Goal: Information Seeking & Learning: Learn about a topic

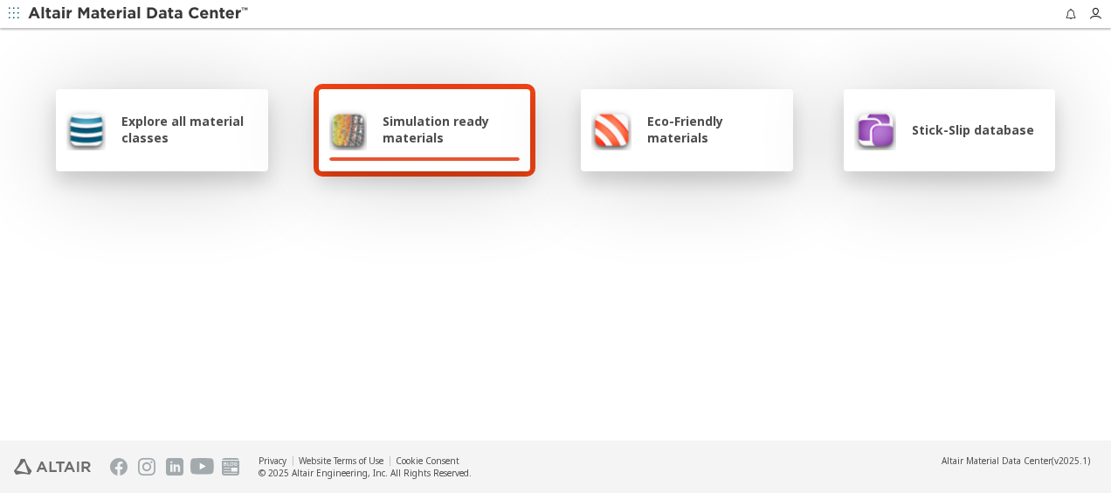
click at [189, 122] on span "Explore all material classes" at bounding box center [189, 129] width 136 height 33
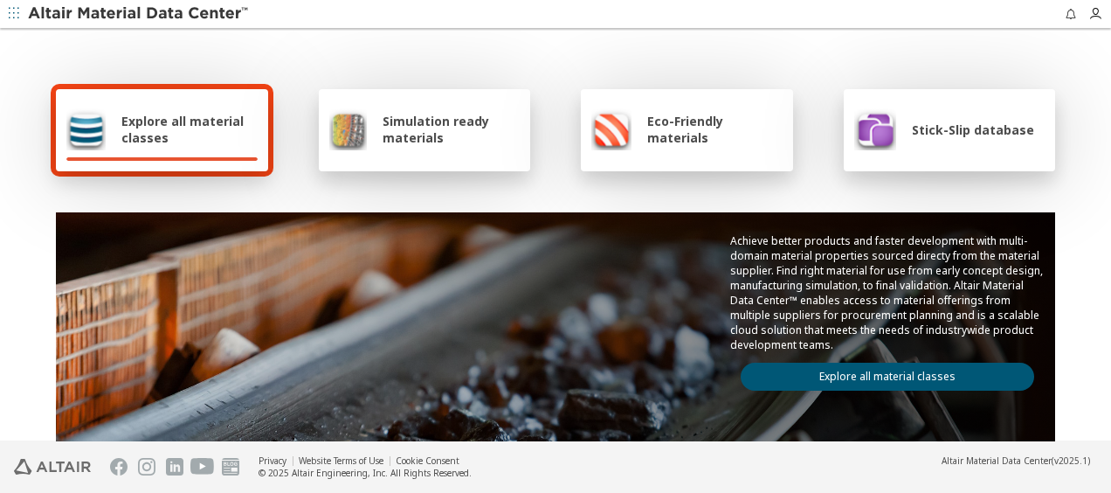
click at [190, 125] on span "Explore all material classes" at bounding box center [189, 129] width 136 height 33
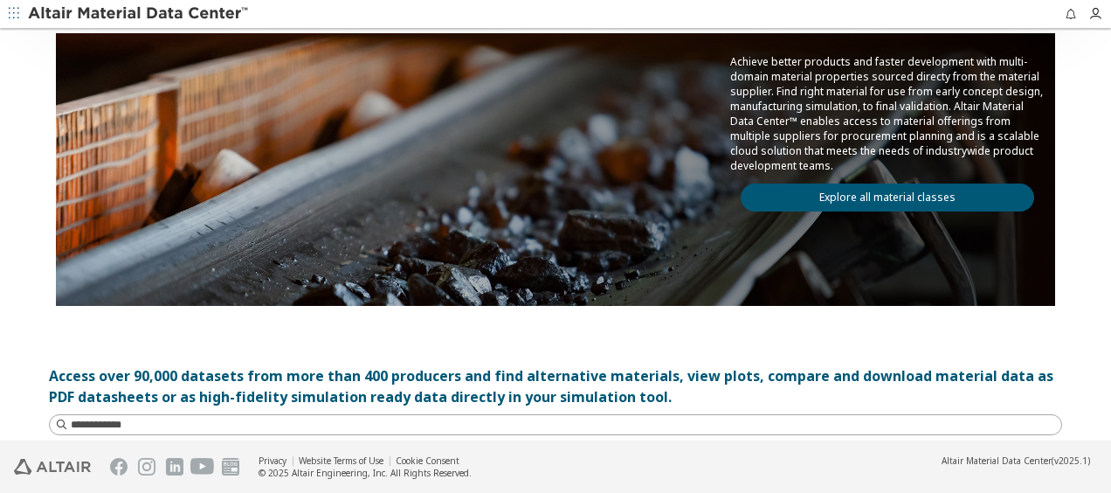
scroll to position [175, 0]
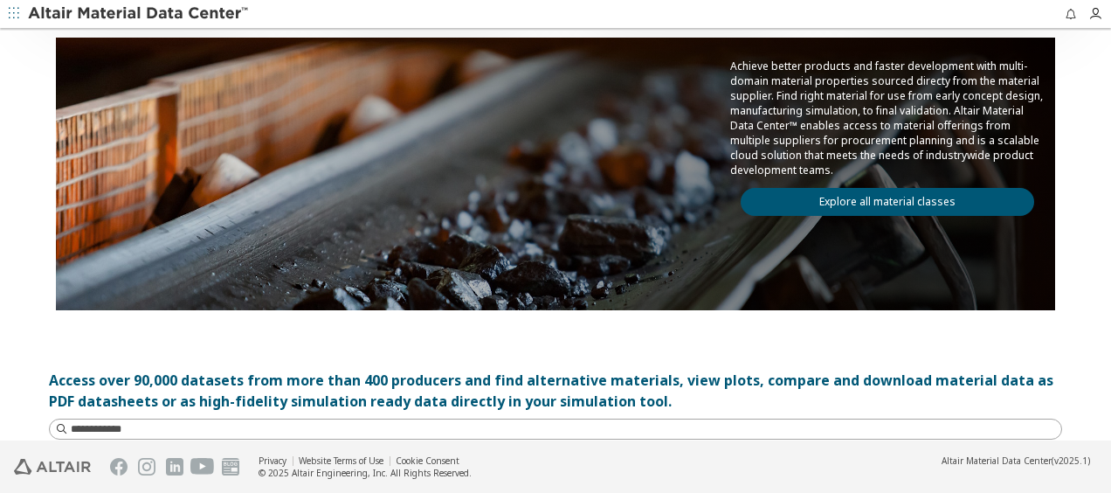
click at [792, 196] on link "Explore all material classes" at bounding box center [887, 202] width 293 height 28
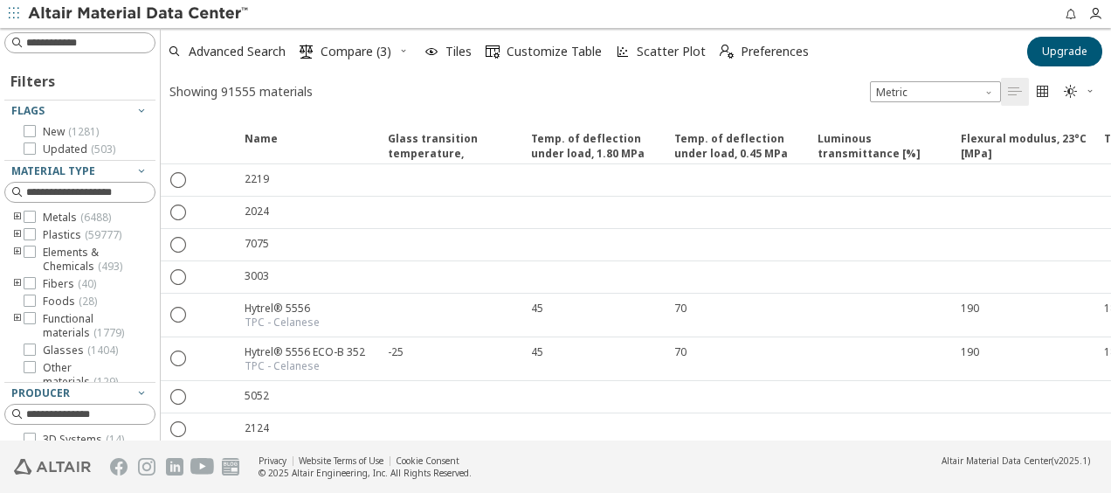
click at [18, 231] on icon "toogle group" at bounding box center [17, 235] width 12 height 14
click at [102, 242] on span "Polymer ( 59777 )" at bounding box center [109, 236] width 81 height 14
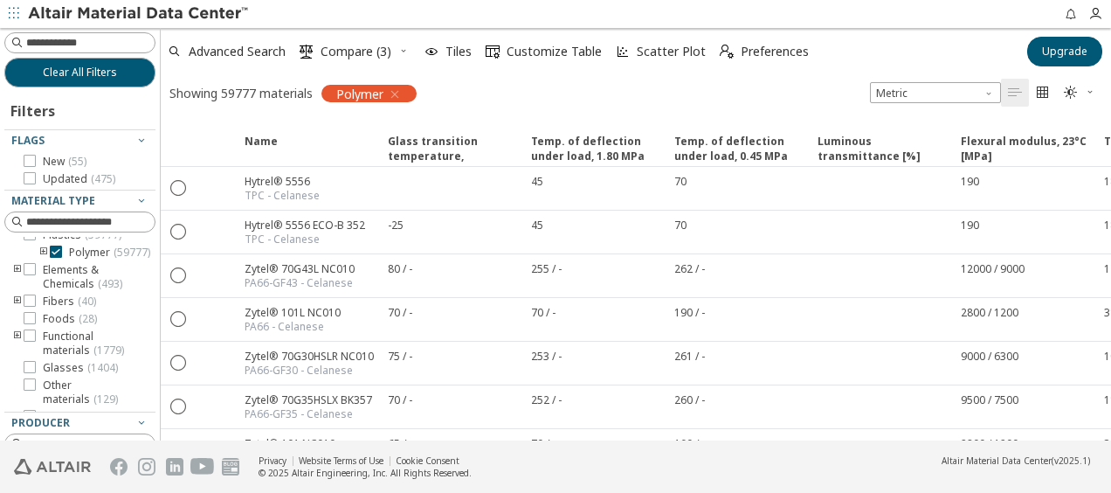
scroll to position [30, 2]
drag, startPoint x: 80, startPoint y: 402, endPoint x: 39, endPoint y: 396, distance: 41.5
click at [47, 403] on div at bounding box center [75, 407] width 142 height 9
click at [103, 217] on input at bounding box center [90, 221] width 128 height 17
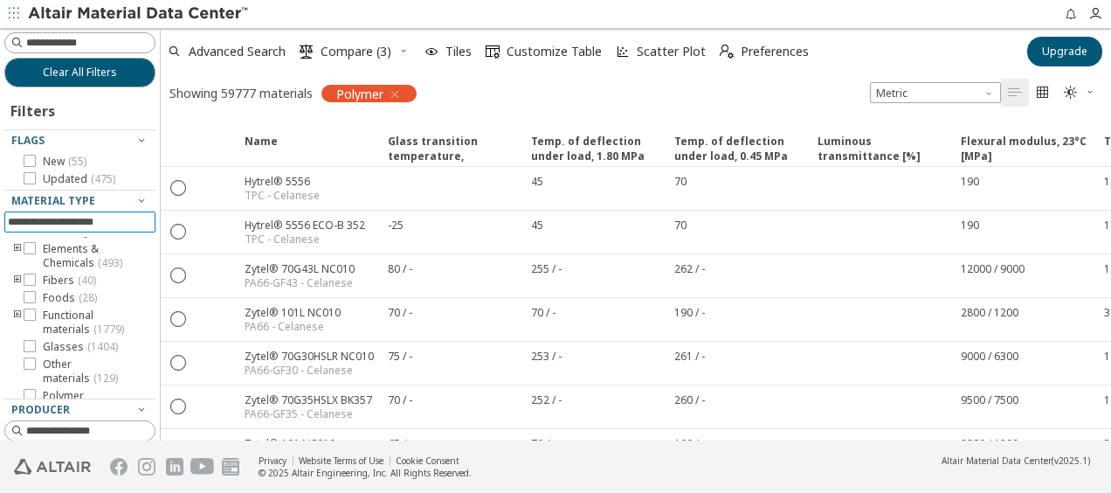
scroll to position [121, 0]
click at [135, 405] on icon "button" at bounding box center [142, 409] width 14 height 14
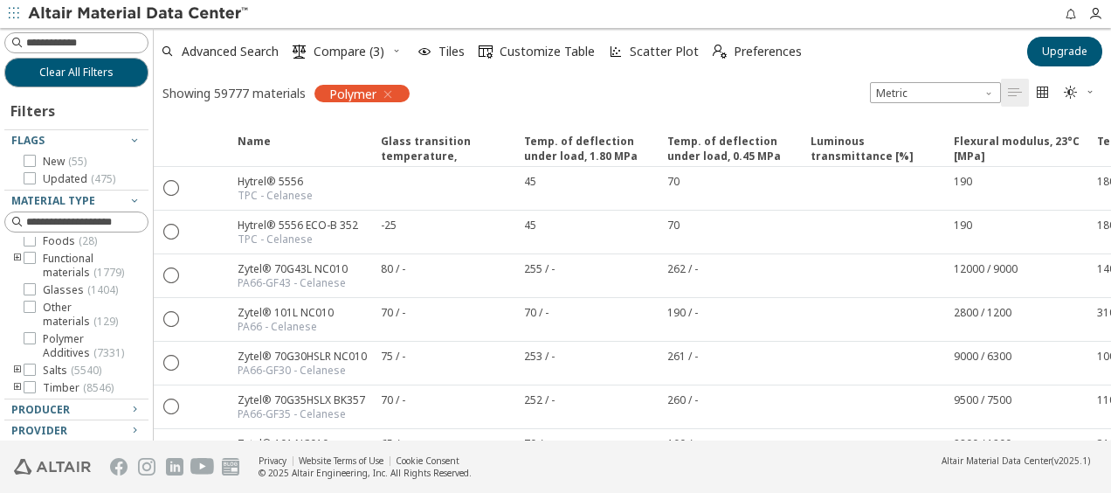
click at [154, 269] on div "Clear All Filters Filters Flags New ( 55 ) Updated ( 475 ) Material Type Metals…" at bounding box center [555, 234] width 1111 height 412
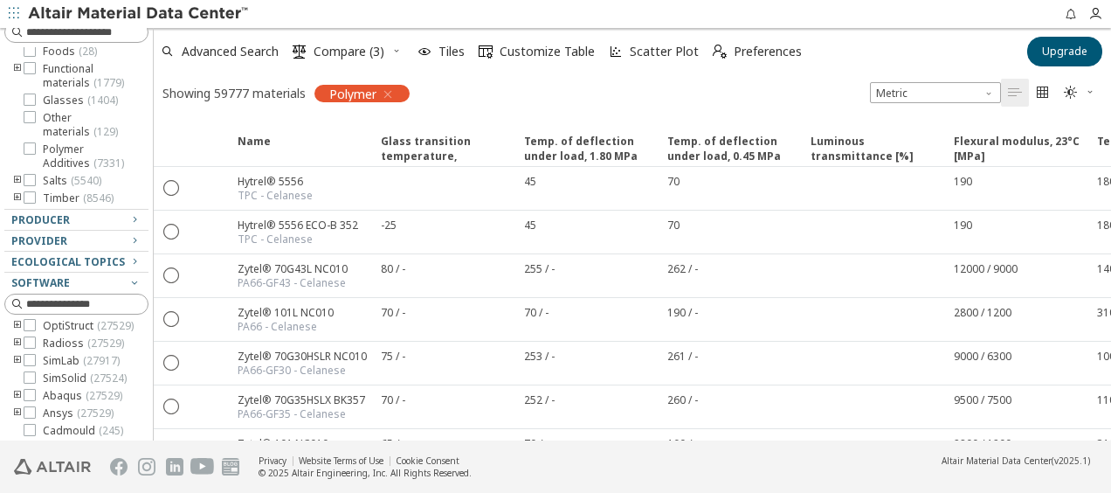
scroll to position [142, 0]
drag, startPoint x: 145, startPoint y: 359, endPoint x: 152, endPoint y: 367, distance: 10.5
click at [154, 367] on div "Clear All Filters Filters Flags New ( 55 ) Updated ( 475 ) Material Type Metals…" at bounding box center [555, 234] width 1111 height 412
click at [128, 280] on icon "button" at bounding box center [135, 282] width 14 height 14
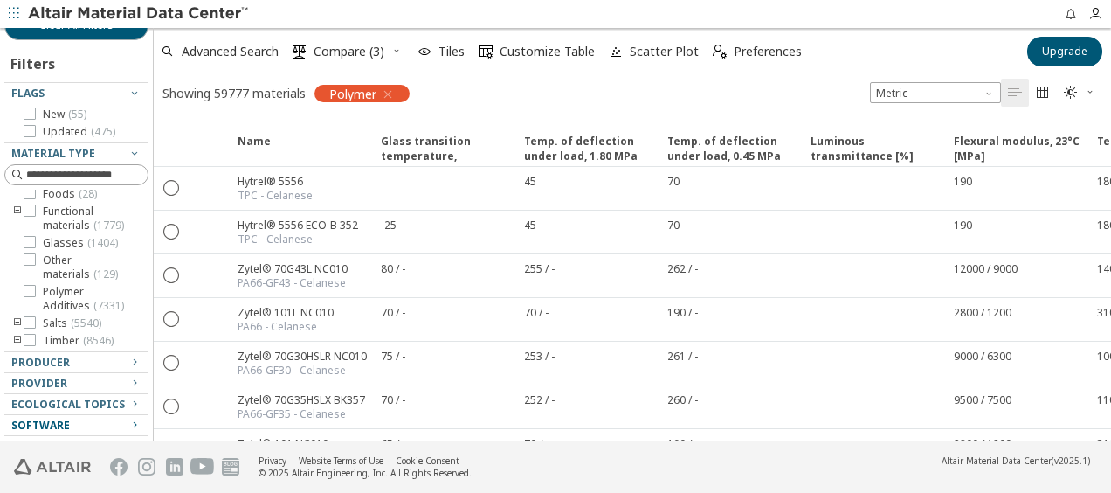
scroll to position [45, 0]
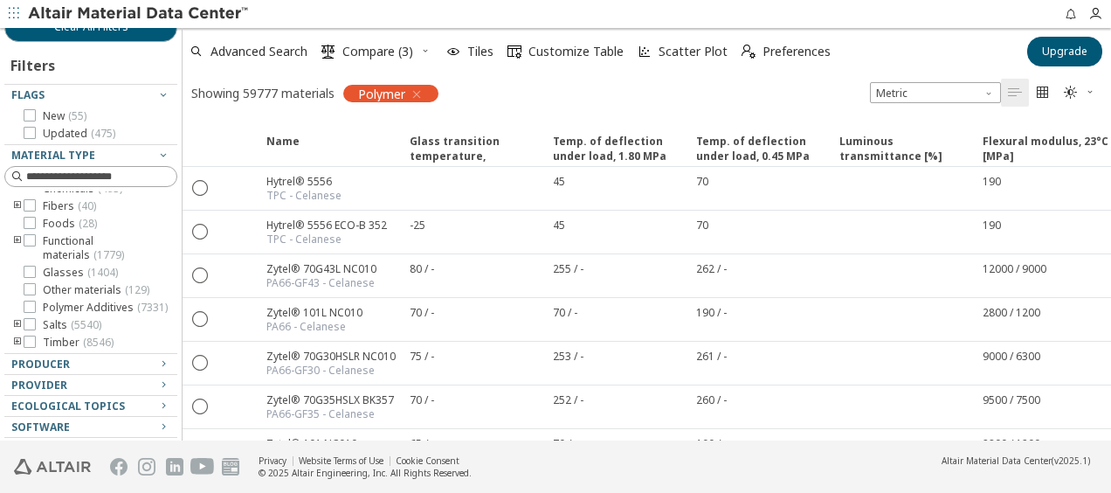
drag, startPoint x: 144, startPoint y: 366, endPoint x: 175, endPoint y: 379, distance: 33.3
click at [175, 379] on div at bounding box center [177, 234] width 9 height 412
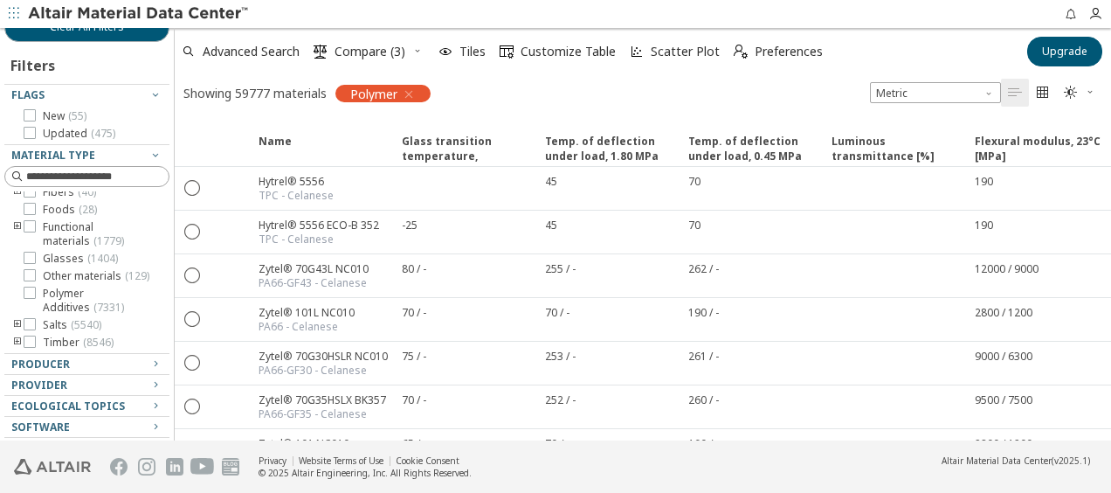
scroll to position [121, 0]
click at [148, 362] on icon "button" at bounding box center [155, 363] width 14 height 14
drag, startPoint x: 170, startPoint y: 292, endPoint x: 169, endPoint y: 304, distance: 12.4
click at [169, 293] on div "Clear All Filters Filters Flags New ( 55 ) Updated ( 475 ) Material Type Metals…" at bounding box center [87, 234] width 175 height 412
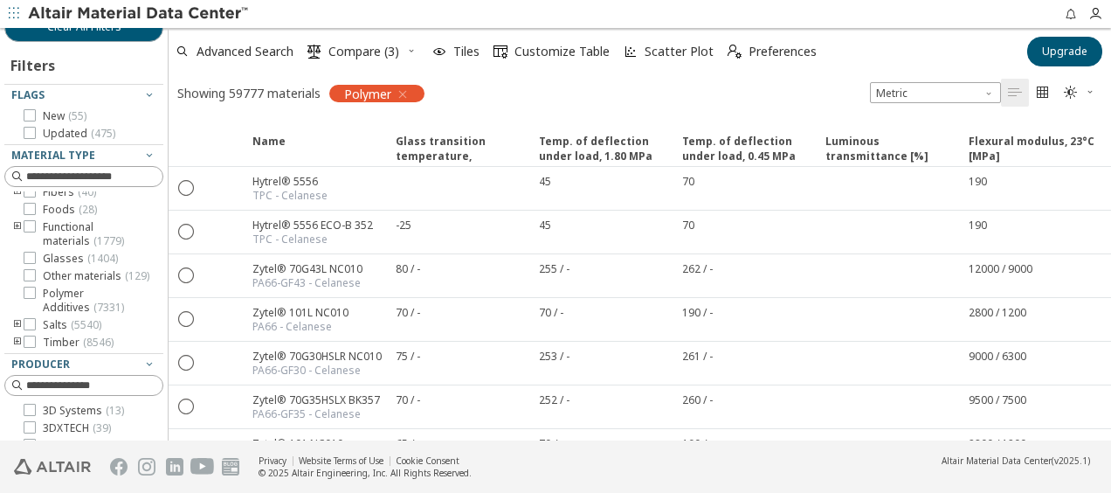
drag, startPoint x: 169, startPoint y: 304, endPoint x: 159, endPoint y: 309, distance: 10.9
click at [169, 311] on div "Clear All Filters Filters Flags New ( 55 ) Updated ( 475 ) Material Type Metals…" at bounding box center [555, 234] width 1111 height 412
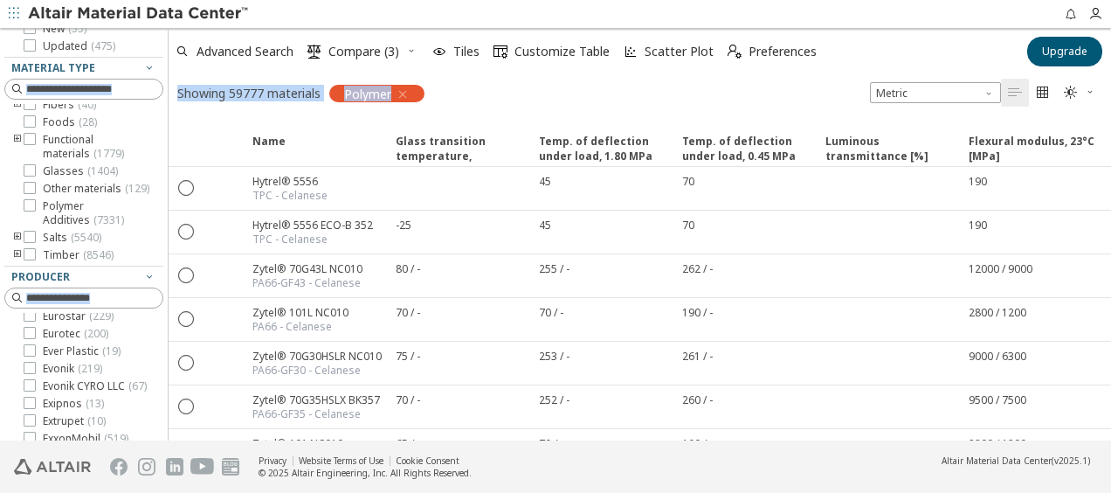
scroll to position [2096, 0]
click at [34, 128] on icon at bounding box center [30, 122] width 12 height 12
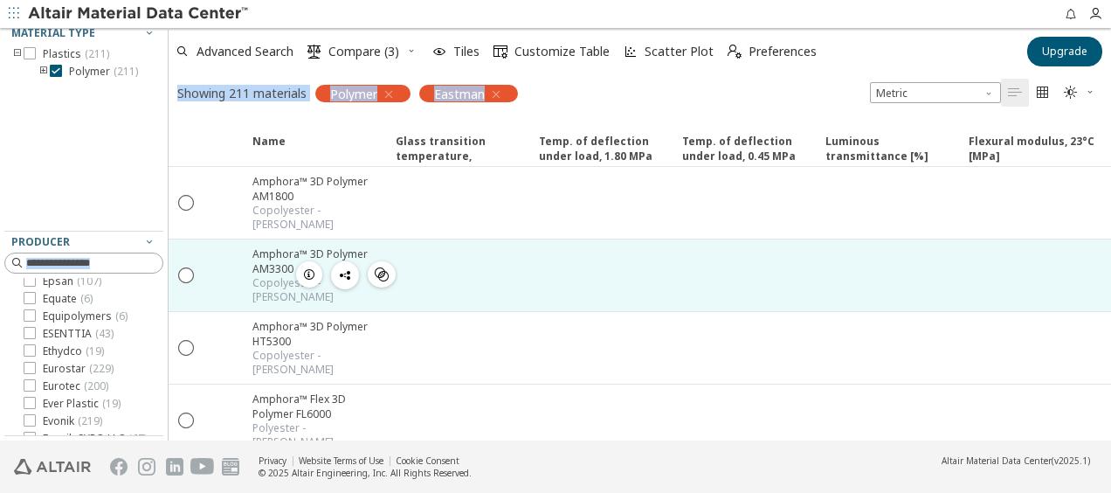
scroll to position [2138, 0]
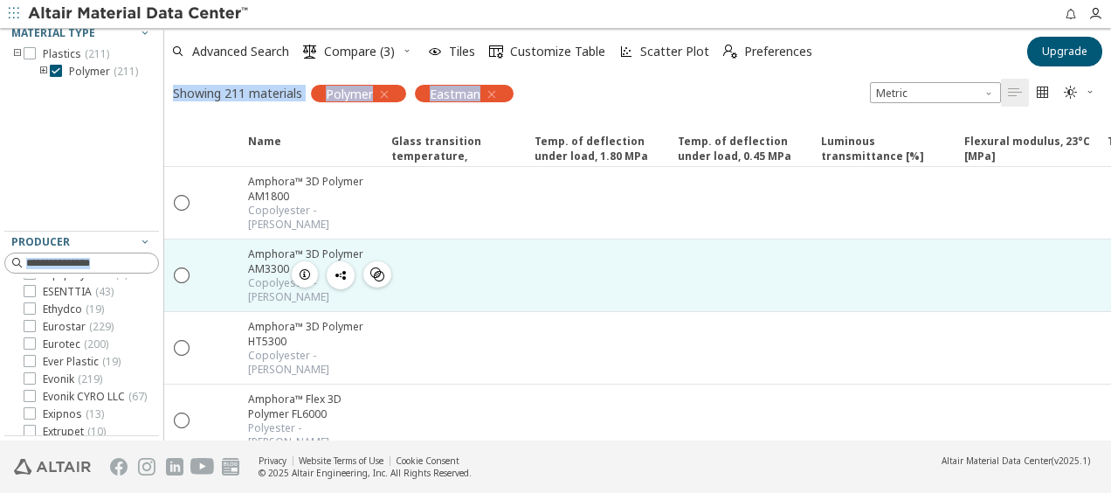
drag, startPoint x: 163, startPoint y: 285, endPoint x: 164, endPoint y: 273, distance: 12.3
click at [164, 273] on div "Clear All Filters Filters Flags Material Type Plastics ( 211 ) Polymer ( 211 ) …" at bounding box center [555, 234] width 1111 height 412
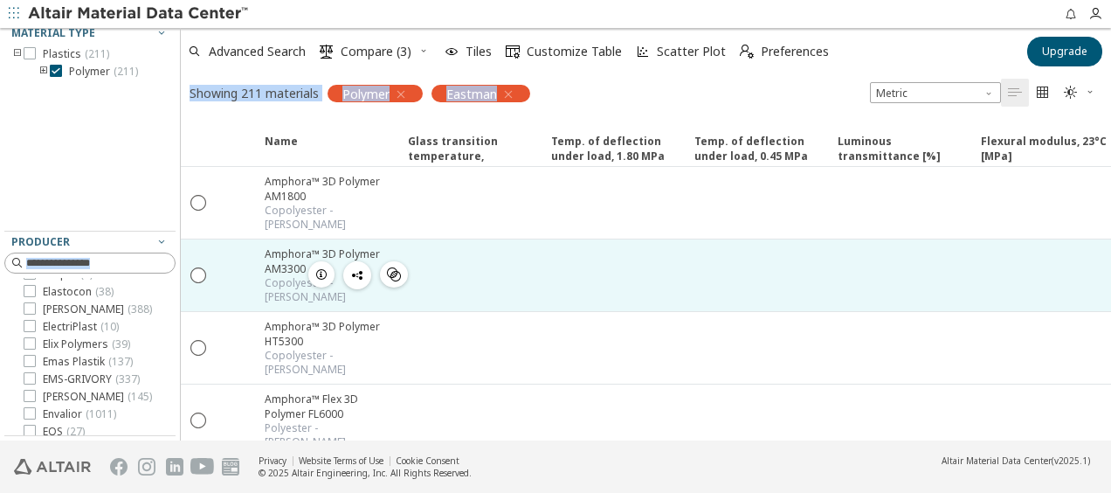
drag, startPoint x: 158, startPoint y: 266, endPoint x: 205, endPoint y: 273, distance: 47.7
click at [204, 273] on div "Clear All Filters Filters Flags Material Type Plastics ( 211 ) Polymer ( 211 ) …" at bounding box center [555, 234] width 1111 height 412
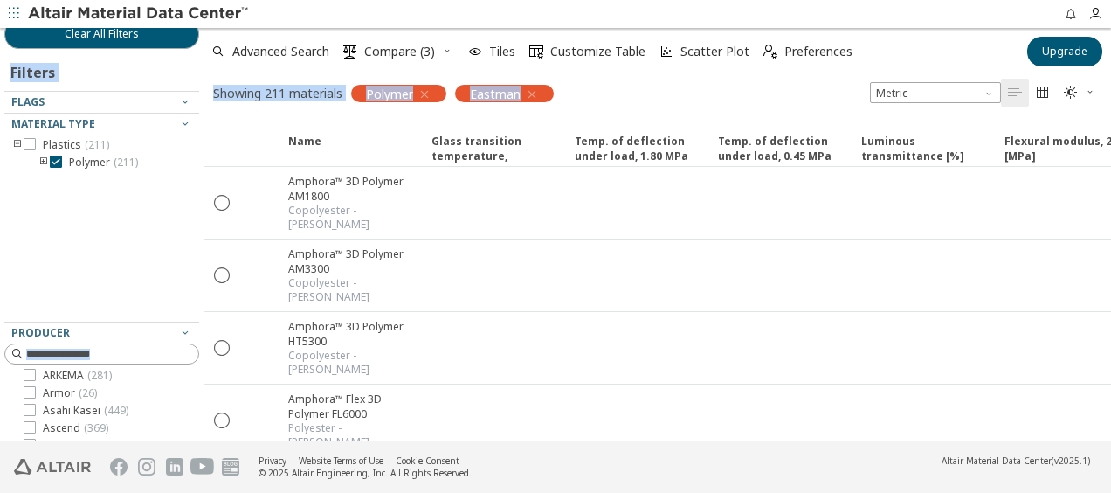
scroll to position [0, 0]
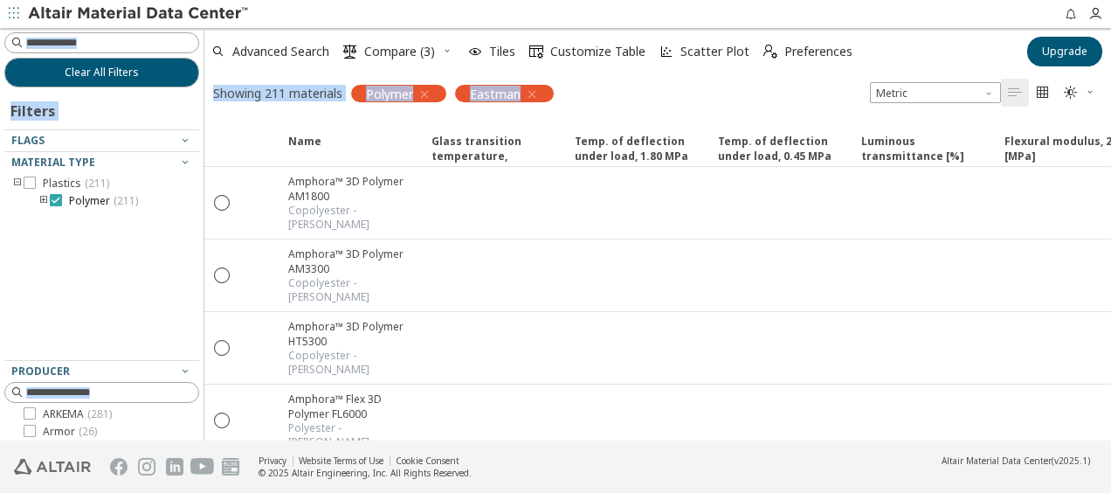
click at [51, 200] on icon at bounding box center [56, 200] width 12 height 12
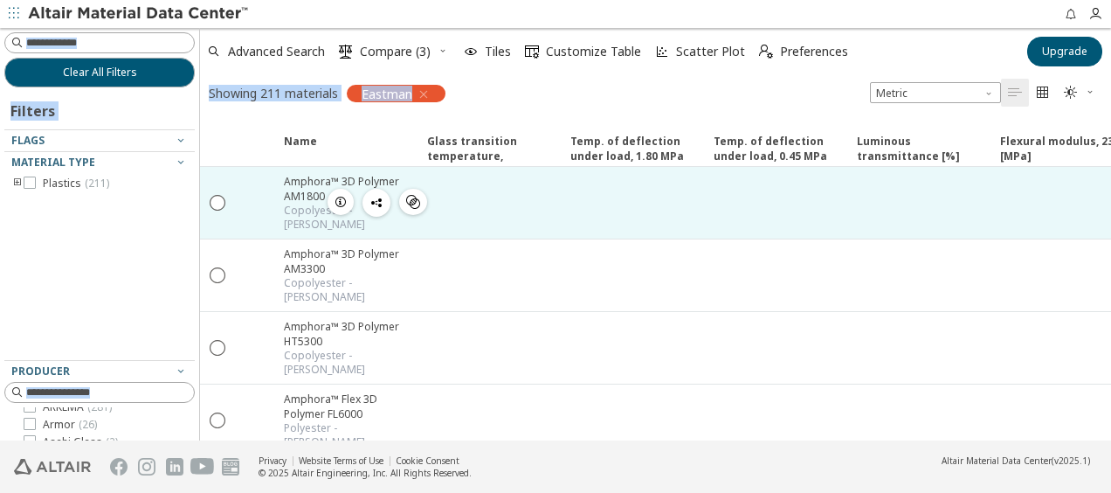
drag, startPoint x: 197, startPoint y: 162, endPoint x: 199, endPoint y: 204, distance: 41.1
click at [199, 204] on div "Clear All Filters Filters Flags Material Type Plastics ( 211 ) Producer 3D Syst…" at bounding box center [555, 234] width 1111 height 412
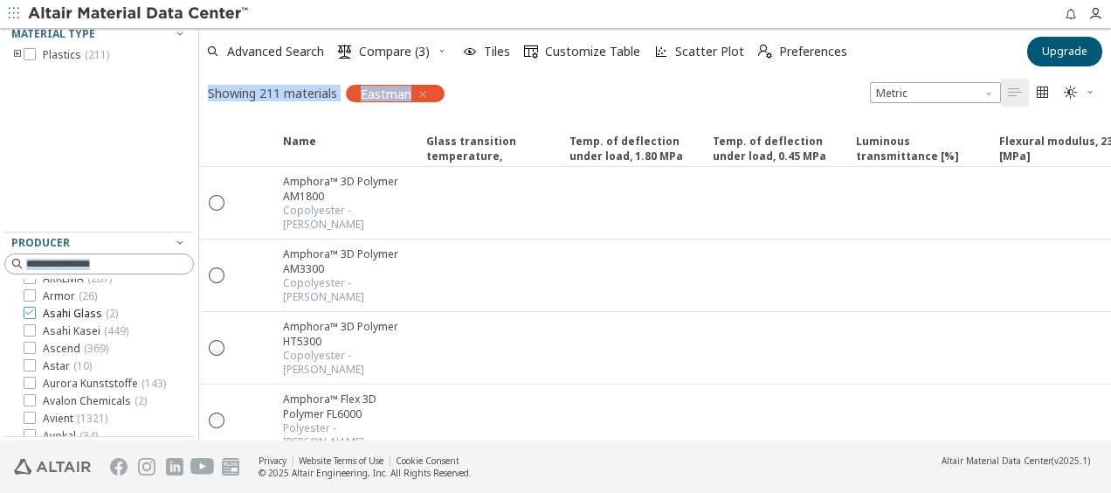
scroll to position [175, 0]
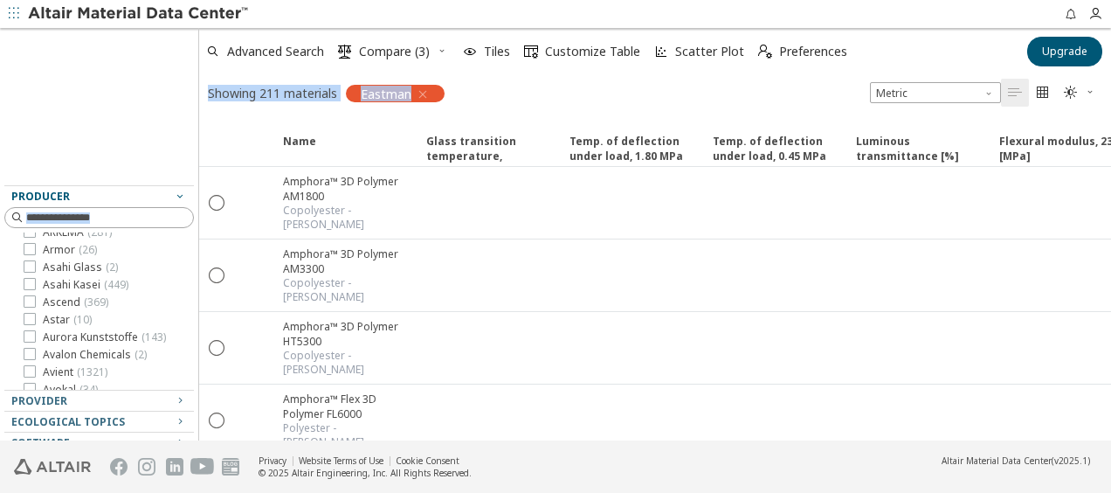
click at [173, 201] on icon "button" at bounding box center [180, 196] width 14 height 14
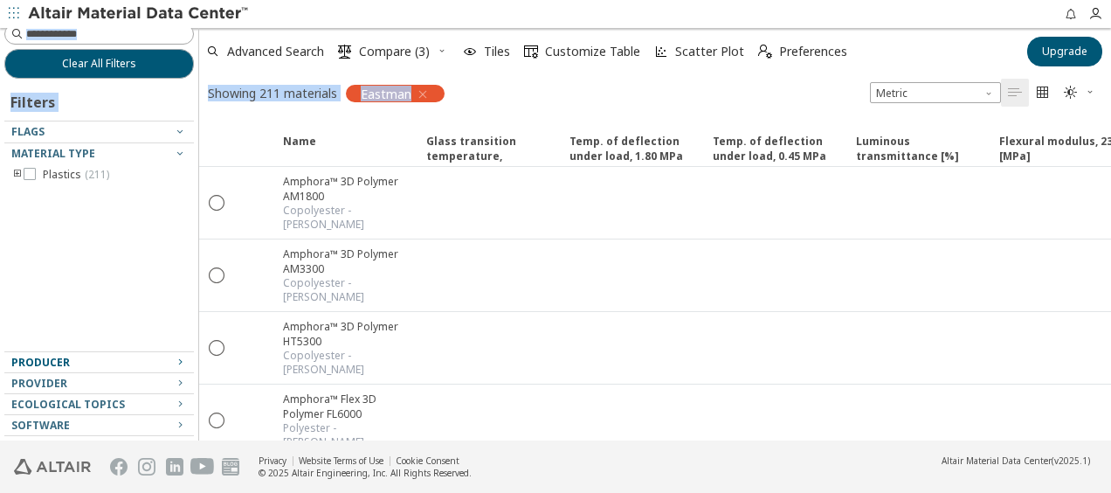
scroll to position [7, 0]
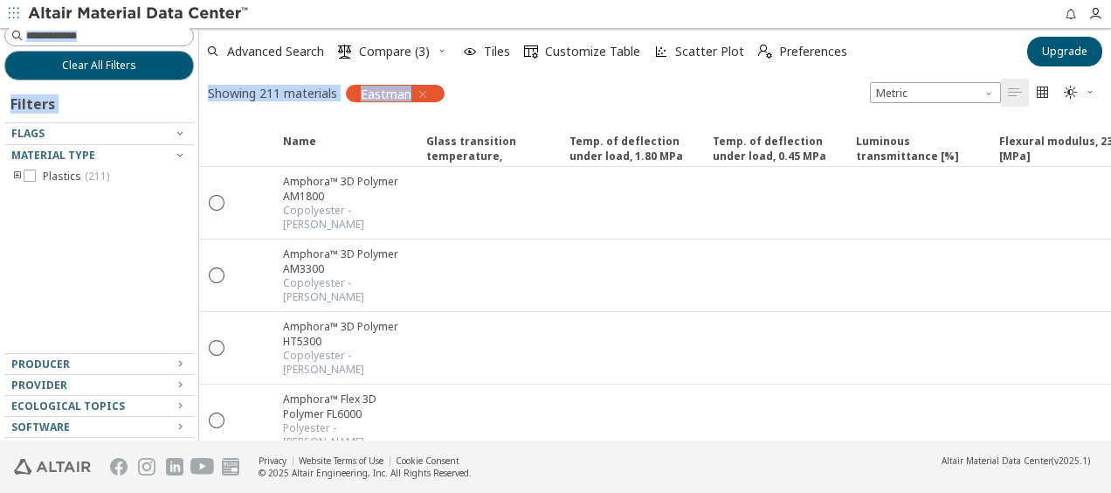
click at [173, 363] on icon "button" at bounding box center [180, 363] width 14 height 14
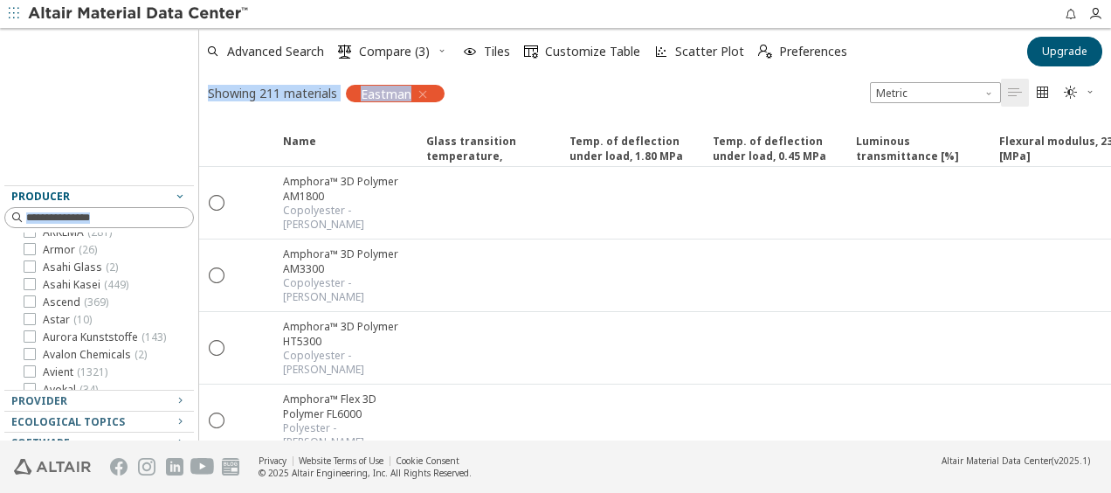
click at [173, 200] on icon "button" at bounding box center [180, 196] width 14 height 14
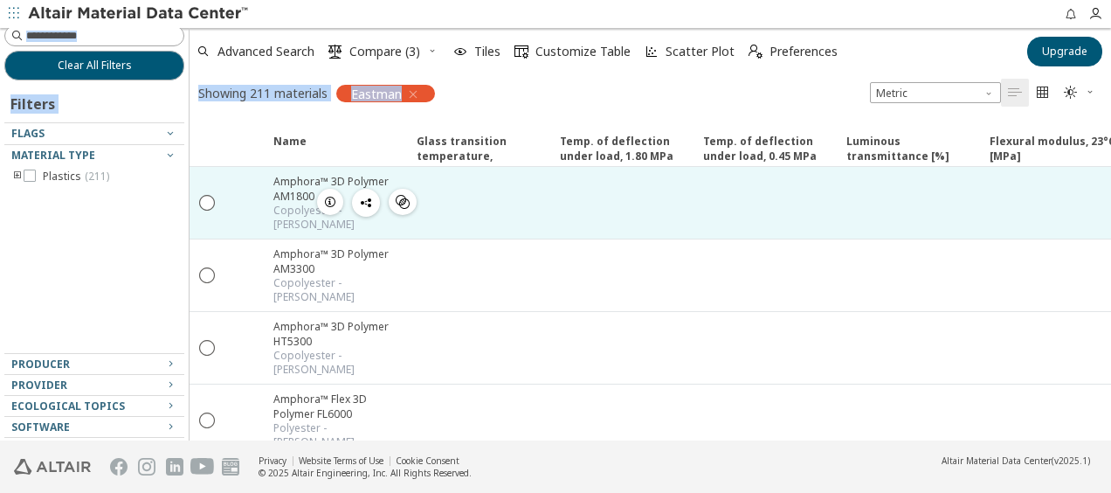
drag, startPoint x: 190, startPoint y: 170, endPoint x: 190, endPoint y: 182, distance: 11.4
click at [190, 182] on div "Clear All Filters Filters Flags Material Type Plastics ( 211 ) Producer 3D Syst…" at bounding box center [555, 234] width 1111 height 412
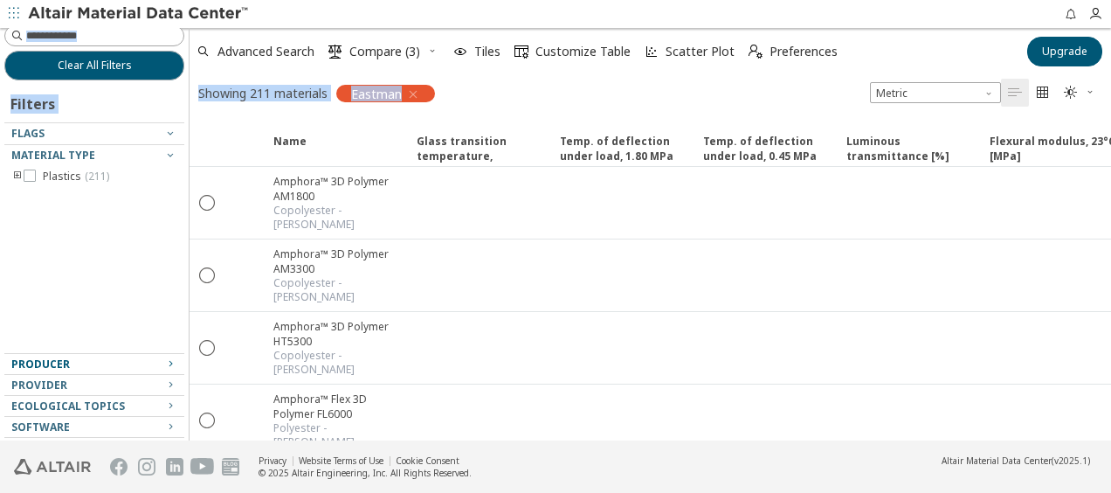
click at [163, 358] on icon "button" at bounding box center [170, 363] width 14 height 14
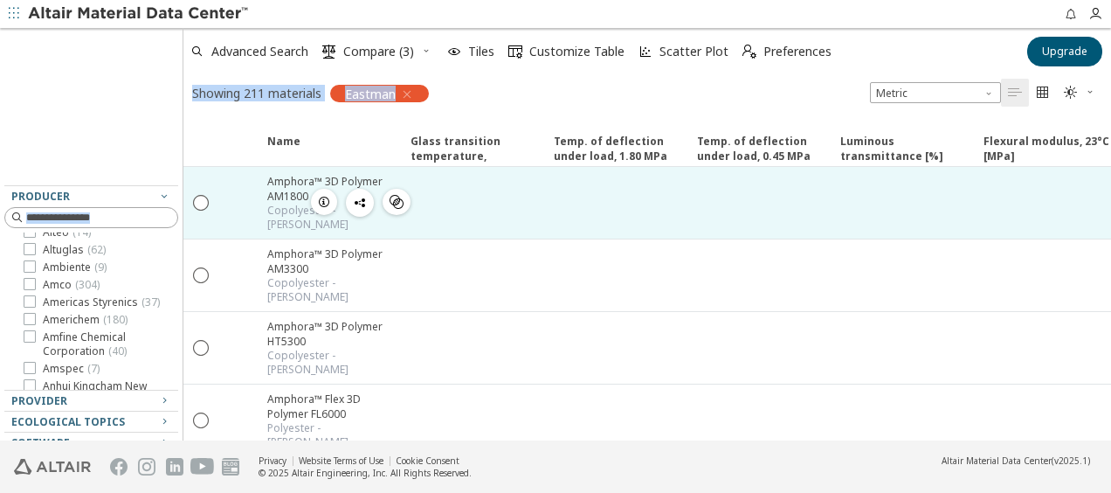
scroll to position [758, 0]
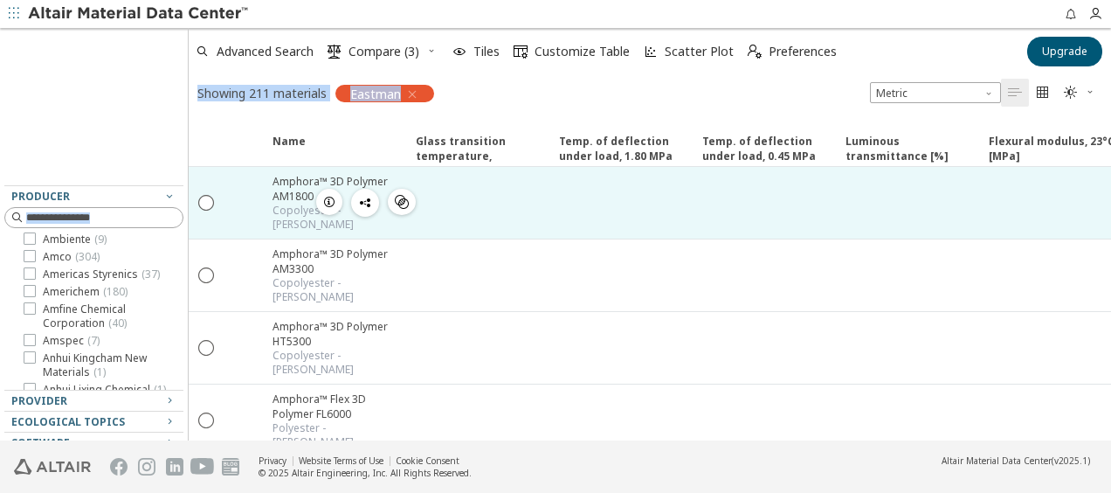
drag, startPoint x: 180, startPoint y: 231, endPoint x: 189, endPoint y: 170, distance: 61.8
click at [189, 170] on div "Clear All Filters Filters Flags Material Type Plastics ( 211 ) Producer 3D Syst…" at bounding box center [555, 234] width 1111 height 412
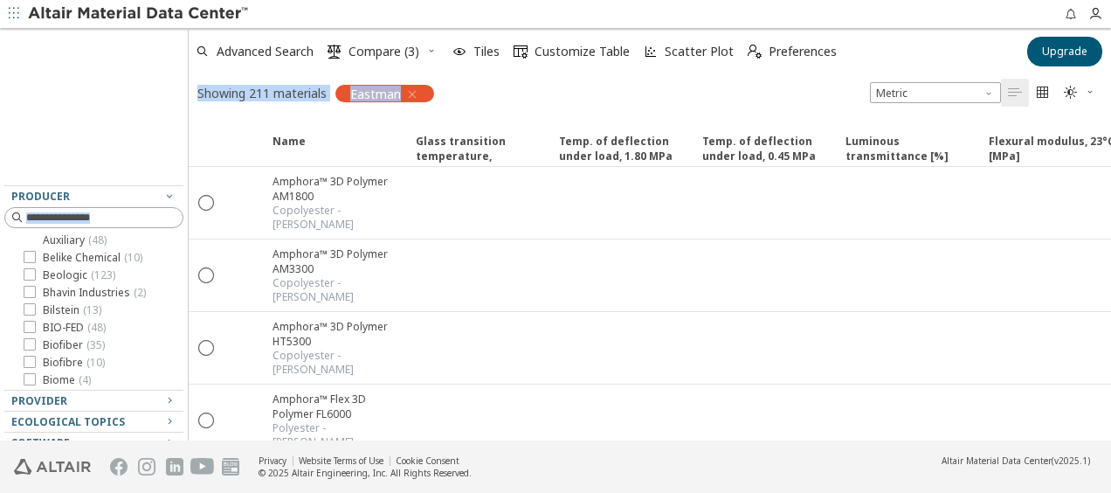
scroll to position [190, 0]
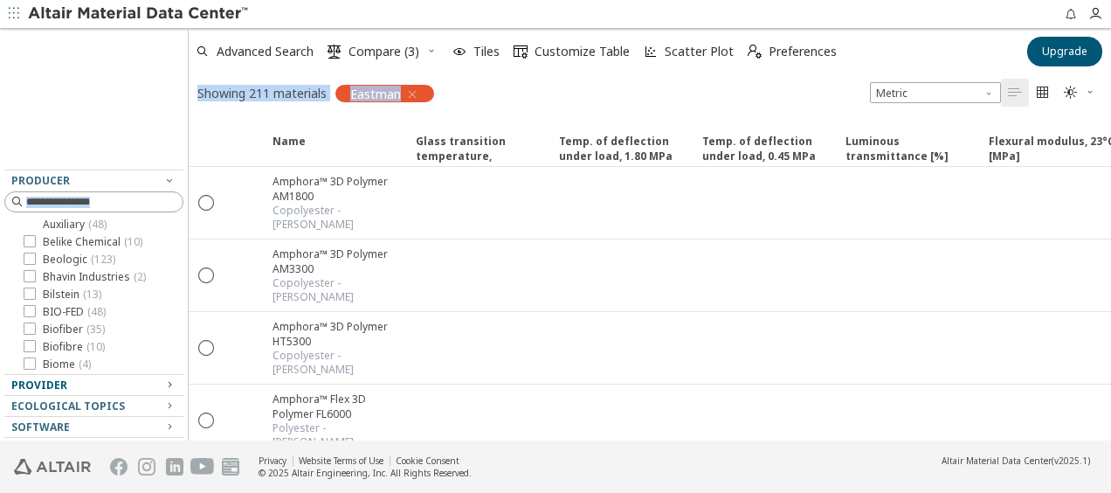
click at [162, 384] on icon "button" at bounding box center [169, 384] width 14 height 14
drag, startPoint x: 182, startPoint y: 363, endPoint x: 164, endPoint y: 406, distance: 46.2
click at [182, 406] on div "Clear All Filters Filters Flags Material Type Plastics ( 211 ) Producer 3D Syst…" at bounding box center [555, 234] width 1111 height 412
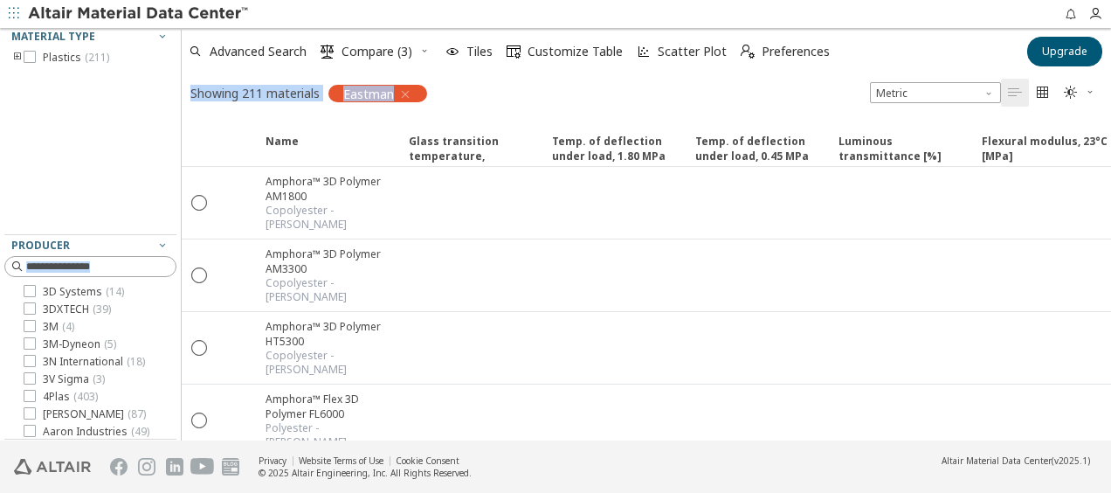
scroll to position [0, 0]
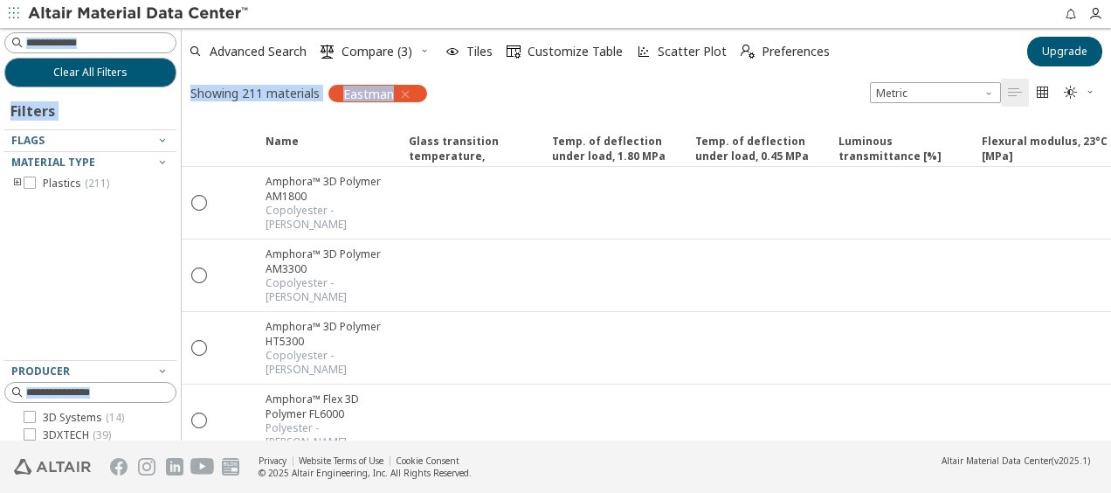
click at [16, 180] on icon "toogle group" at bounding box center [17, 183] width 12 height 14
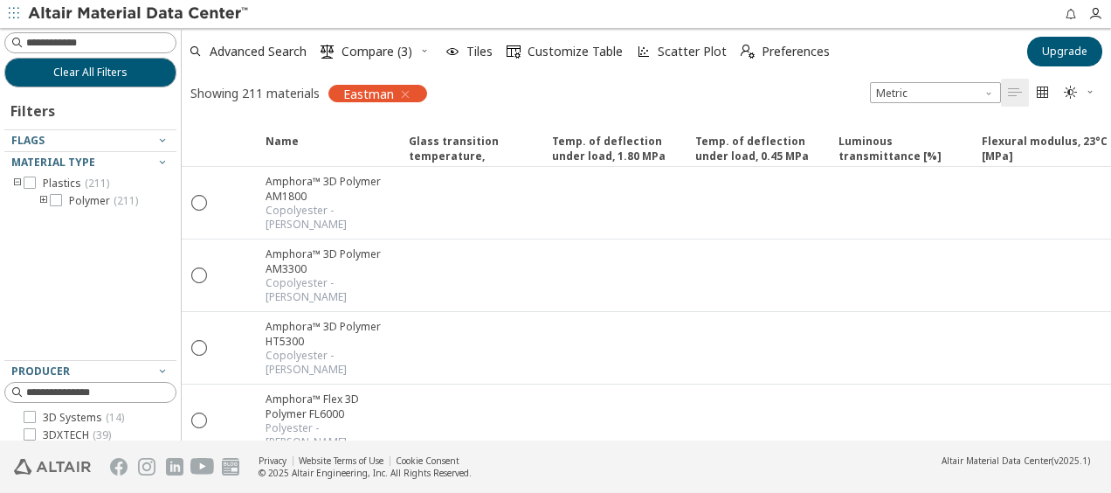
click at [404, 94] on icon "button" at bounding box center [405, 94] width 14 height 14
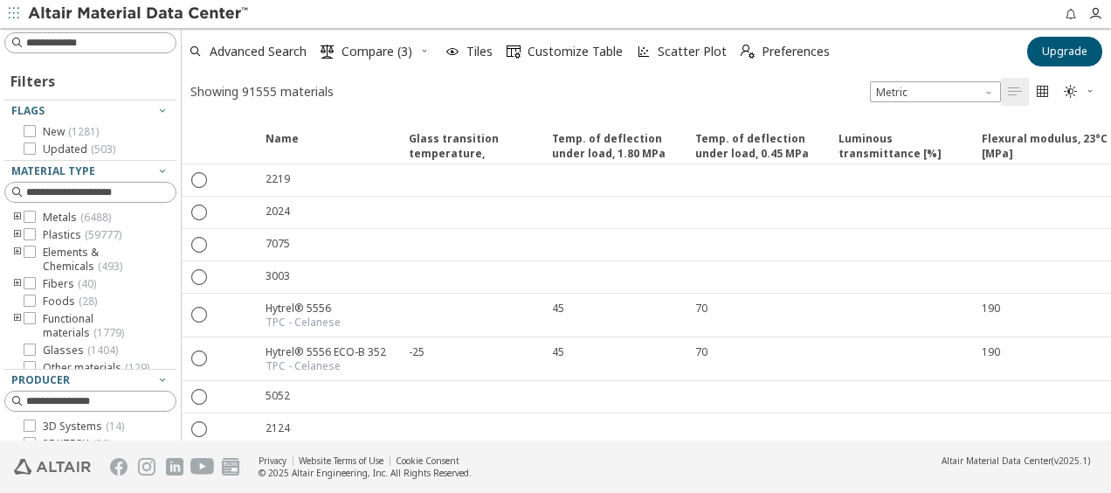
click at [18, 232] on icon "toogle group" at bounding box center [17, 235] width 12 height 14
click at [42, 251] on icon "toogle group" at bounding box center [44, 252] width 12 height 14
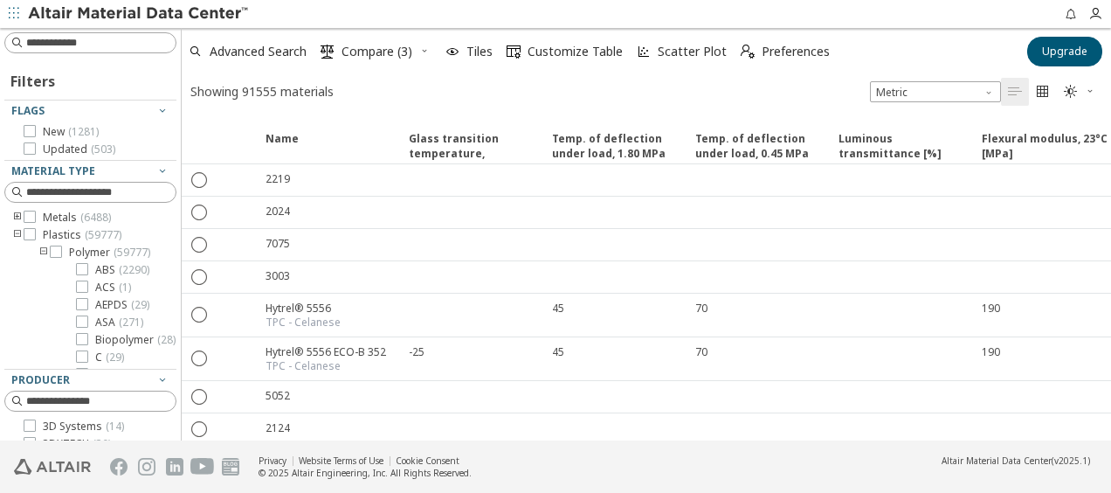
click at [43, 251] on icon "toogle group" at bounding box center [44, 252] width 12 height 14
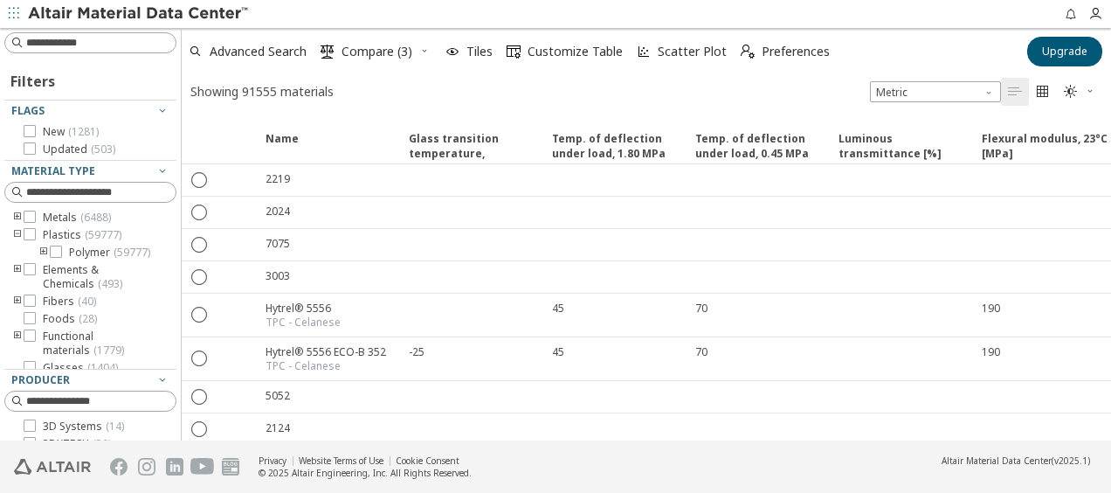
click at [17, 233] on icon "toogle group" at bounding box center [17, 235] width 12 height 14
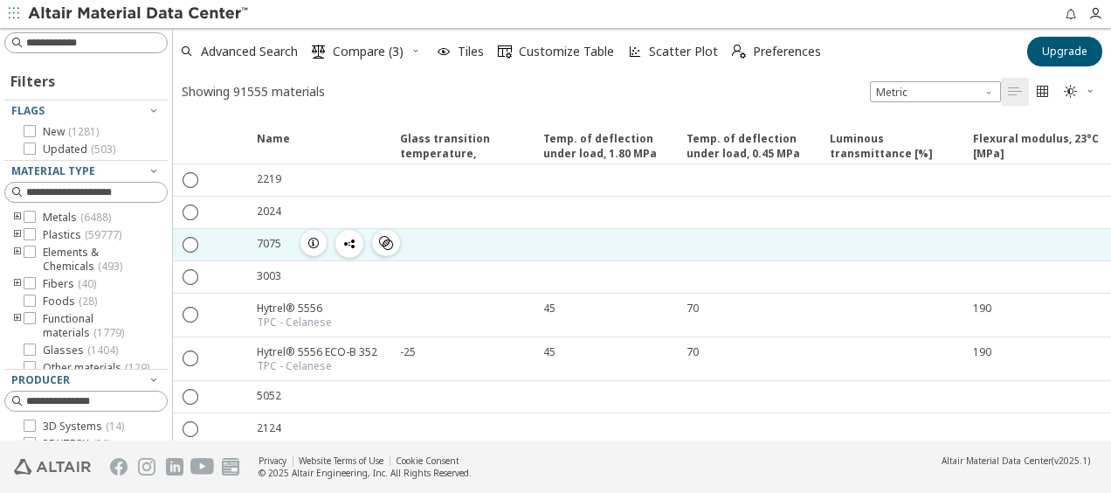
drag, startPoint x: 173, startPoint y: 227, endPoint x: 174, endPoint y: 241, distance: 14.0
click at [174, 241] on div "Filters Flags New ( 1281 ) Updated ( 503 ) Material Type Metals ( 6488 ) Plasti…" at bounding box center [555, 234] width 1111 height 412
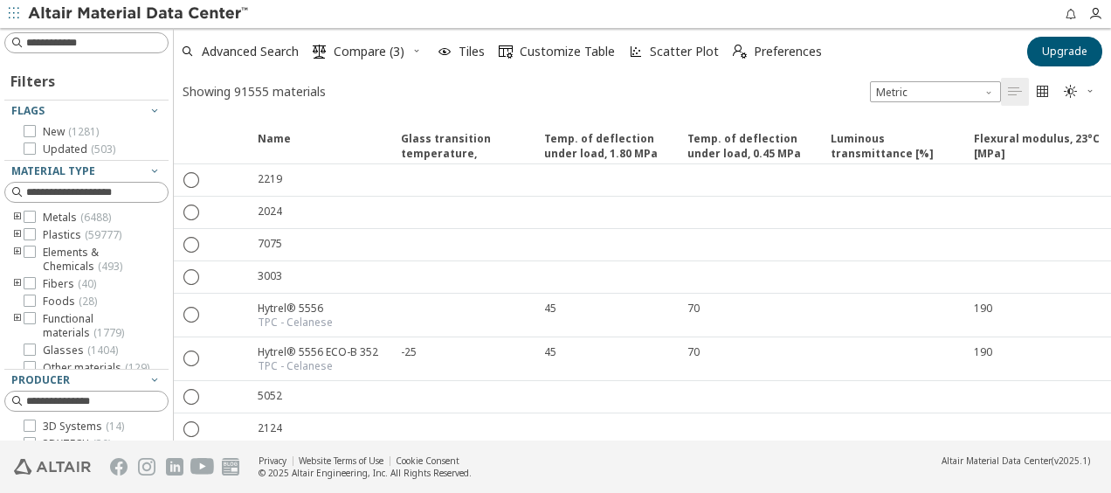
drag, startPoint x: 166, startPoint y: 210, endPoint x: 155, endPoint y: 209, distance: 10.5
click at [164, 210] on div at bounding box center [168, 234] width 9 height 412
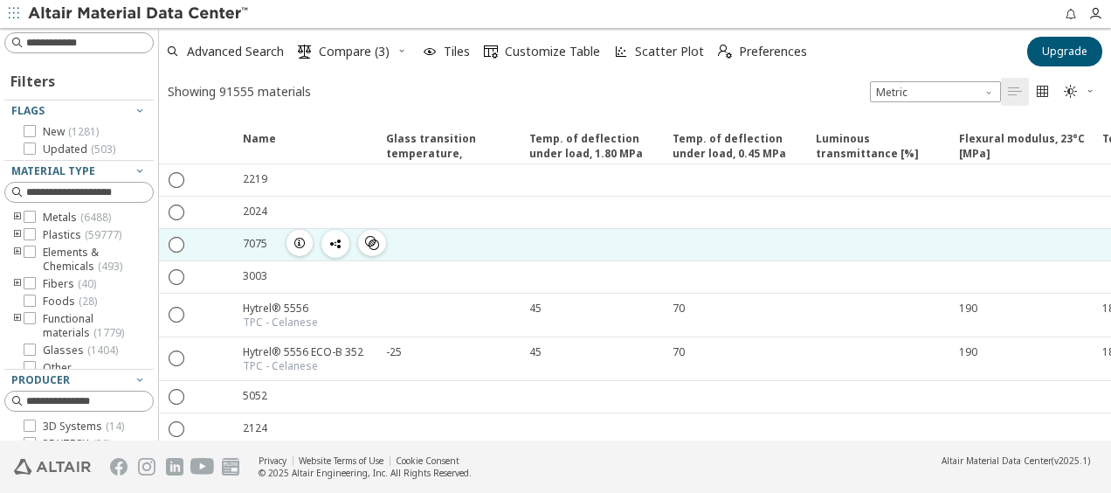
drag, startPoint x: 155, startPoint y: 209, endPoint x: 168, endPoint y: 231, distance: 25.0
click at [159, 237] on div "Filters Flags New ( 1281 ) Updated ( 503 ) Material Type Metals ( 6488 ) Plasti…" at bounding box center [555, 234] width 1111 height 412
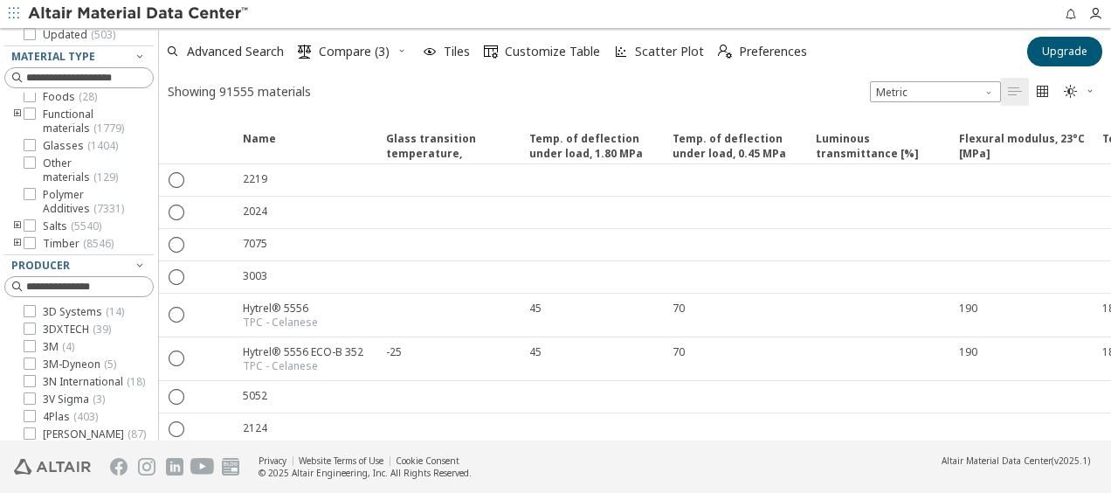
scroll to position [349, 0]
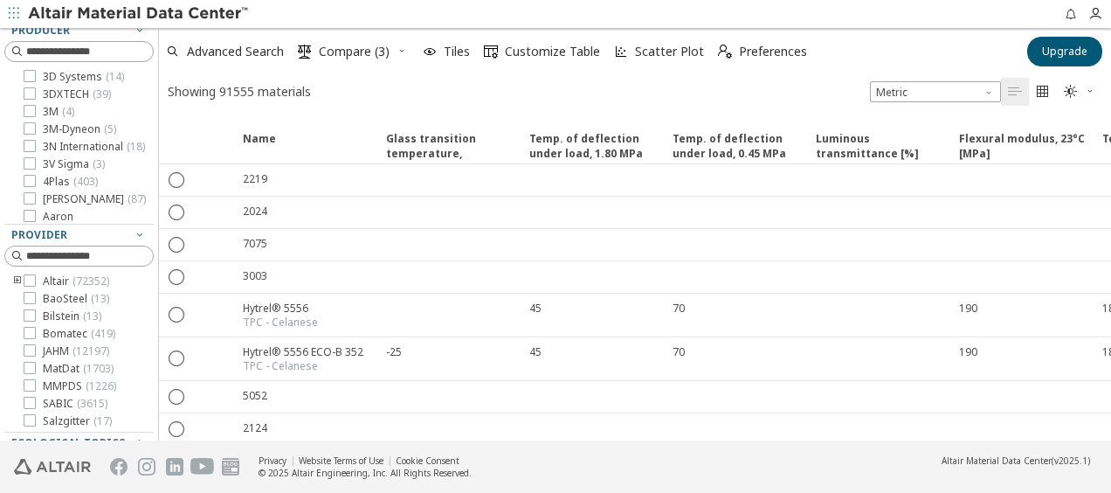
click at [17, 280] on icon "toogle group" at bounding box center [17, 281] width 12 height 14
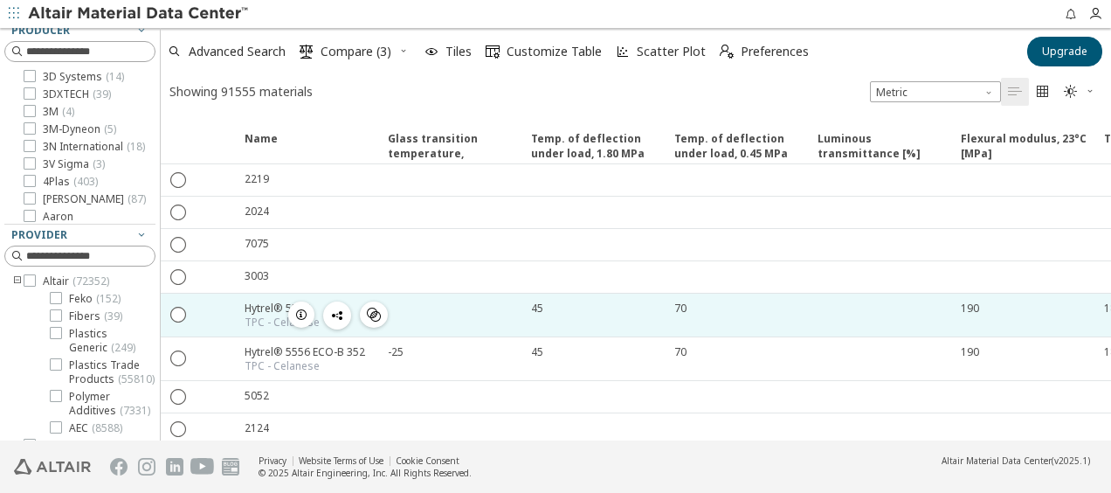
drag, startPoint x: 155, startPoint y: 303, endPoint x: 278, endPoint y: 297, distance: 123.3
click at [277, 299] on div "Filters Flags New ( 1281 ) Updated ( 503 ) Material Type Metals ( 6488 ) Plasti…" at bounding box center [555, 234] width 1111 height 412
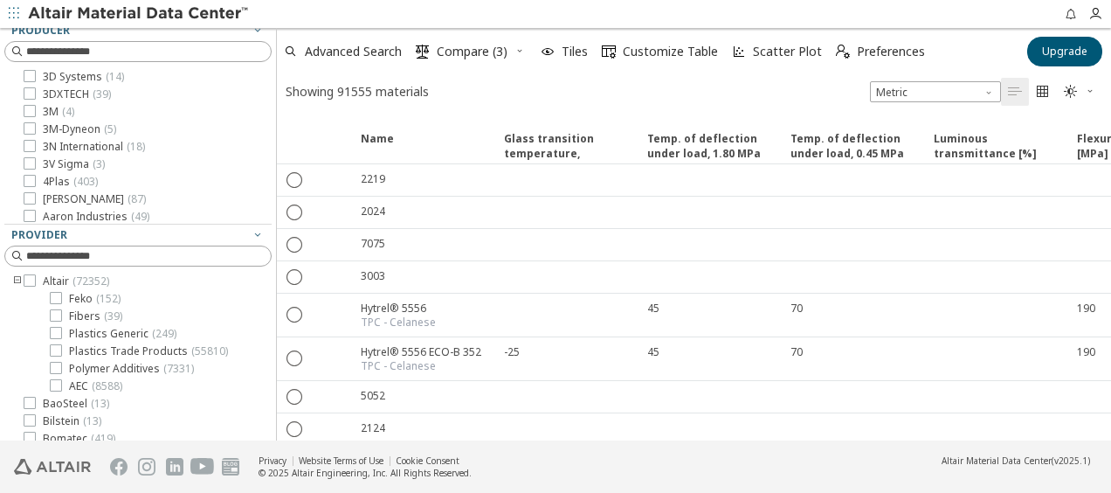
scroll to position [34, 0]
click at [97, 335] on span "Plastics Generic ( 249 )" at bounding box center [122, 334] width 107 height 14
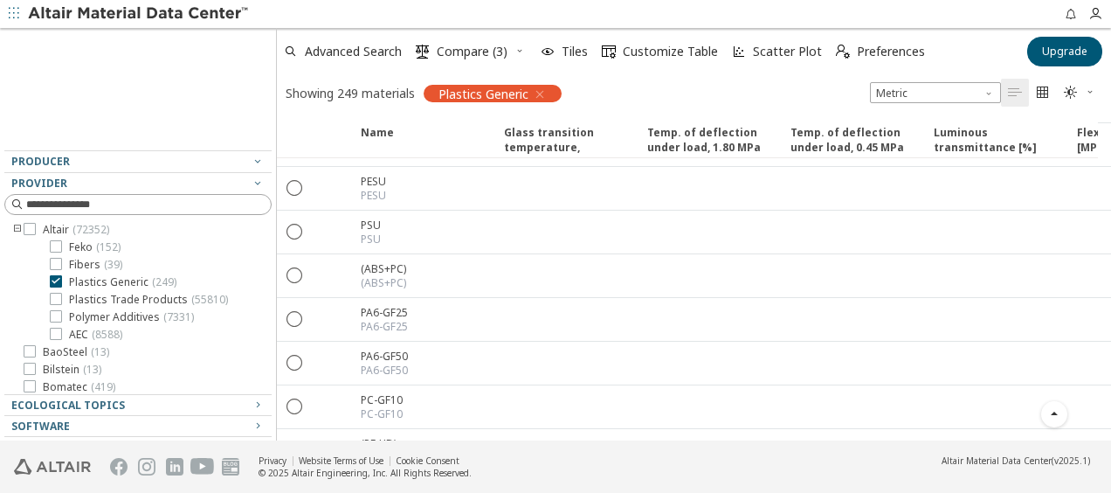
scroll to position [262, 0]
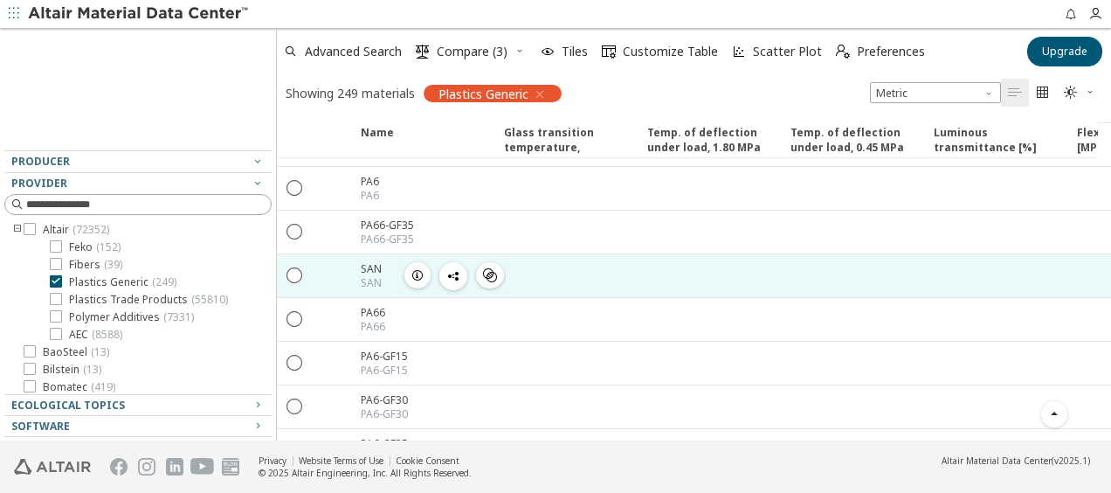
click at [430, 269] on button "button" at bounding box center [417, 275] width 26 height 26
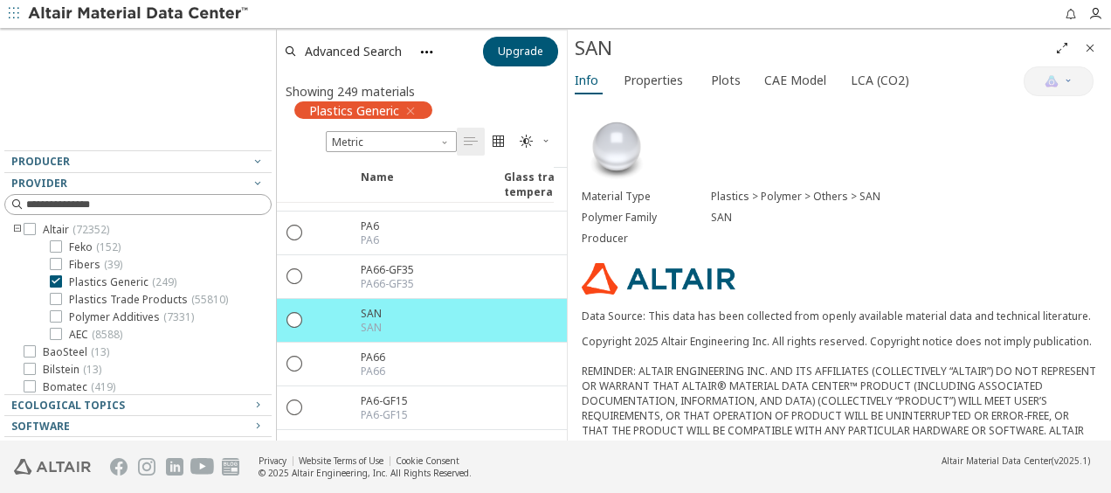
drag, startPoint x: 556, startPoint y: 122, endPoint x: 569, endPoint y: 125, distance: 13.4
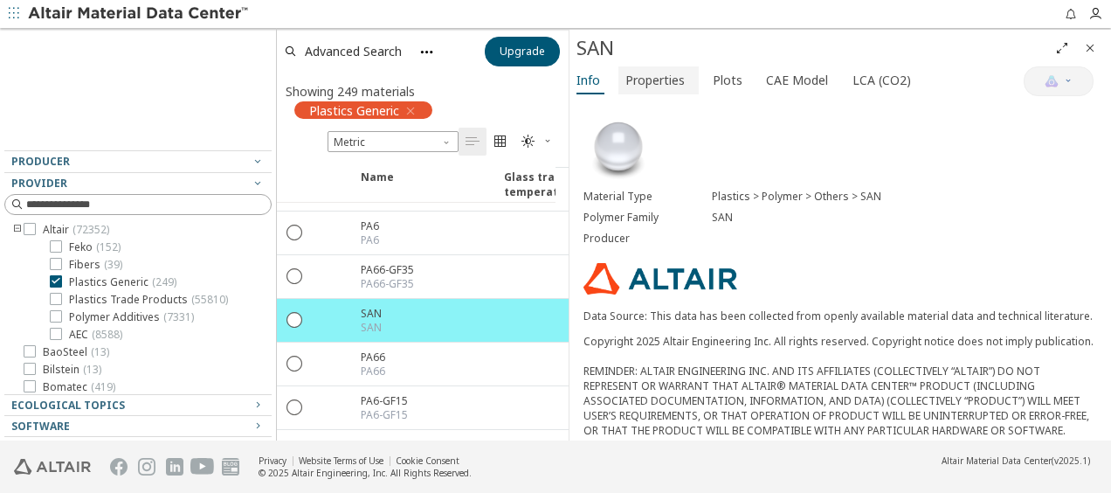
click at [655, 79] on span "Properties" at bounding box center [654, 80] width 59 height 28
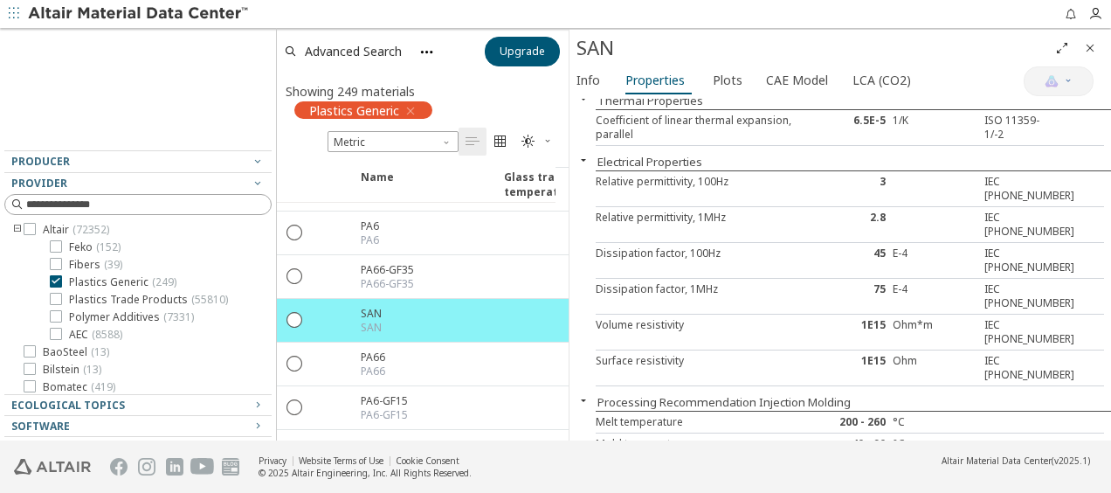
scroll to position [348, 0]
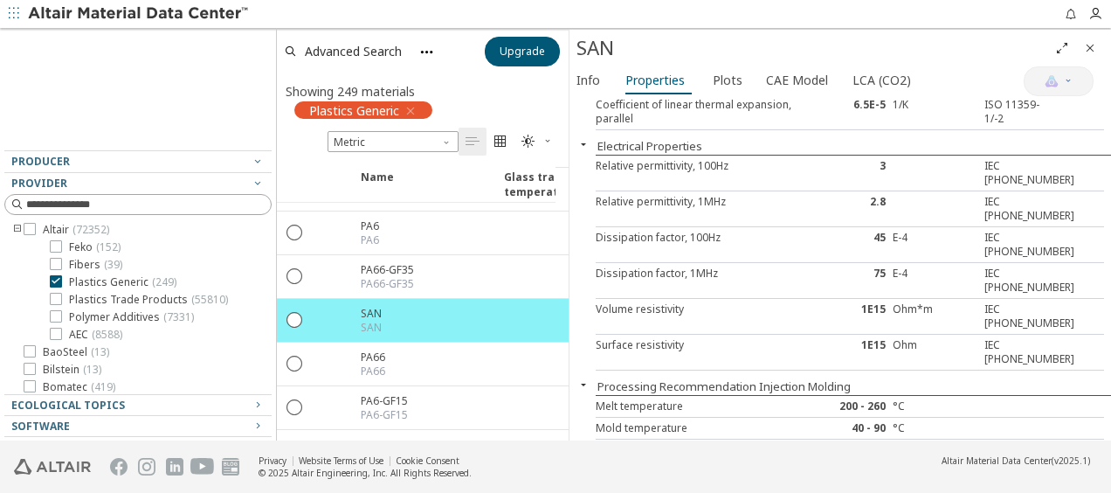
drag, startPoint x: 916, startPoint y: 388, endPoint x: 1005, endPoint y: 390, distance: 88.2
click at [1005, 465] on div "CO₂ footprint 2.6 kg CO₂/kg CG" at bounding box center [850, 476] width 508 height 22
drag, startPoint x: 1005, startPoint y: 390, endPoint x: 1052, endPoint y: 386, distance: 47.3
click at [1062, 468] on div "CG" at bounding box center [1083, 475] width 43 height 14
click at [725, 446] on icon "button" at bounding box center [722, 453] width 14 height 14
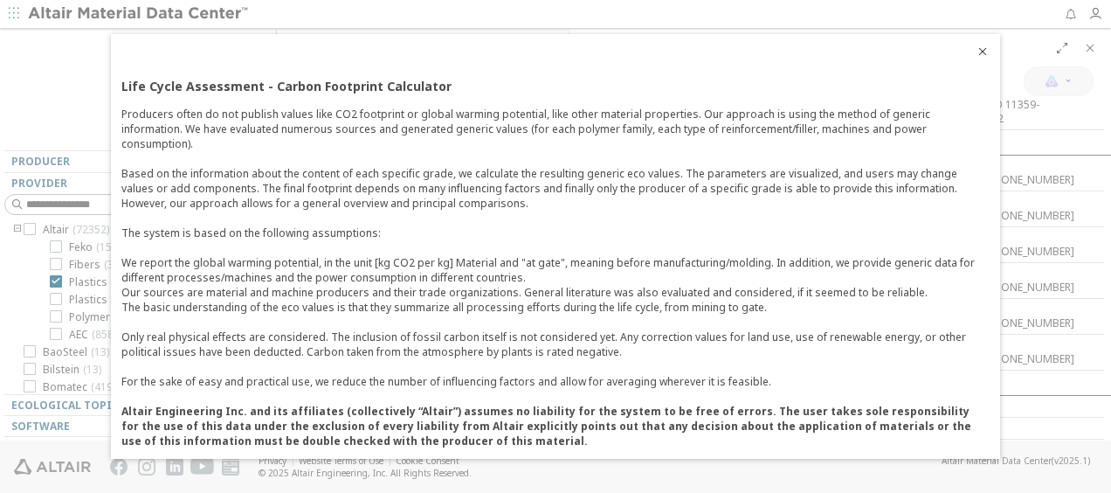
click at [977, 59] on icon "Close" at bounding box center [983, 52] width 14 height 14
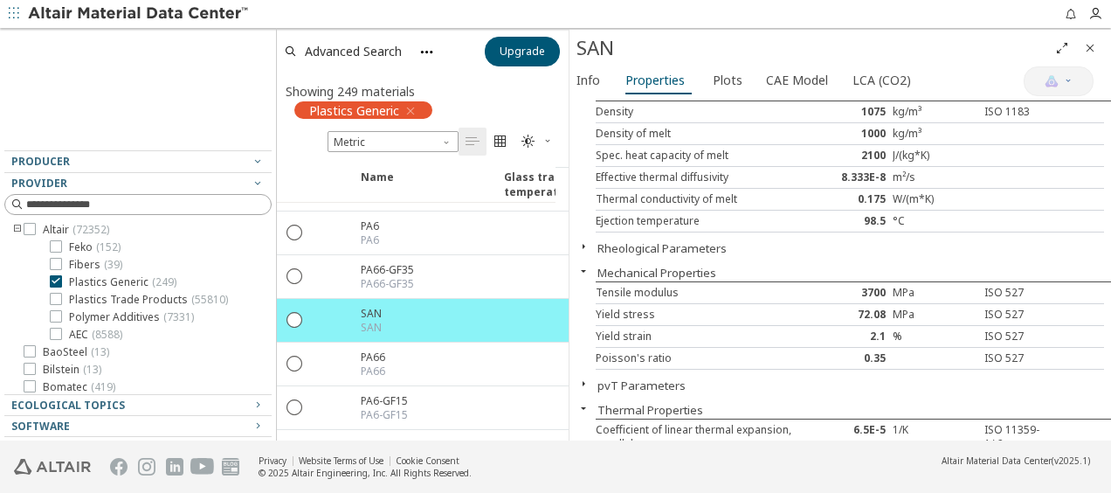
scroll to position [0, 0]
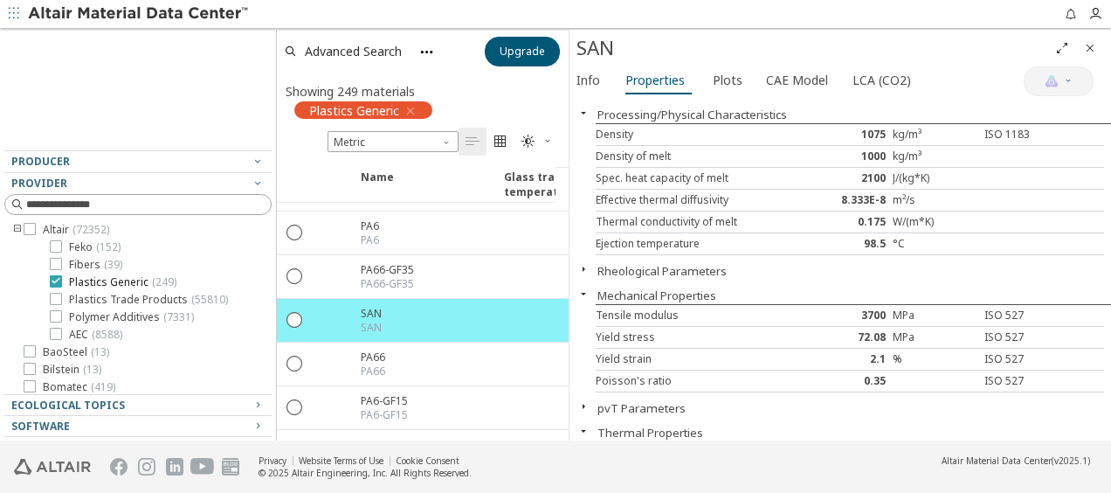
click at [54, 280] on icon at bounding box center [56, 280] width 12 height 12
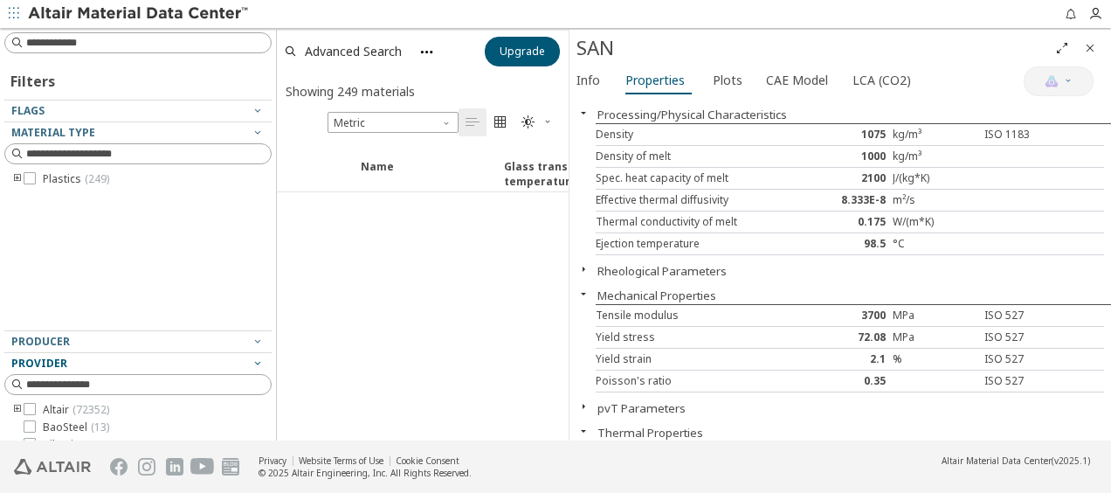
click at [251, 359] on icon "button" at bounding box center [258, 363] width 14 height 14
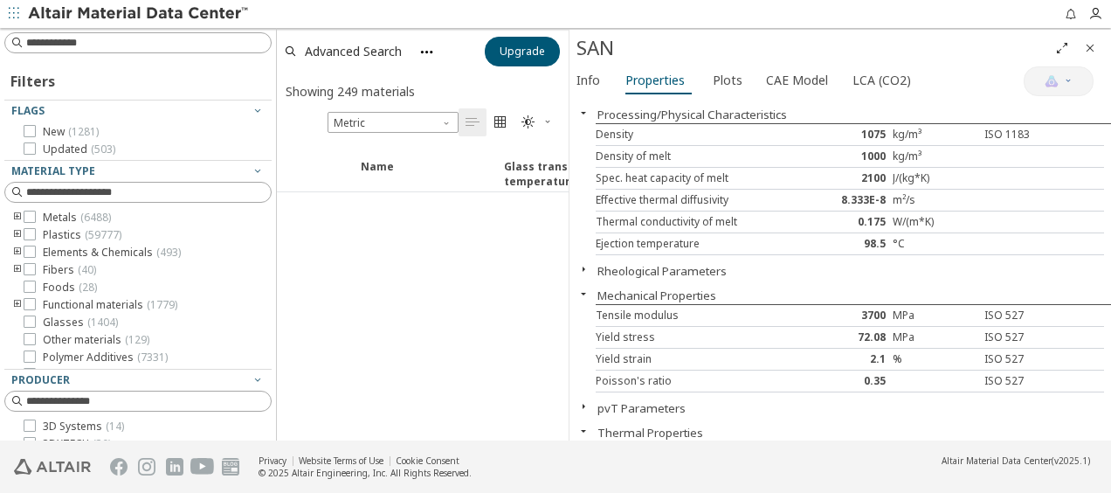
click at [19, 234] on icon "toogle group" at bounding box center [17, 235] width 12 height 14
click at [62, 252] on label "Polymer ( 59777 )" at bounding box center [100, 252] width 100 height 14
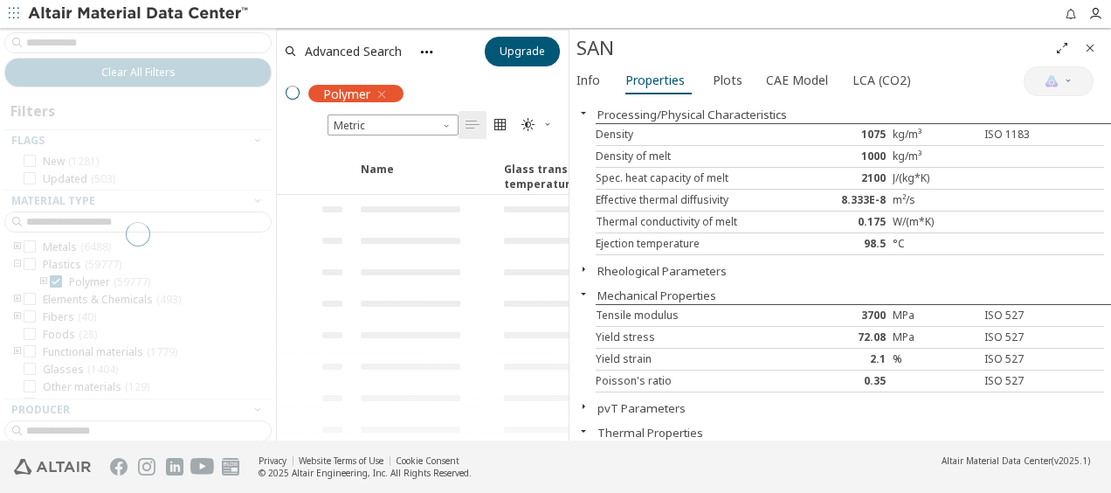
click at [1094, 49] on icon "Close" at bounding box center [1090, 48] width 14 height 14
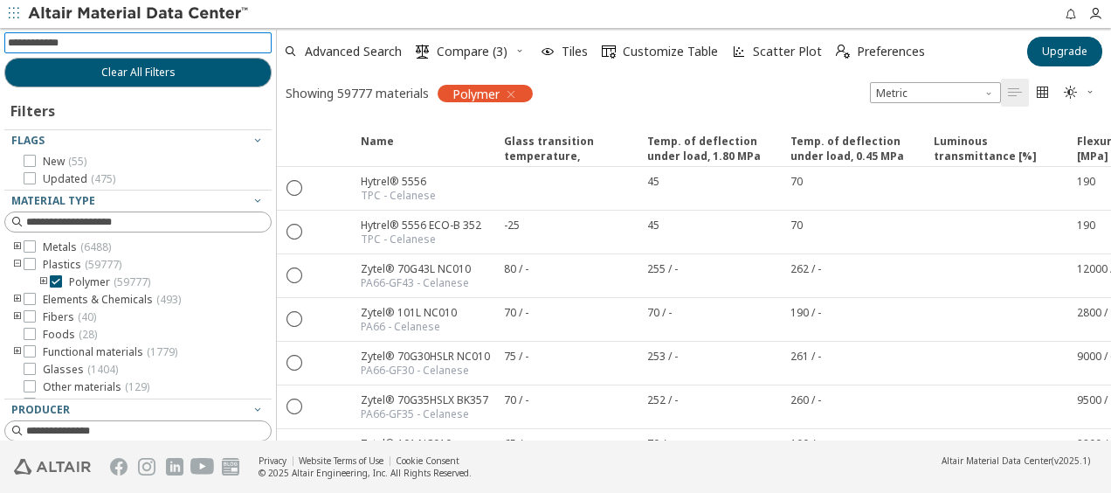
click at [100, 41] on input at bounding box center [140, 42] width 264 height 19
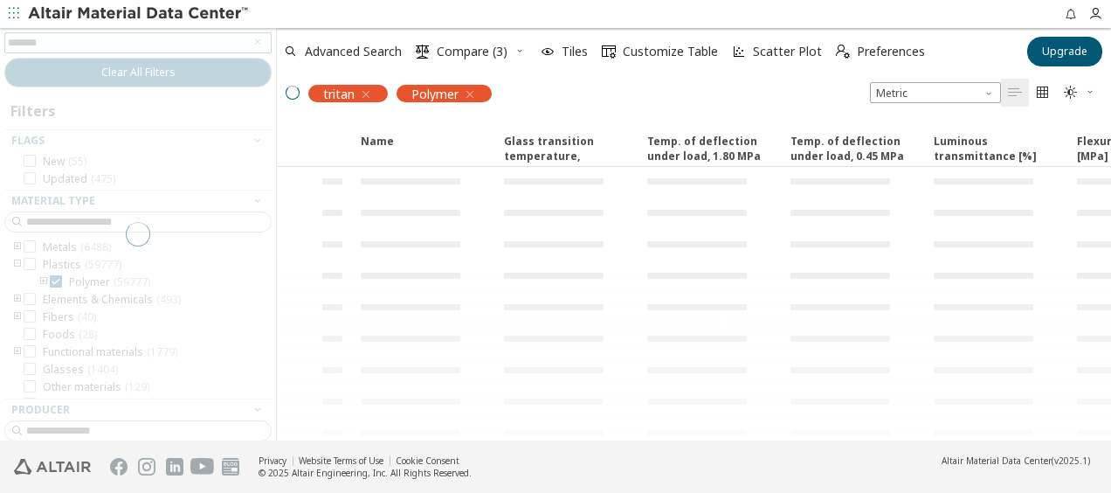
type input "*******"
click at [78, 45] on div at bounding box center [138, 234] width 276 height 412
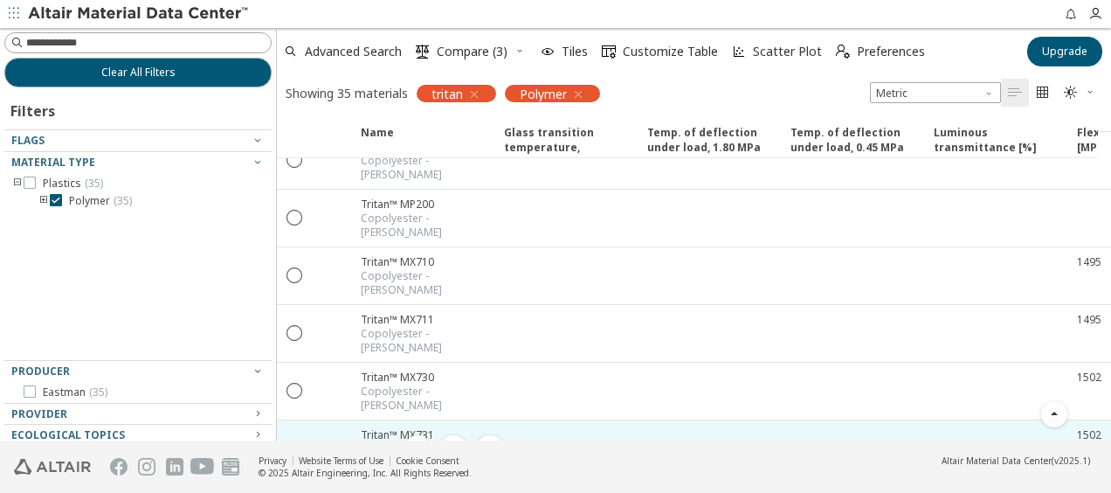
scroll to position [961, 0]
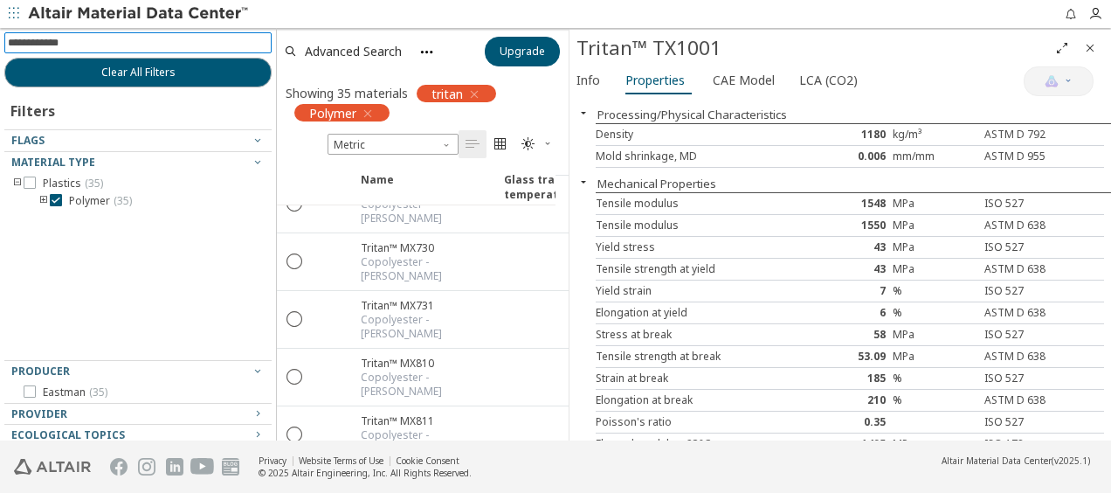
click at [97, 43] on input at bounding box center [140, 42] width 264 height 19
type input "******"
click at [107, 74] on span "Clear All Filters" at bounding box center [138, 73] width 74 height 14
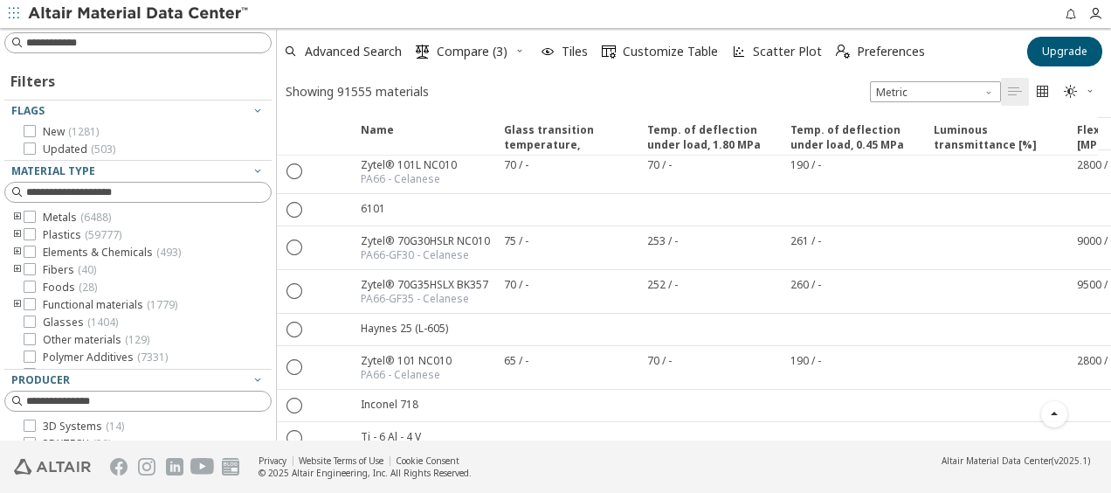
click at [16, 217] on icon "toogle group" at bounding box center [17, 218] width 12 height 14
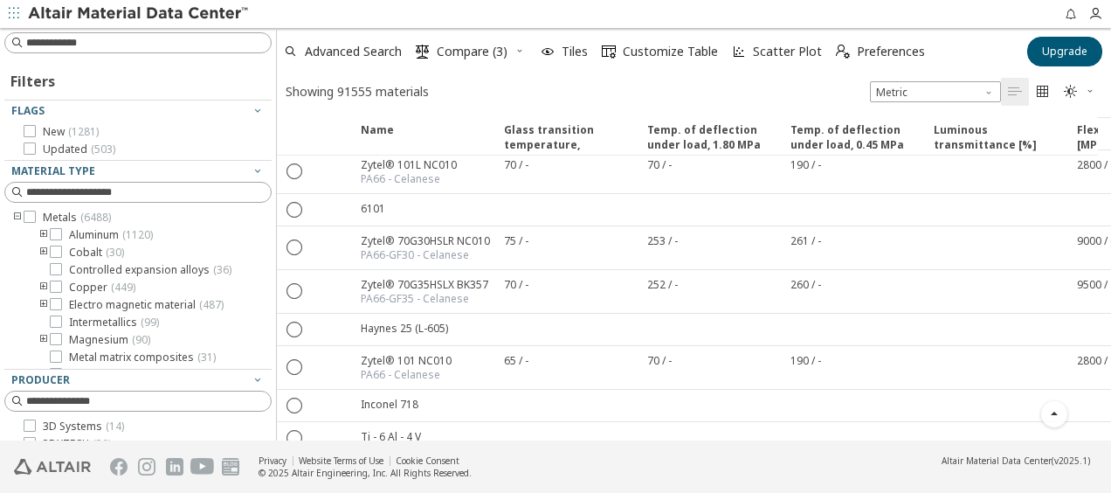
click at [16, 217] on icon "toogle group" at bounding box center [17, 218] width 12 height 14
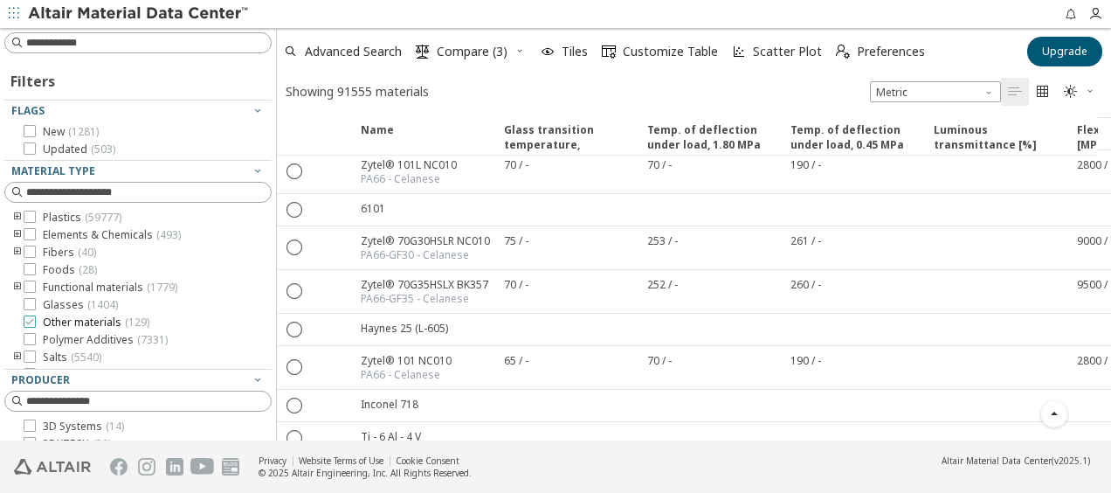
scroll to position [34, 0]
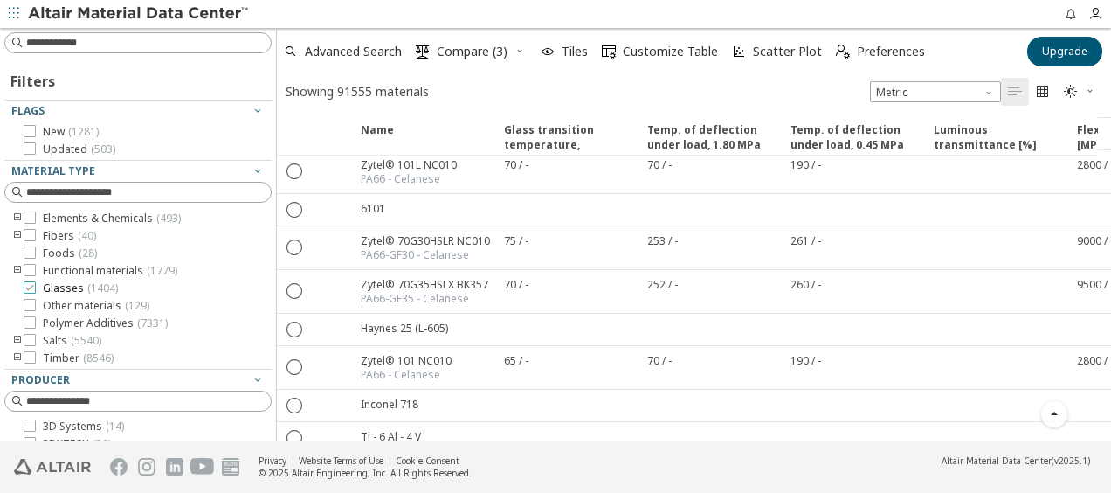
click at [66, 288] on span "Glasses ( 1404 )" at bounding box center [80, 288] width 75 height 14
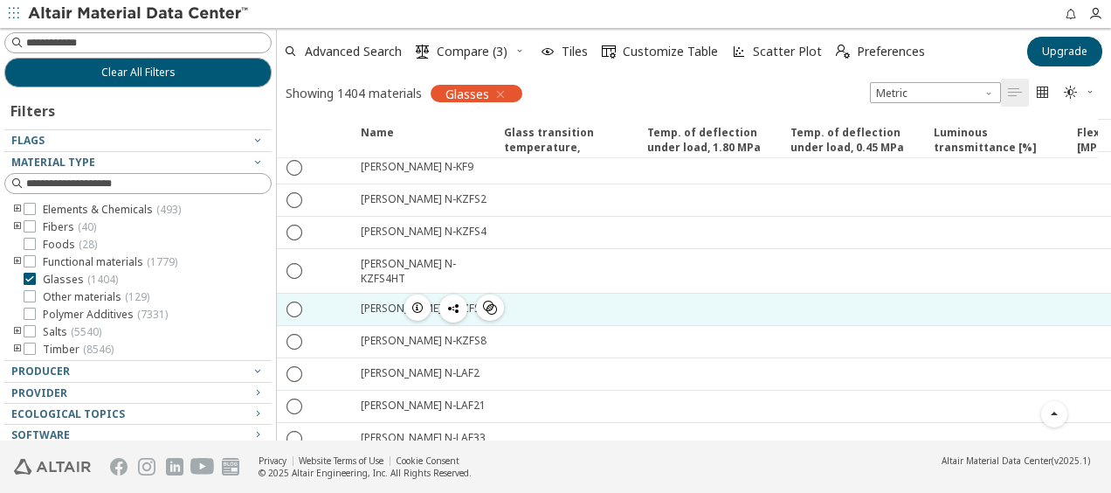
scroll to position [1661, 0]
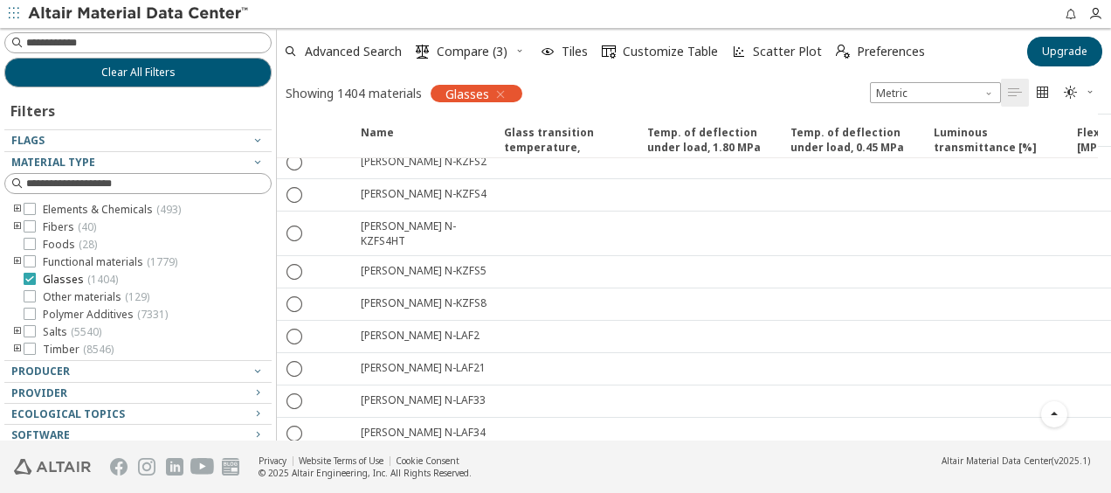
click at [31, 274] on icon at bounding box center [30, 279] width 12 height 12
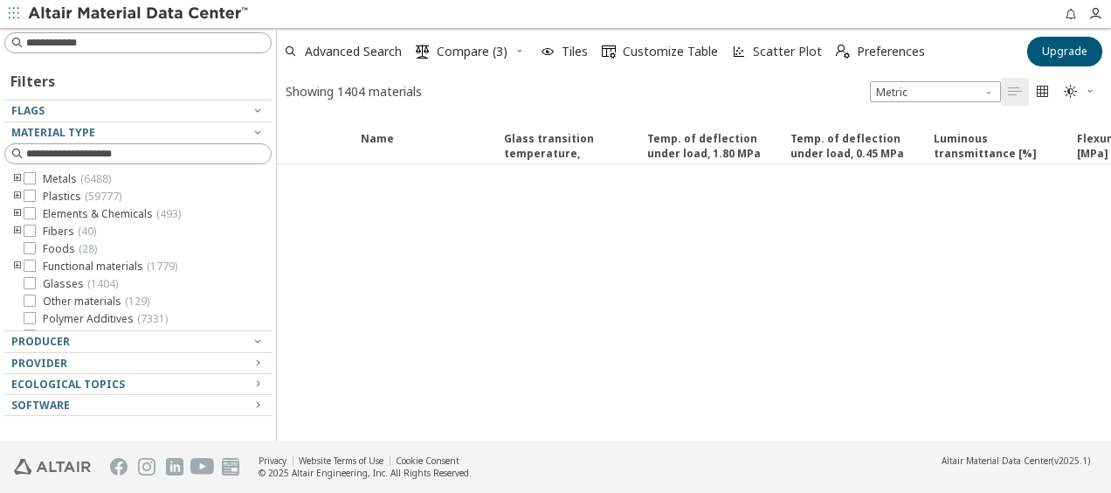
click at [16, 197] on icon "toogle group" at bounding box center [17, 197] width 12 height 14
click at [59, 186] on span "Metals ( 6488 )" at bounding box center [77, 179] width 68 height 14
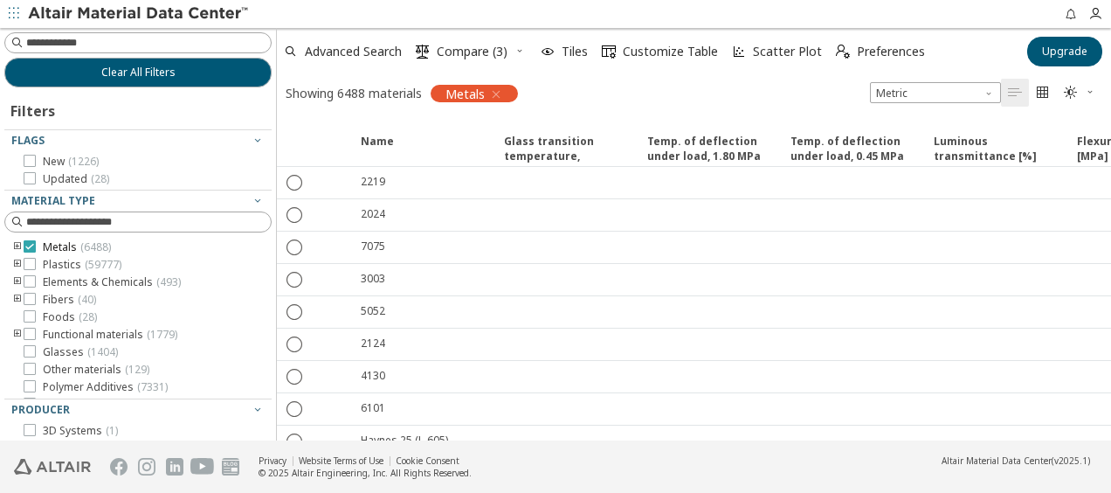
click at [30, 245] on icon at bounding box center [30, 246] width 12 height 12
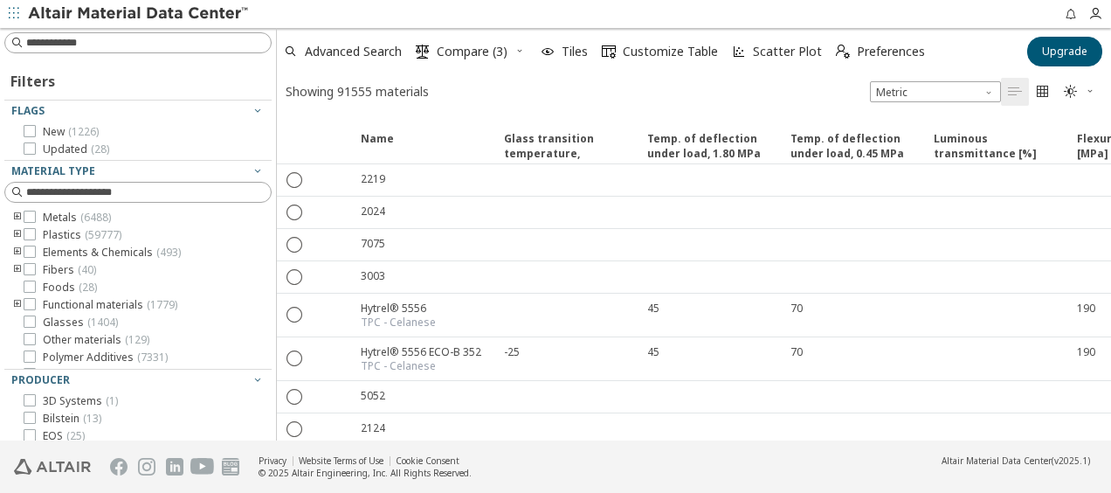
drag, startPoint x: 272, startPoint y: 239, endPoint x: 272, endPoint y: 207, distance: 32.3
click at [272, 222] on div at bounding box center [271, 234] width 9 height 412
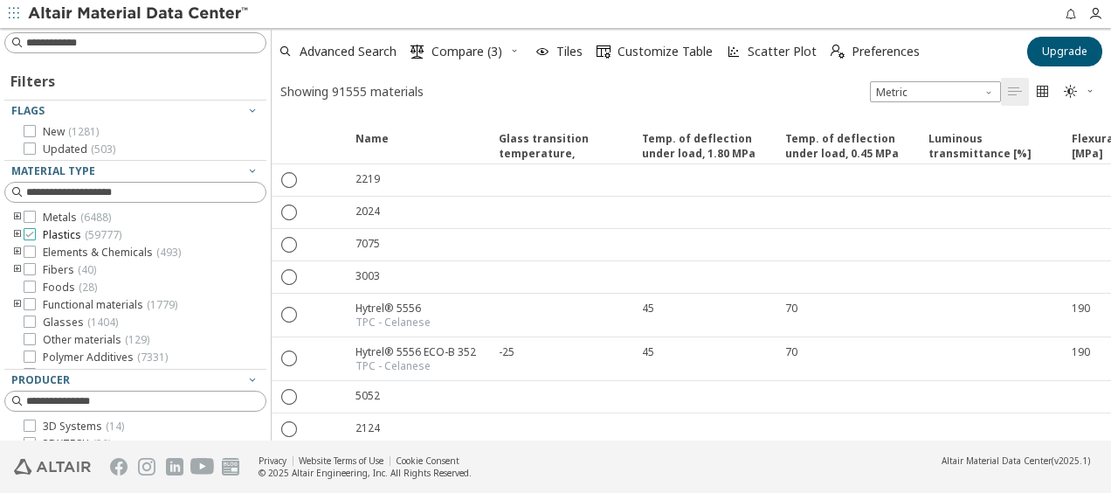
click at [33, 234] on icon at bounding box center [30, 234] width 12 height 12
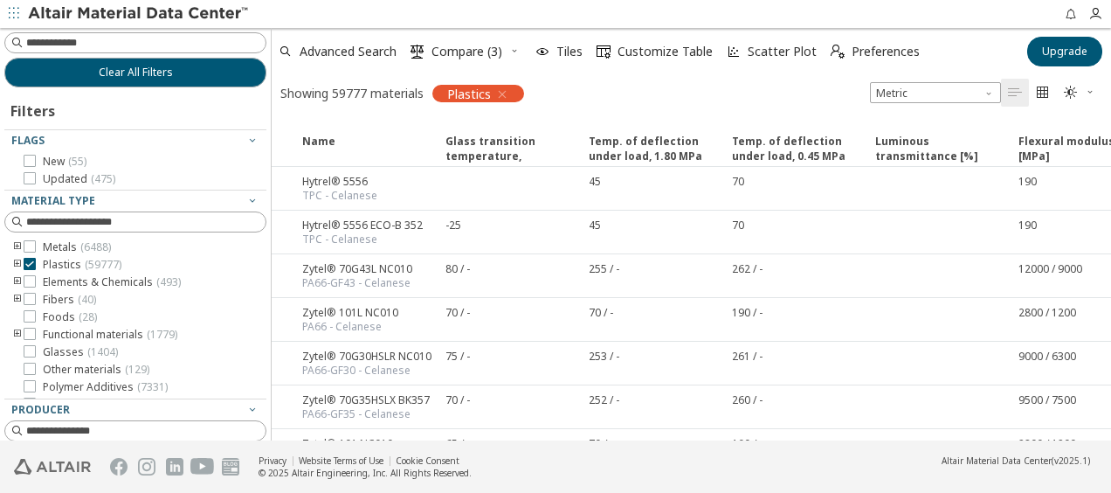
scroll to position [0, 38]
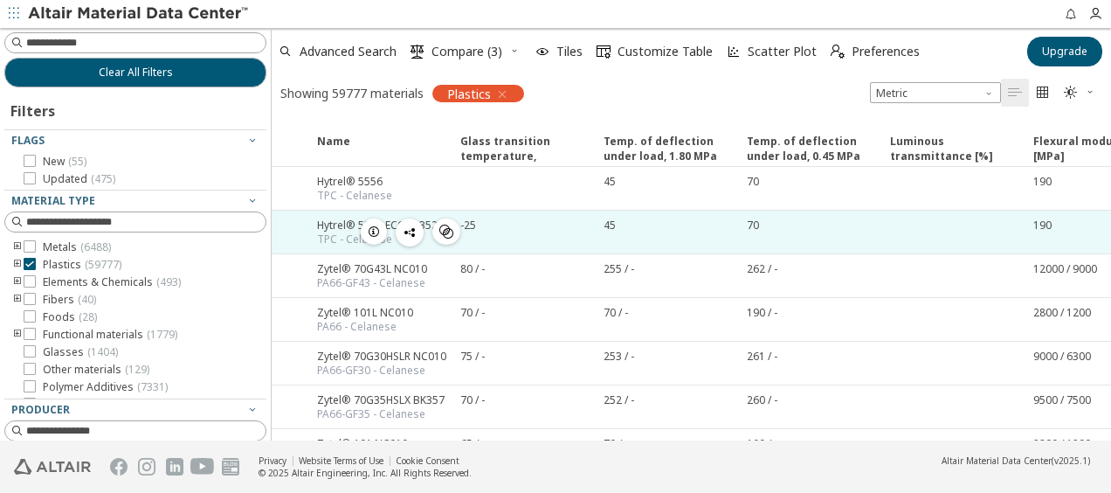
click at [327, 224] on div "Hytrel® 5556 ECO-B 352" at bounding box center [377, 225] width 121 height 15
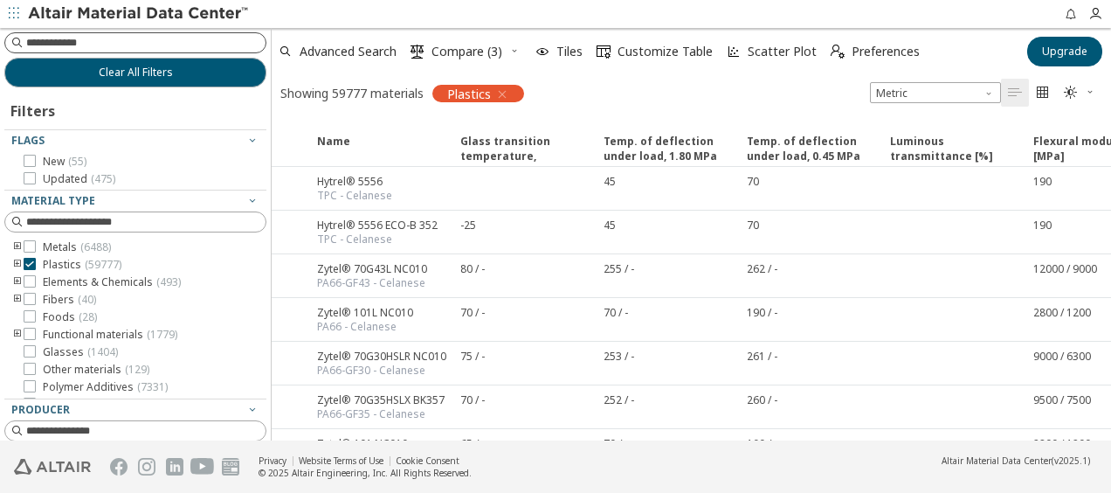
click at [103, 42] on input at bounding box center [145, 42] width 239 height 17
type input "***"
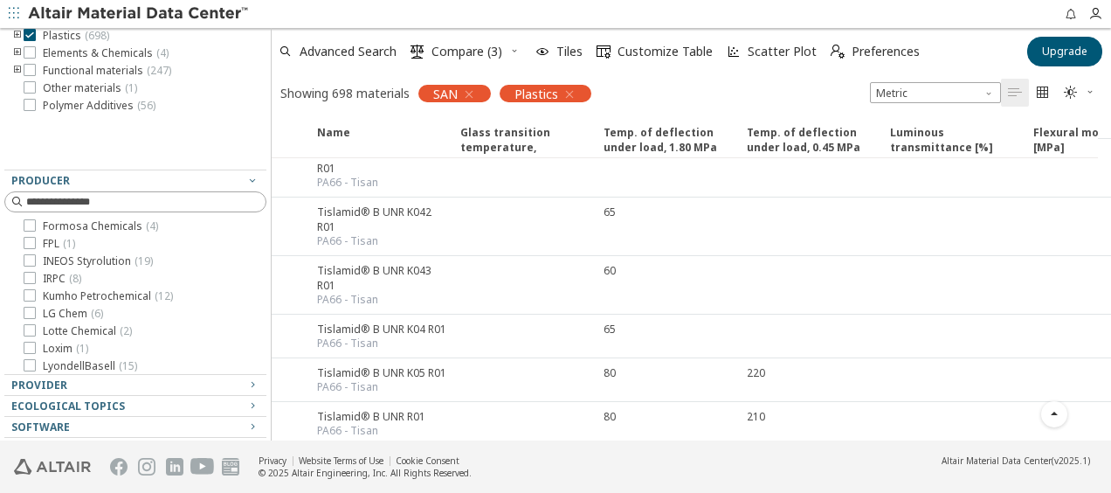
scroll to position [169, 0]
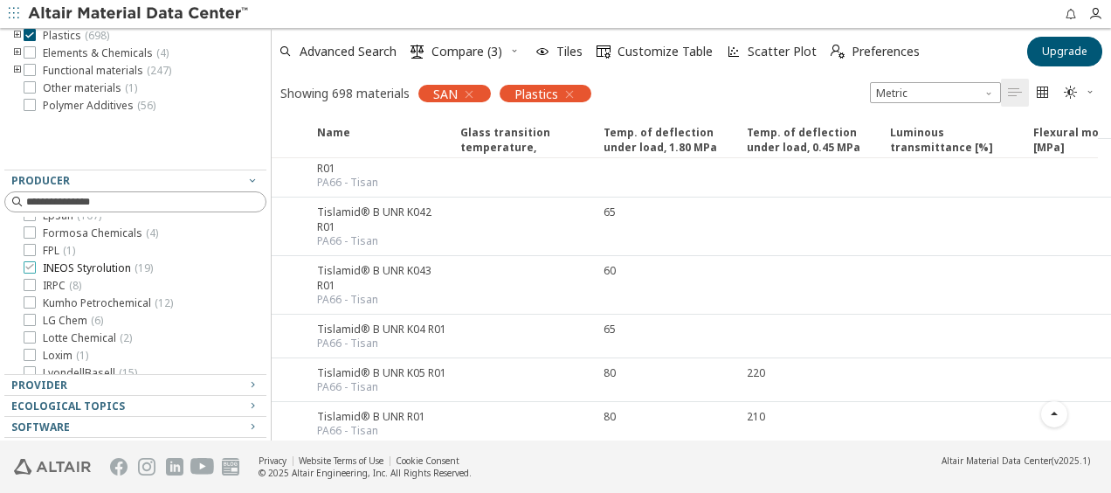
click at [33, 264] on icon at bounding box center [30, 266] width 12 height 12
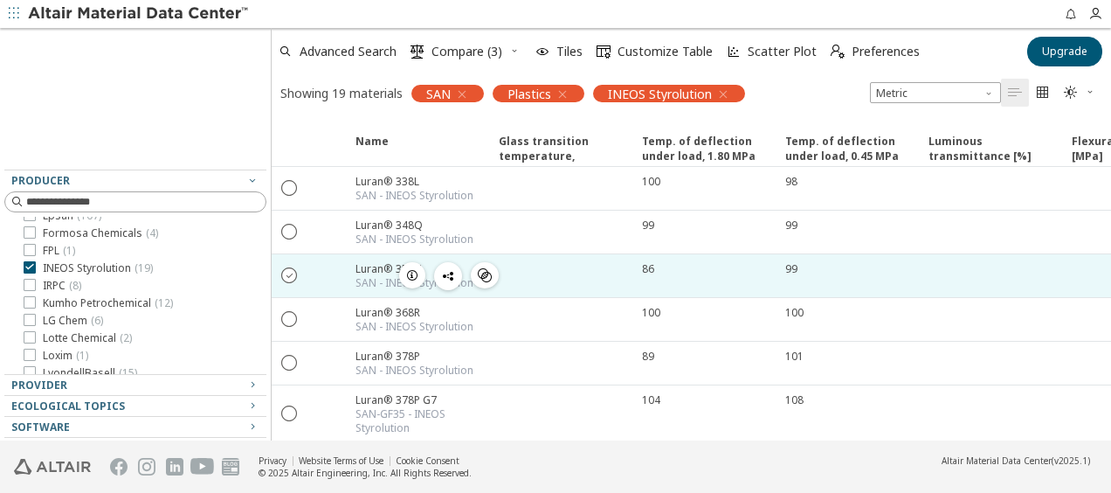
click at [290, 271] on icon "" at bounding box center [290, 274] width 16 height 16
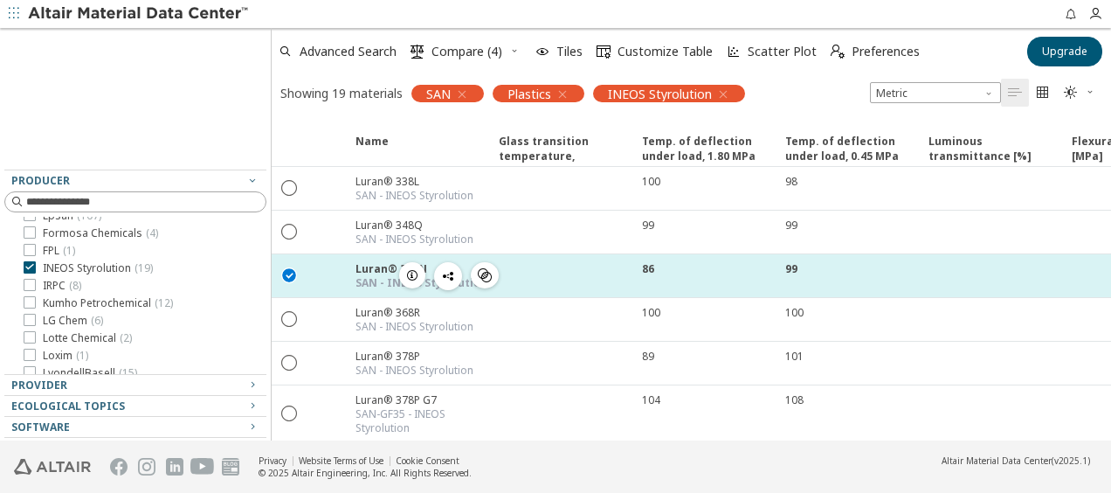
click at [411, 272] on icon "button" at bounding box center [412, 275] width 14 height 14
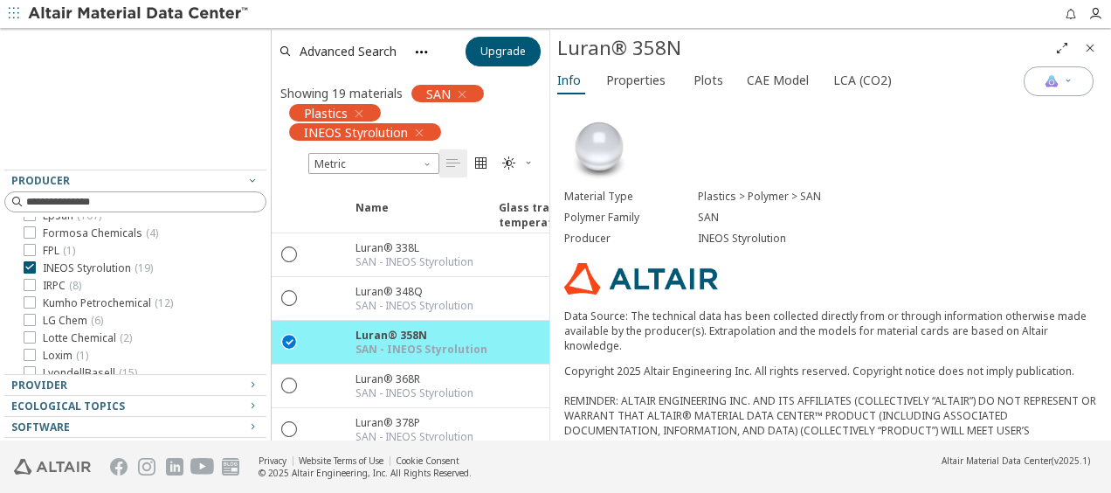
drag, startPoint x: 568, startPoint y: 155, endPoint x: 521, endPoint y: 145, distance: 48.3
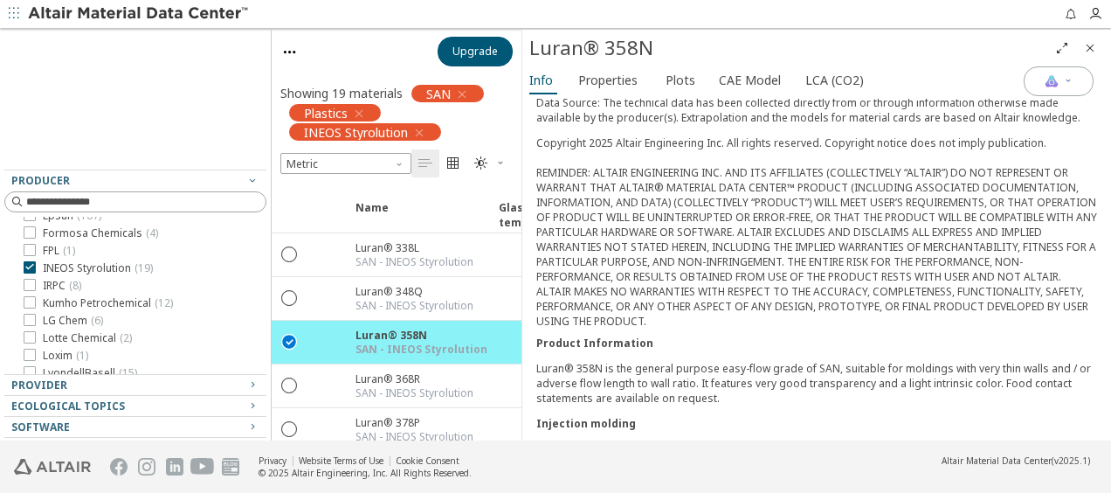
scroll to position [262, 0]
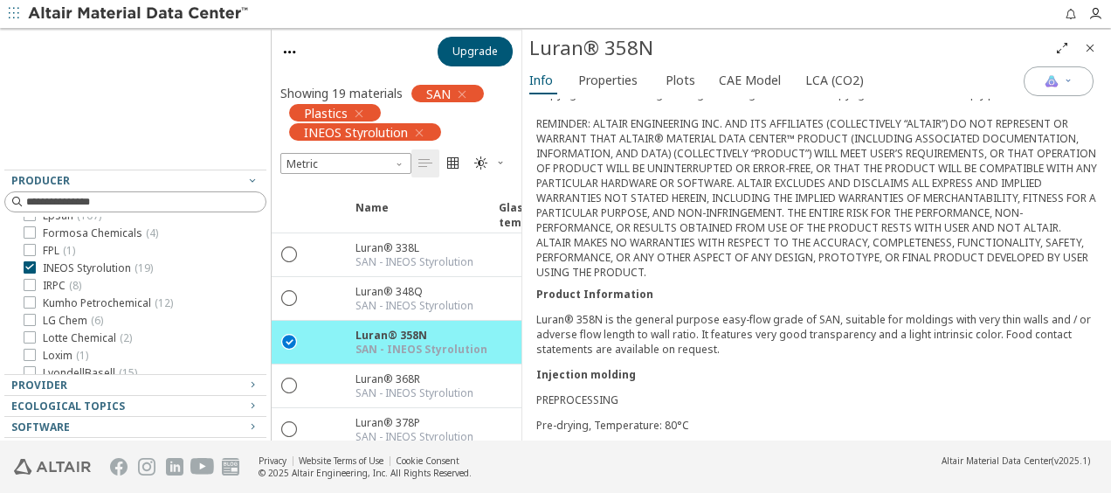
click at [631, 116] on div "Copyright 2025 Altair Engineering Inc. All rights reserved. Copyright notice do…" at bounding box center [816, 182] width 561 height 193
click at [698, 119] on div "Copyright 2025 Altair Engineering Inc. All rights reserved. Copyright notice do…" at bounding box center [816, 182] width 561 height 193
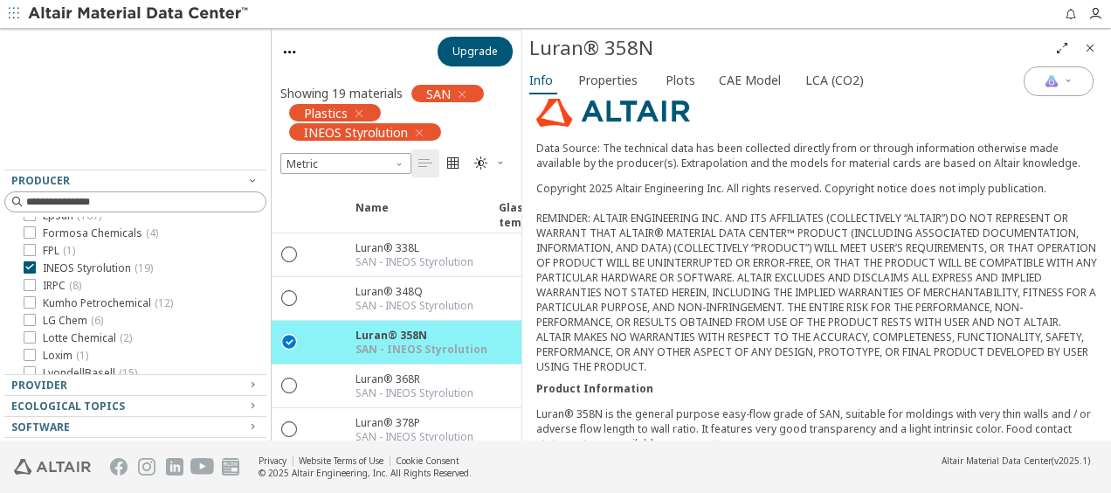
scroll to position [187, 0]
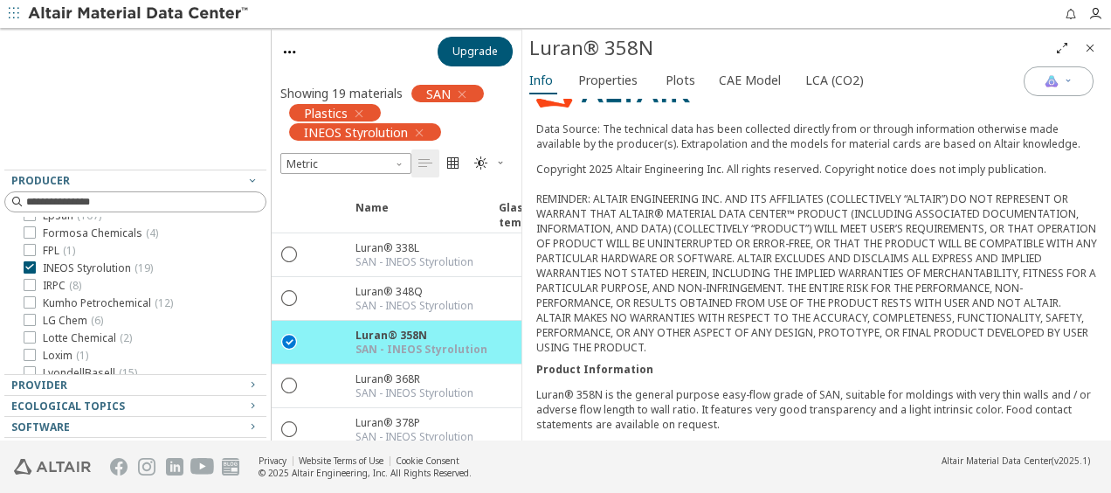
click at [695, 167] on div "Copyright 2025 Altair Engineering Inc. All rights reserved. Copyright notice do…" at bounding box center [816, 258] width 561 height 193
click at [686, 126] on p "Data Source: The technical data has been collected directly from or through inf…" at bounding box center [816, 136] width 561 height 30
click at [690, 137] on p "Data Source: The technical data has been collected directly from or through inf…" at bounding box center [816, 136] width 561 height 30
drag, startPoint x: 690, startPoint y: 137, endPoint x: 693, endPoint y: 124, distance: 13.4
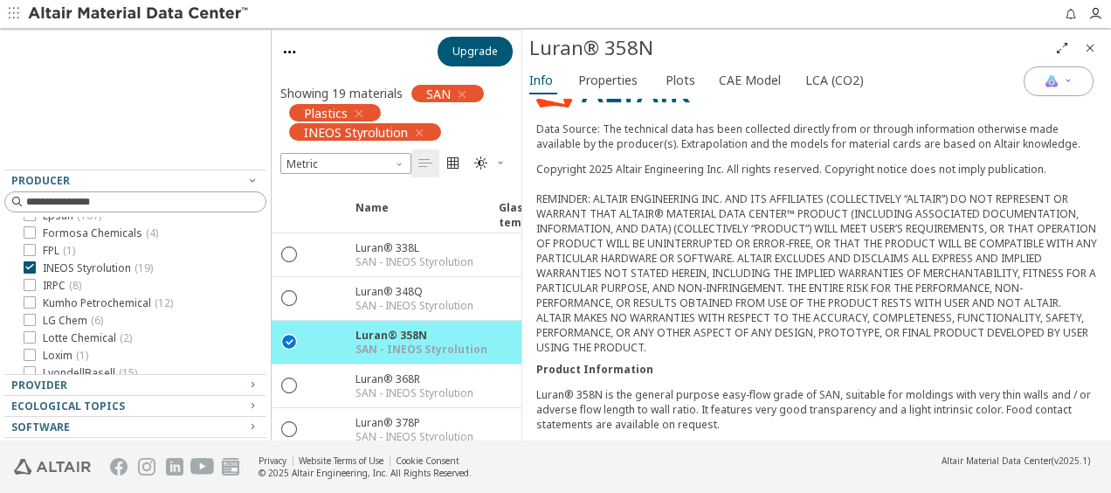
click at [693, 124] on p "Data Source: The technical data has been collected directly from or through inf…" at bounding box center [816, 136] width 561 height 30
click at [592, 80] on span "Properties" at bounding box center [607, 80] width 59 height 28
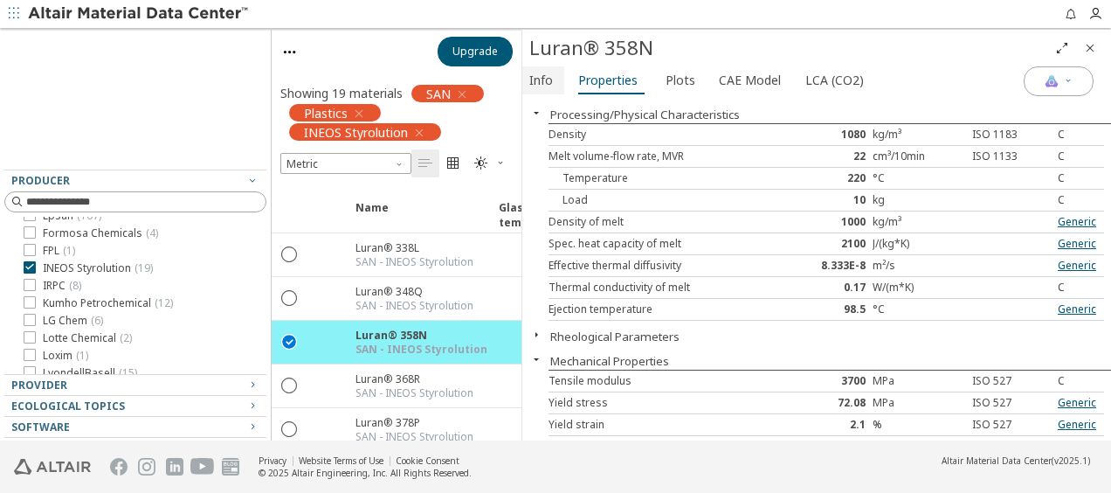
click at [545, 79] on span "Info" at bounding box center [541, 80] width 24 height 28
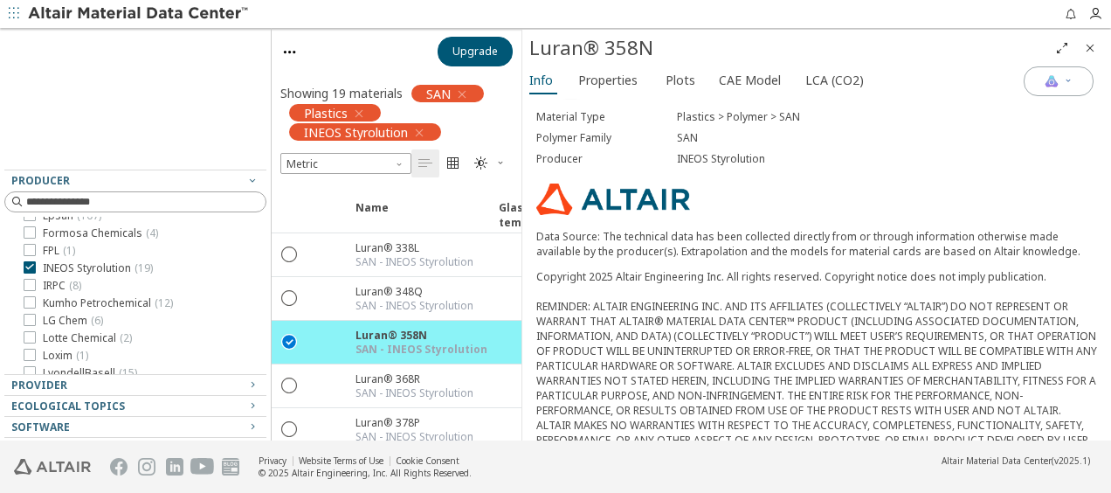
scroll to position [0, 0]
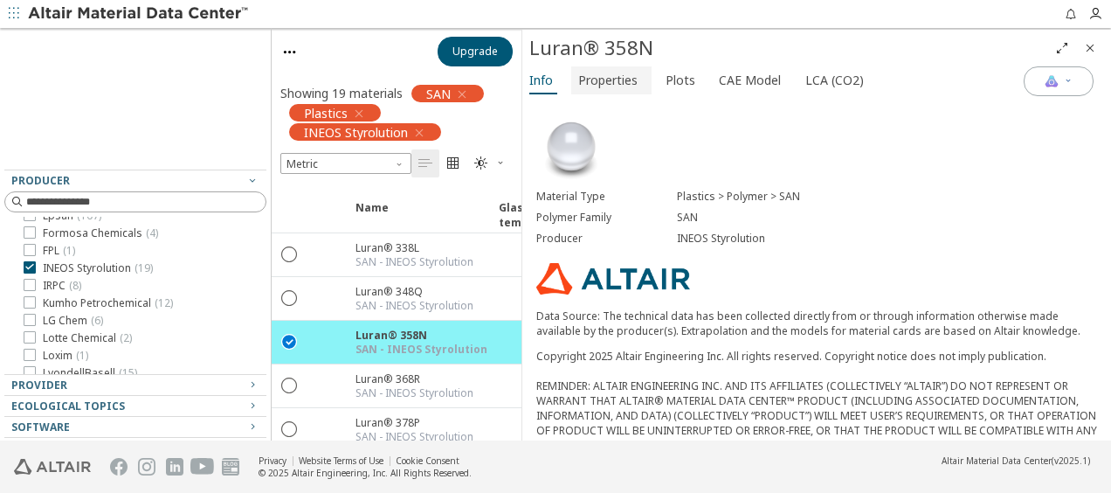
click at [616, 80] on span "Properties" at bounding box center [607, 80] width 59 height 28
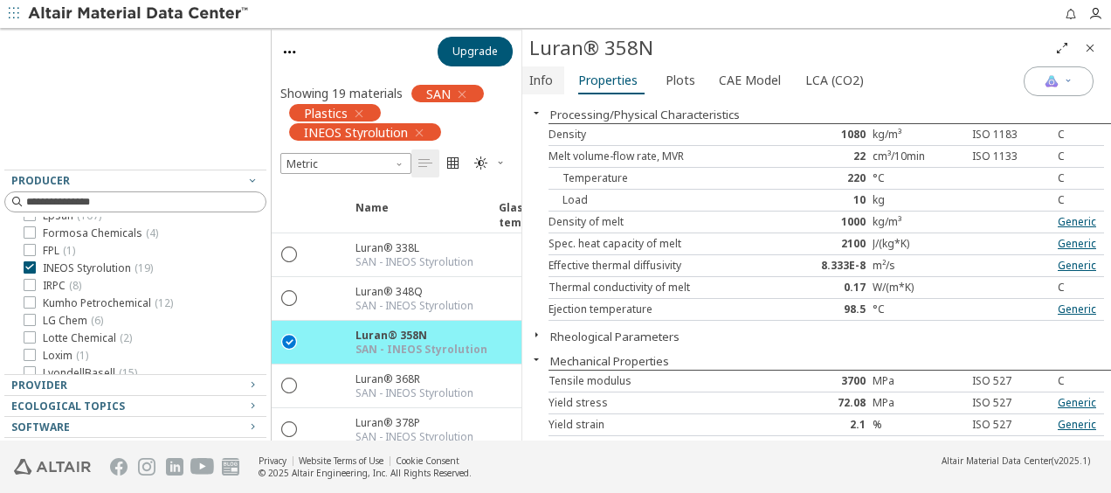
click at [536, 72] on span "Info" at bounding box center [541, 80] width 24 height 28
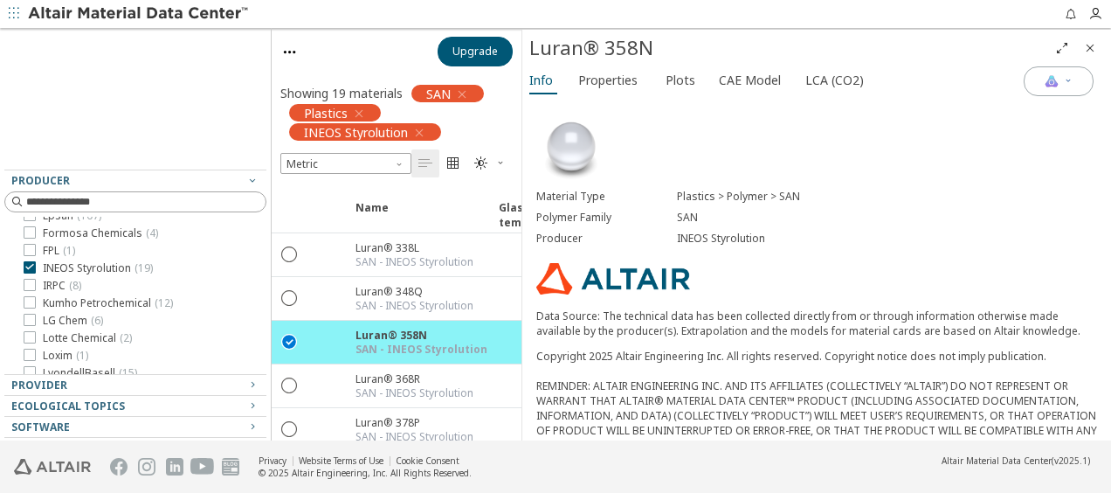
scroll to position [262, 0]
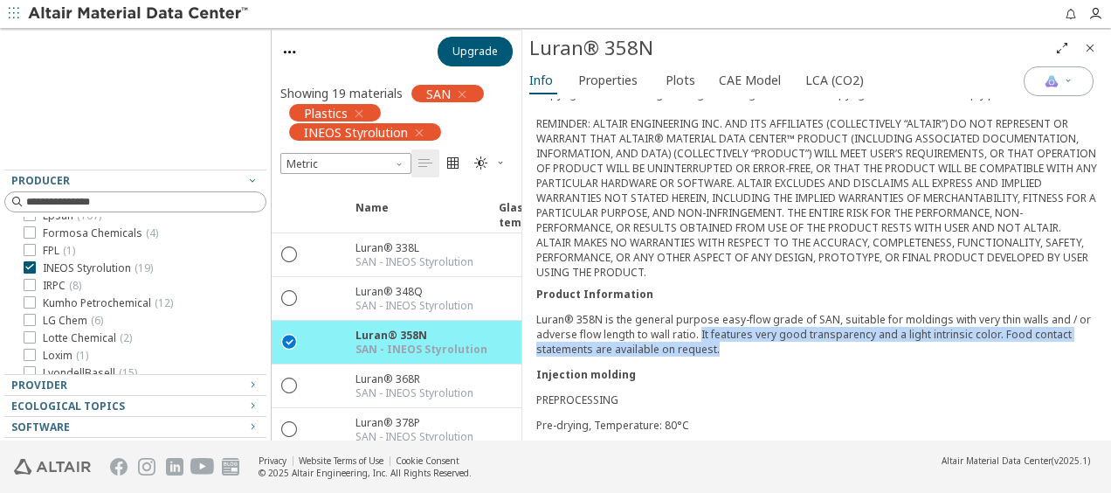
drag, startPoint x: 698, startPoint y: 318, endPoint x: 715, endPoint y: 330, distance: 21.3
click at [715, 330] on p "Luran® 358N is the general purpose easy-flow grade of SAN, suitable for molding…" at bounding box center [816, 334] width 561 height 45
click at [717, 330] on p "Luran® 358N is the general purpose easy-flow grade of SAN, suitable for molding…" at bounding box center [816, 334] width 561 height 45
click at [715, 334] on p "Luran® 358N is the general purpose easy-flow grade of SAN, suitable for molding…" at bounding box center [816, 334] width 561 height 45
click at [722, 335] on p "Luran® 358N is the general purpose easy-flow grade of SAN, suitable for molding…" at bounding box center [816, 334] width 561 height 45
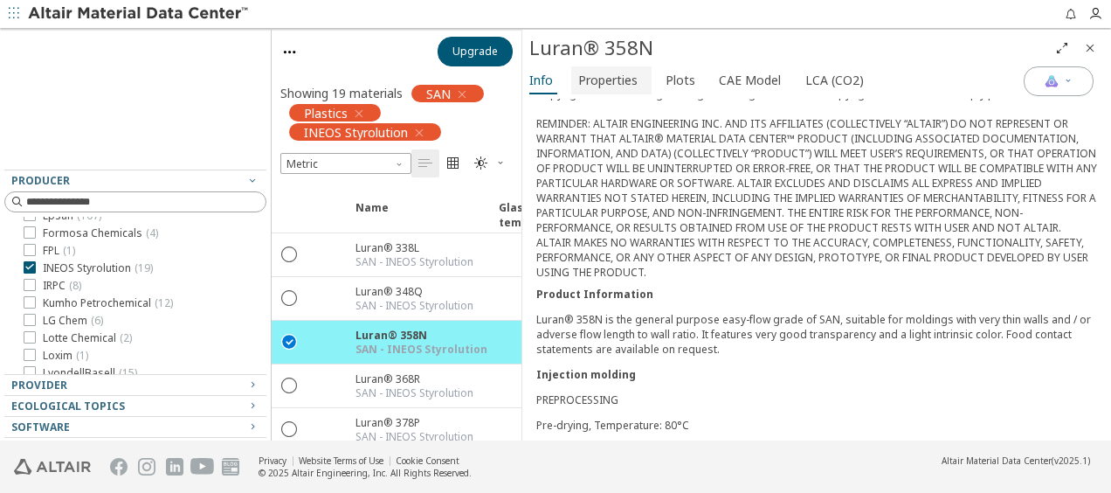
click at [622, 86] on span "Properties" at bounding box center [607, 80] width 59 height 28
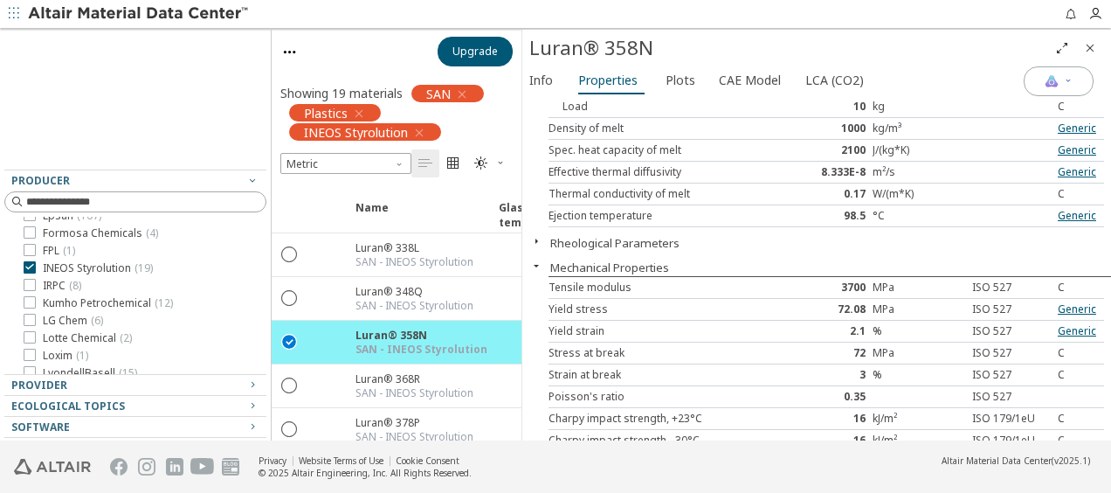
scroll to position [0, 0]
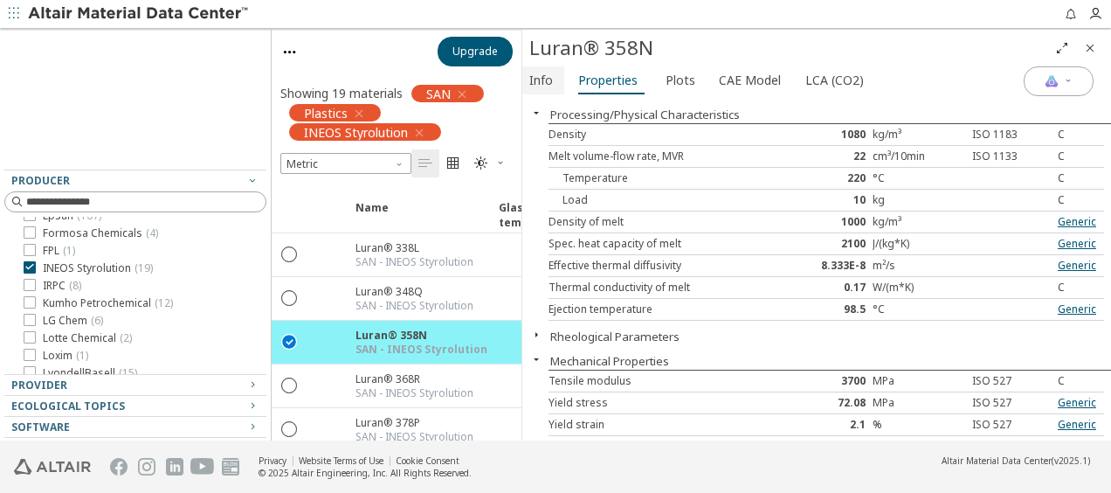
click at [552, 87] on span "Info" at bounding box center [543, 80] width 28 height 28
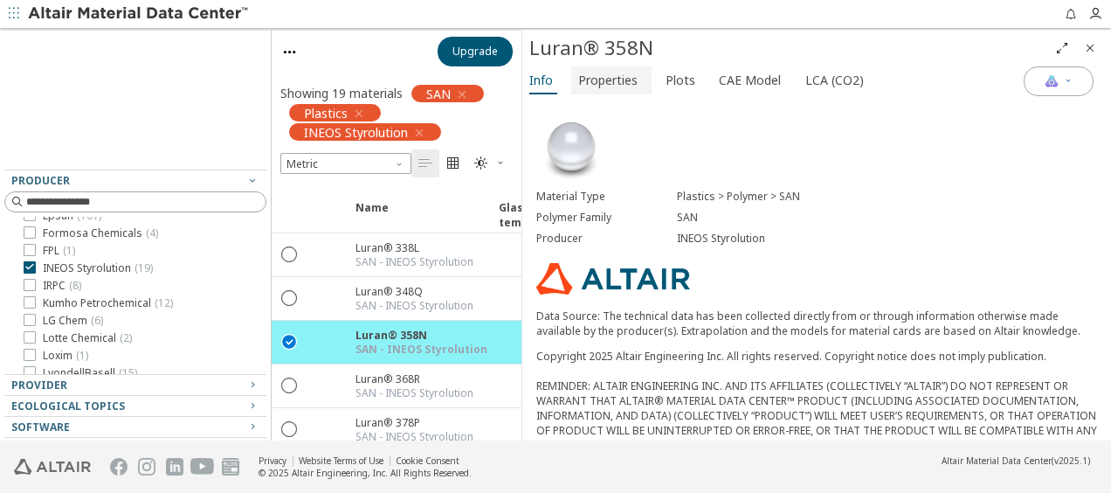
click at [596, 87] on span "Properties" at bounding box center [607, 80] width 59 height 28
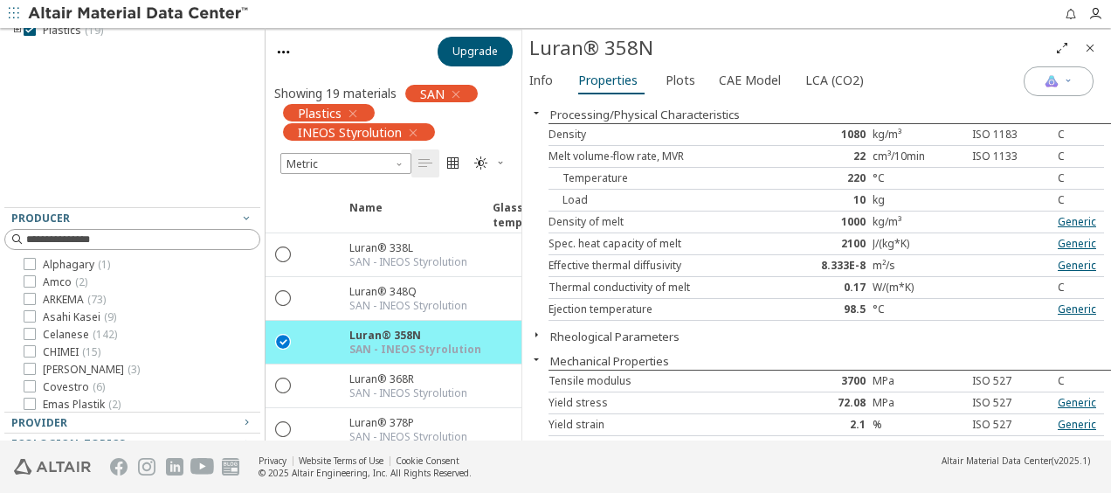
scroll to position [148, 0]
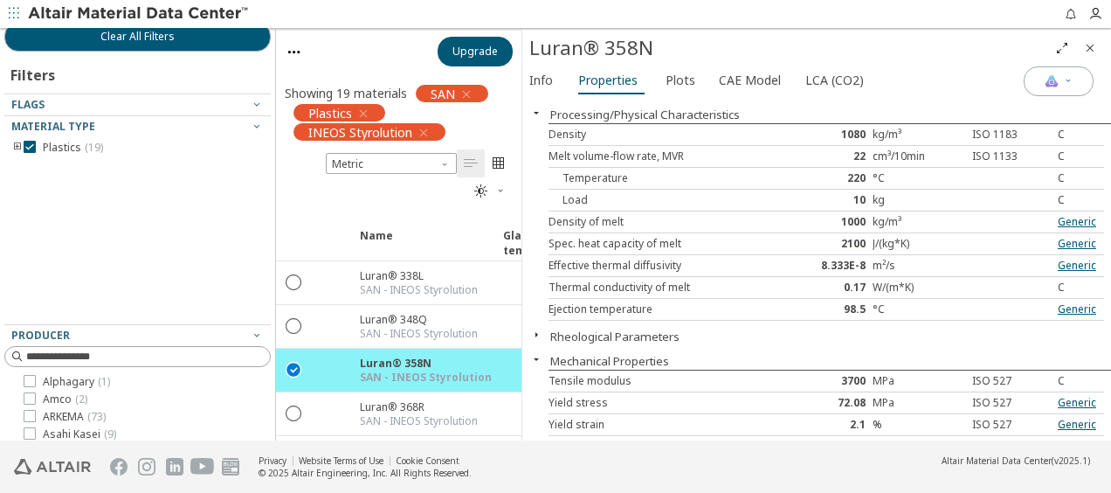
drag, startPoint x: 262, startPoint y: 222, endPoint x: 266, endPoint y: 113, distance: 109.3
click at [266, 113] on div "Clear All Filters Filters Flags Material Type Plastics ( 19 ) Producer Alphagar…" at bounding box center [138, 234] width 276 height 412
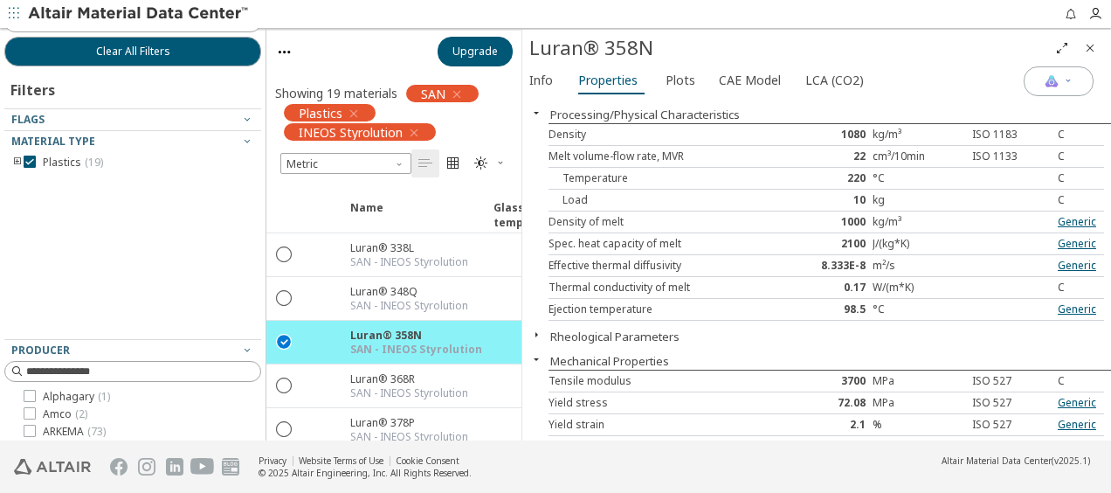
click at [16, 158] on icon "toogle group" at bounding box center [17, 162] width 12 height 14
click at [42, 178] on icon "toogle group" at bounding box center [44, 180] width 12 height 14
click at [43, 180] on icon "toogle group" at bounding box center [44, 180] width 12 height 14
click at [16, 161] on icon "toogle group" at bounding box center [17, 162] width 12 height 14
click at [15, 161] on icon "toogle group" at bounding box center [17, 162] width 12 height 14
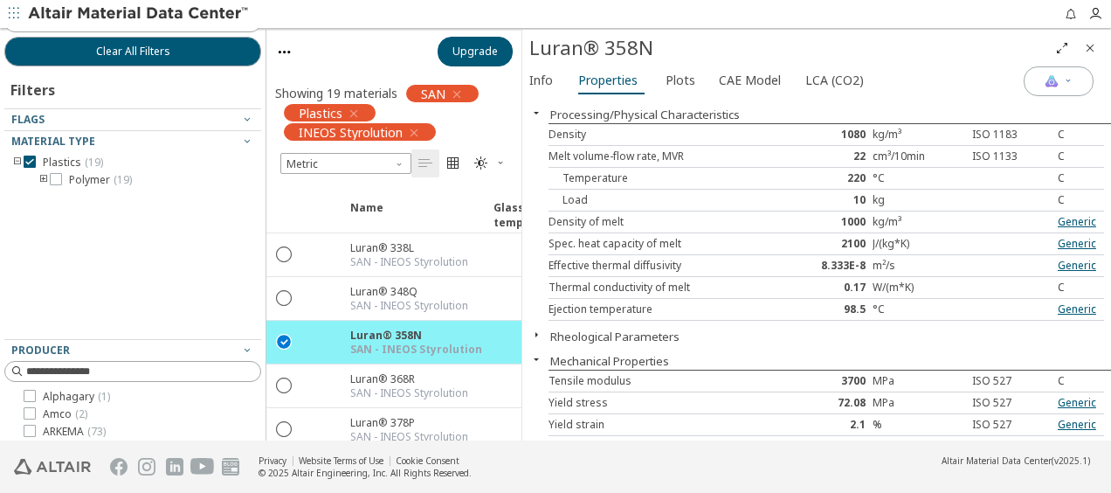
click at [413, 131] on icon "button" at bounding box center [414, 133] width 14 height 14
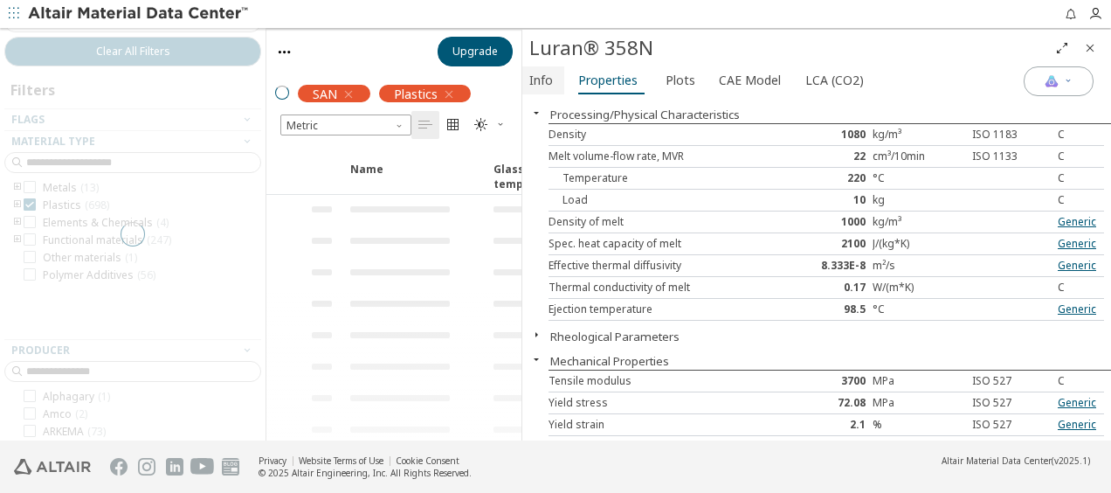
click at [540, 84] on span "Info" at bounding box center [541, 80] width 24 height 28
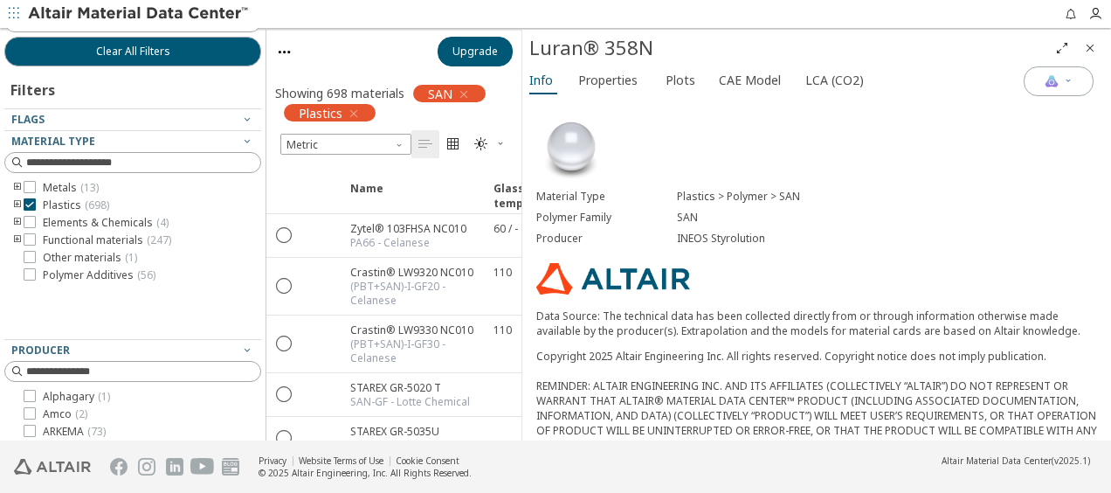
scroll to position [262, 0]
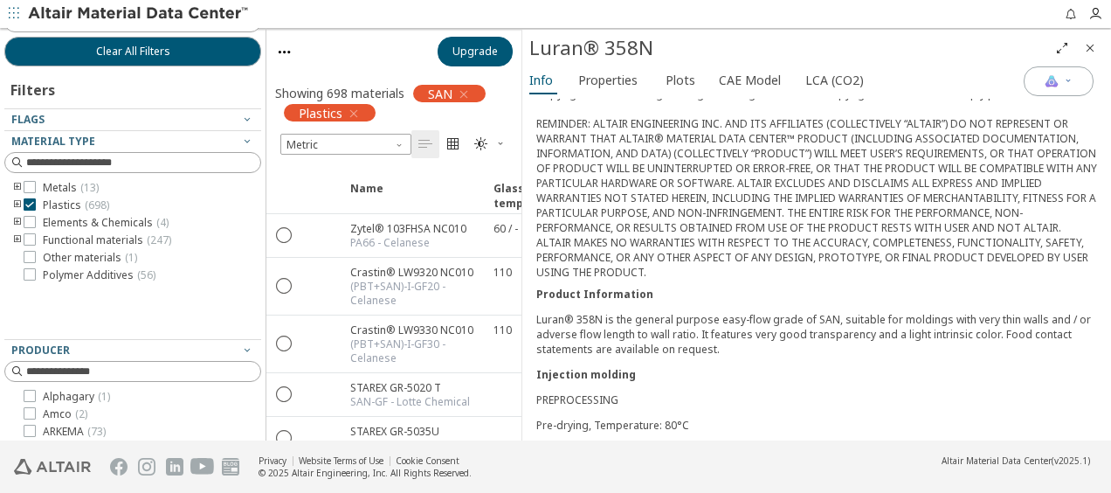
click at [662, 245] on div "Copyright 2025 Altair Engineering Inc. All rights reserved. Copyright notice do…" at bounding box center [816, 182] width 561 height 193
click at [17, 204] on icon "toogle group" at bounding box center [17, 205] width 12 height 14
click at [32, 204] on icon at bounding box center [30, 204] width 12 height 12
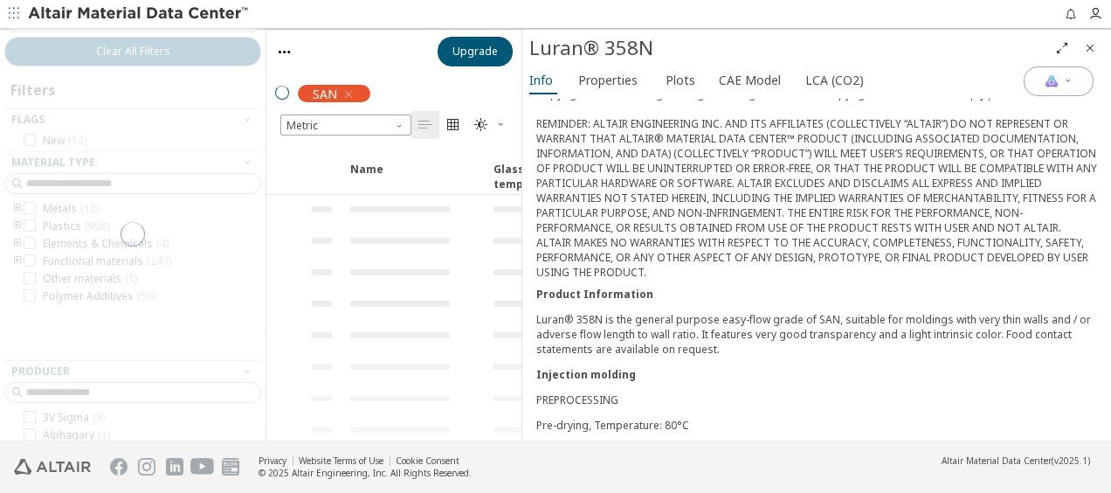
click at [673, 189] on div "Copyright 2025 Altair Engineering Inc. All rights reserved. Copyright notice do…" at bounding box center [816, 182] width 561 height 193
click at [671, 175] on div "Copyright 2025 Altair Engineering Inc. All rights reserved. Copyright notice do…" at bounding box center [816, 182] width 561 height 193
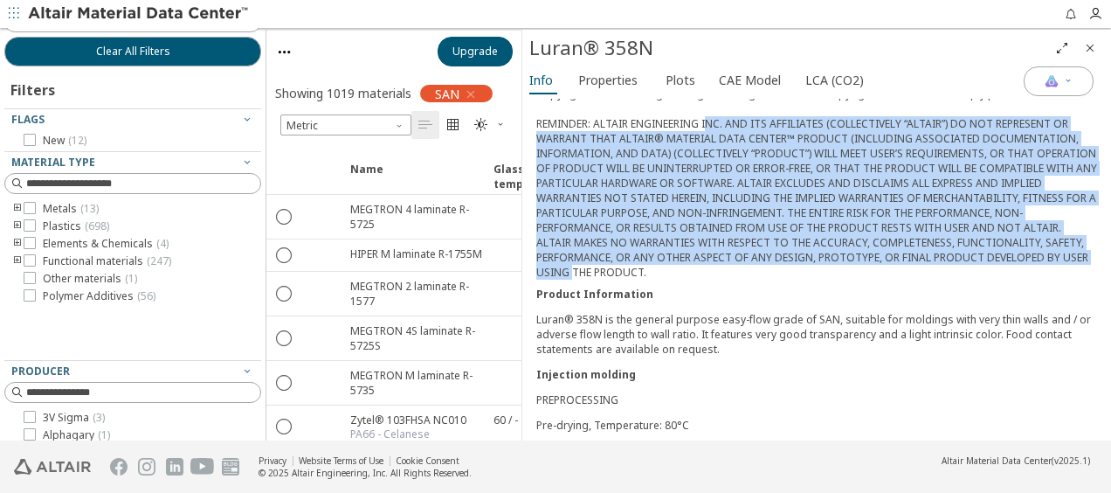
drag, startPoint x: 704, startPoint y: 121, endPoint x: 725, endPoint y: 259, distance: 139.6
click at [725, 259] on div "Copyright 2025 Altair Engineering Inc. All rights reserved. Copyright notice do…" at bounding box center [816, 182] width 561 height 193
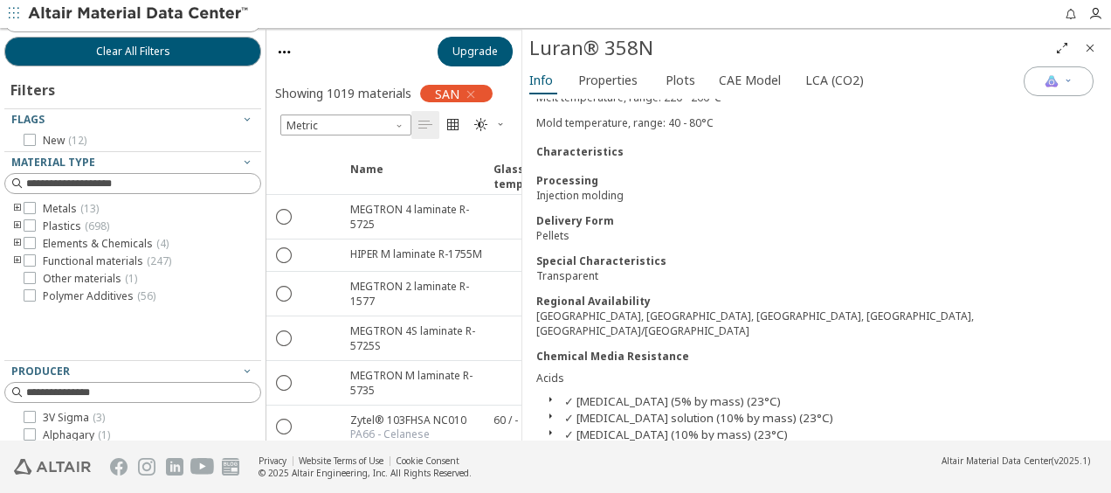
scroll to position [699, 0]
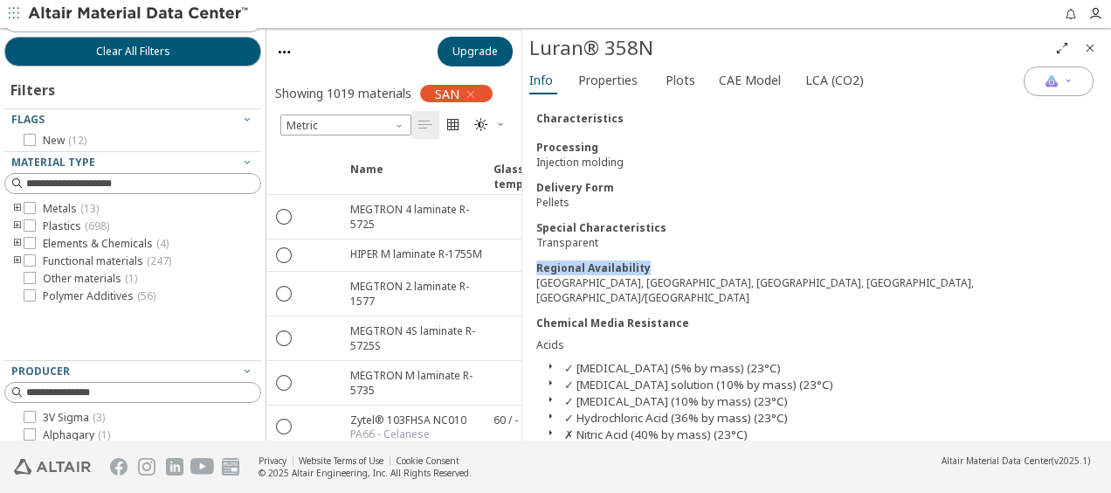
drag, startPoint x: 538, startPoint y: 238, endPoint x: 646, endPoint y: 234, distance: 107.5
click at [646, 260] on div "Regional Availability" at bounding box center [816, 267] width 561 height 15
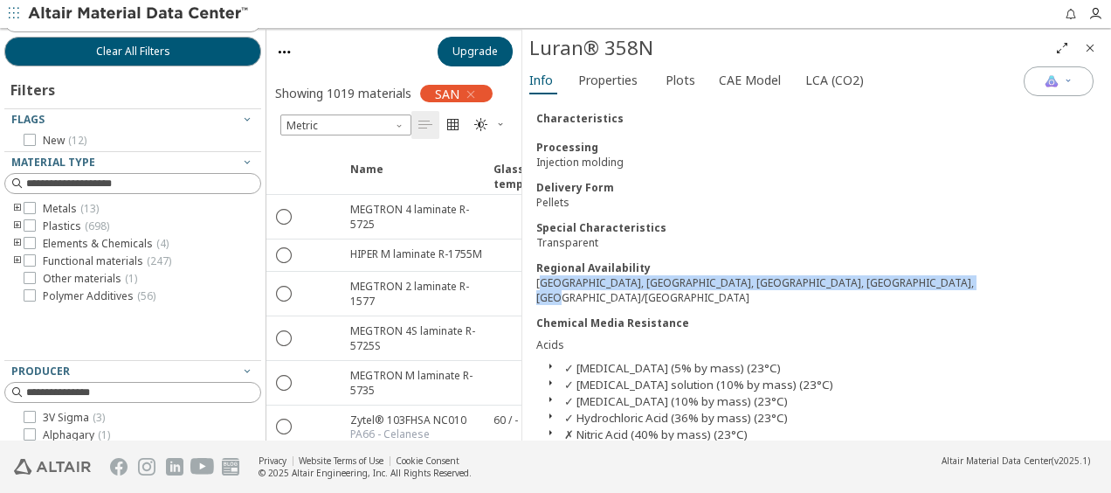
drag, startPoint x: 929, startPoint y: 253, endPoint x: 539, endPoint y: 250, distance: 390.5
click at [539, 275] on div "[GEOGRAPHIC_DATA], [GEOGRAPHIC_DATA], [GEOGRAPHIC_DATA], [GEOGRAPHIC_DATA], [GE…" at bounding box center [816, 290] width 561 height 30
drag, startPoint x: 539, startPoint y: 250, endPoint x: 620, endPoint y: 86, distance: 183.2
click at [620, 86] on span "Properties" at bounding box center [607, 80] width 59 height 28
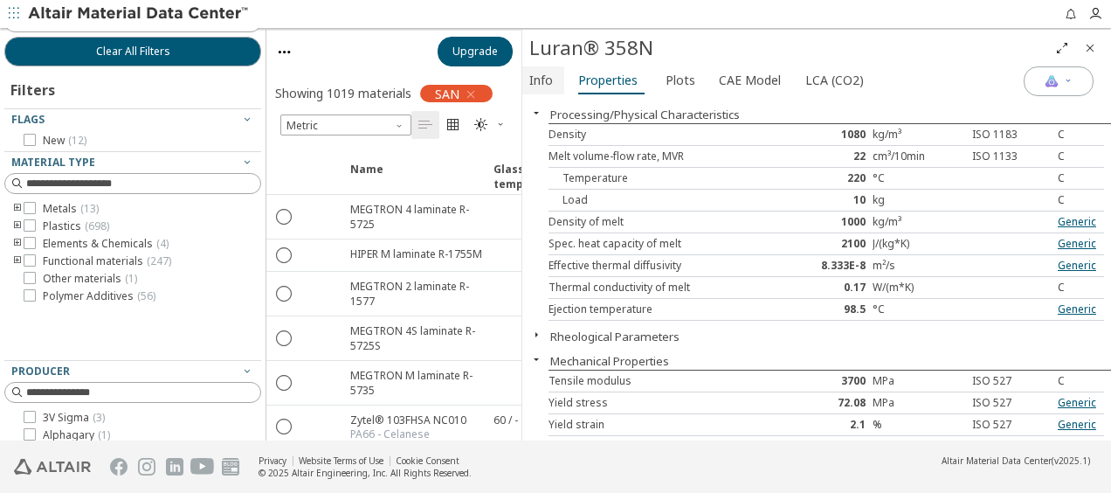
click at [549, 75] on span "Info" at bounding box center [541, 80] width 24 height 28
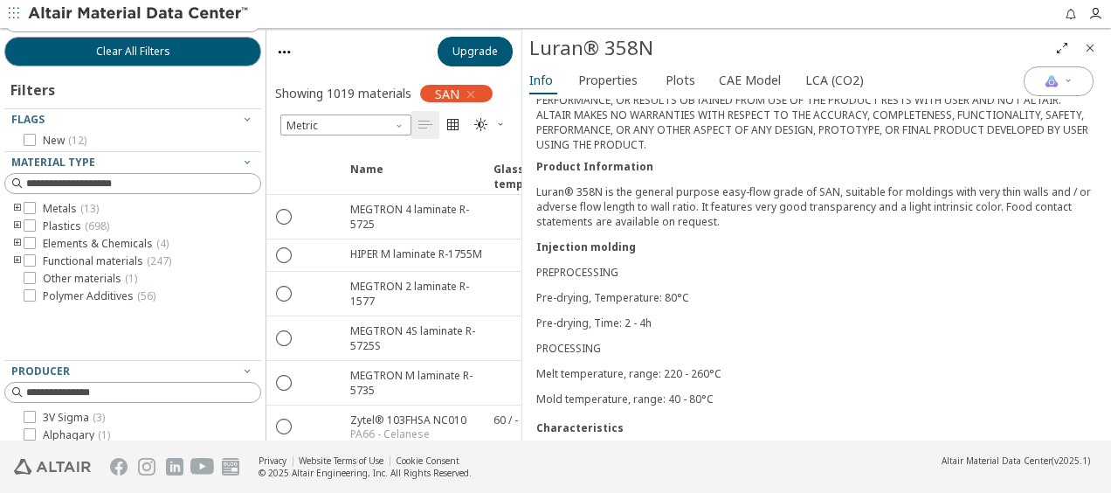
scroll to position [349, 0]
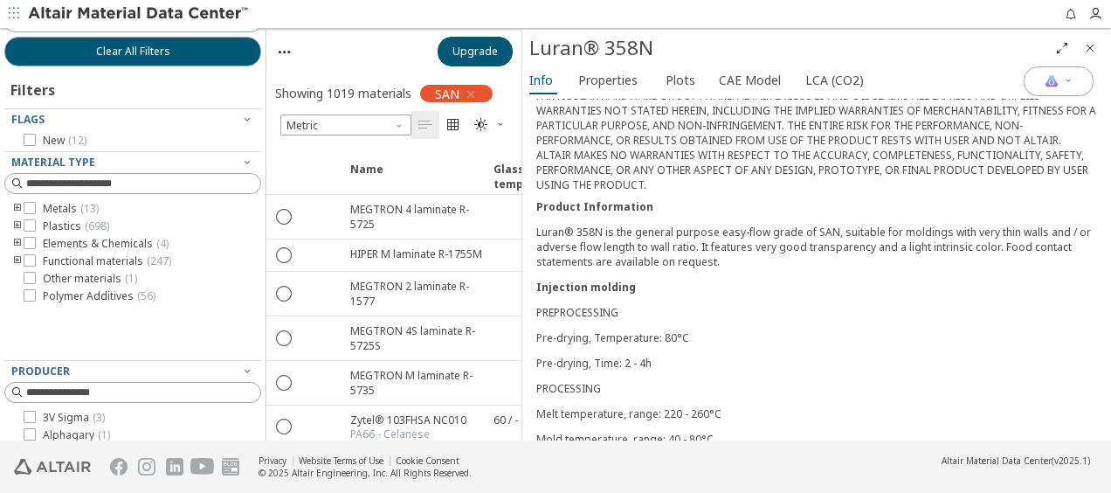
click at [290, 52] on icon "button" at bounding box center [284, 52] width 15 height 15
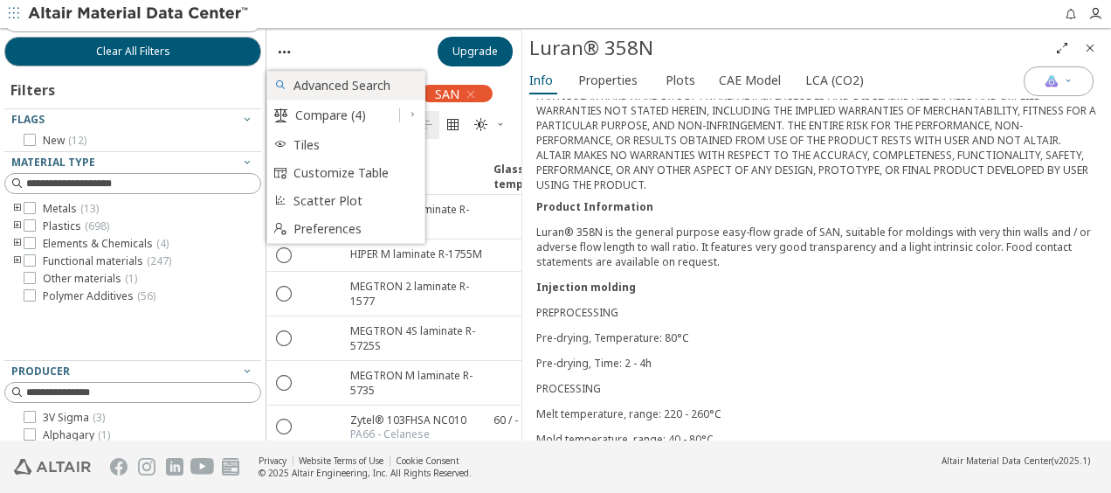
click at [332, 91] on span "Advanced Search" at bounding box center [353, 86] width 121 height 28
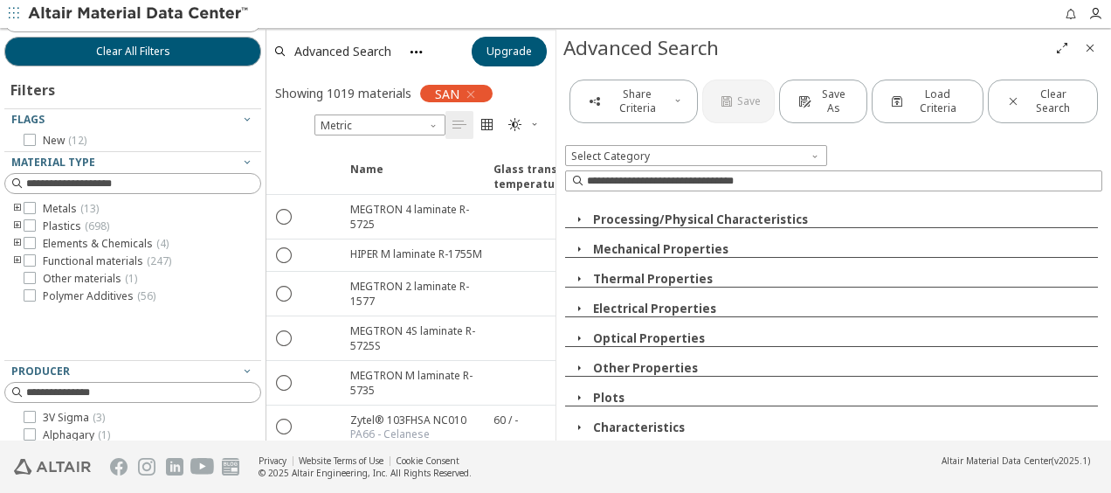
scroll to position [91, 0]
click at [578, 423] on icon "button" at bounding box center [579, 427] width 14 height 14
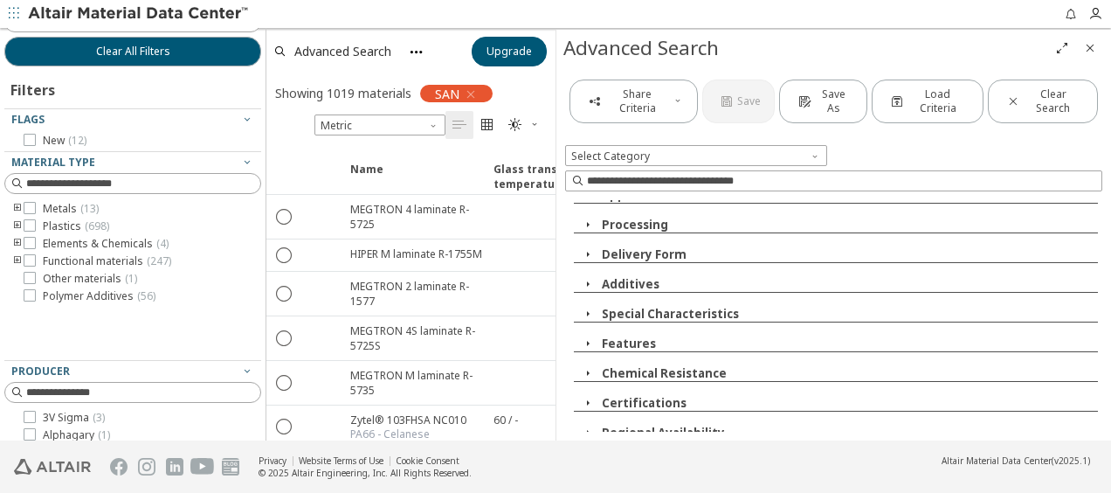
scroll to position [356, 0]
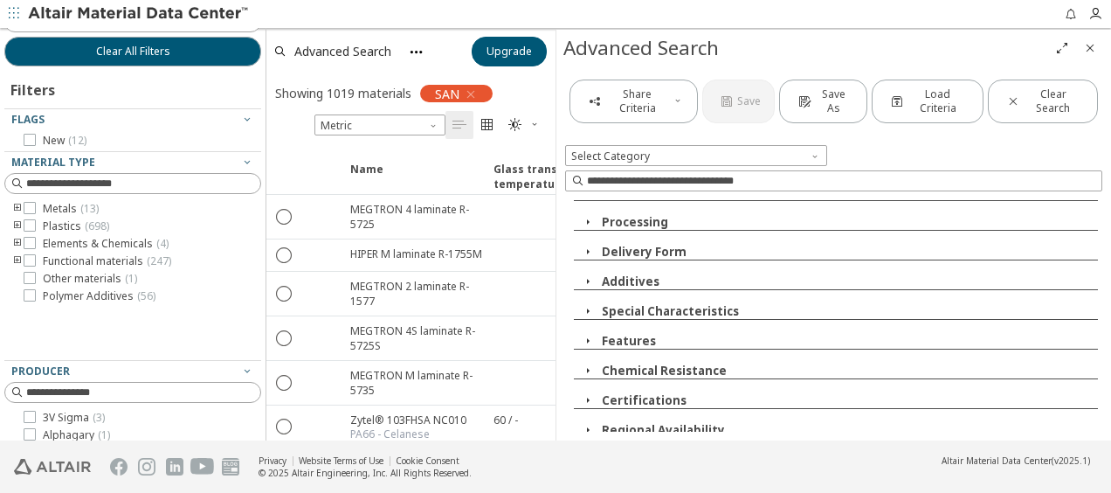
click at [589, 423] on icon "button" at bounding box center [588, 430] width 14 height 14
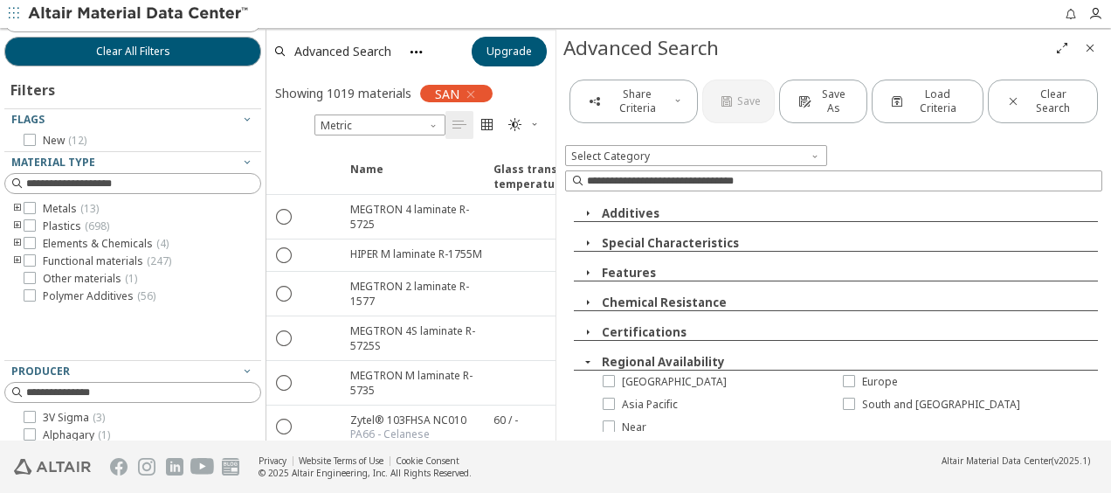
click at [588, 356] on icon "button" at bounding box center [588, 362] width 14 height 14
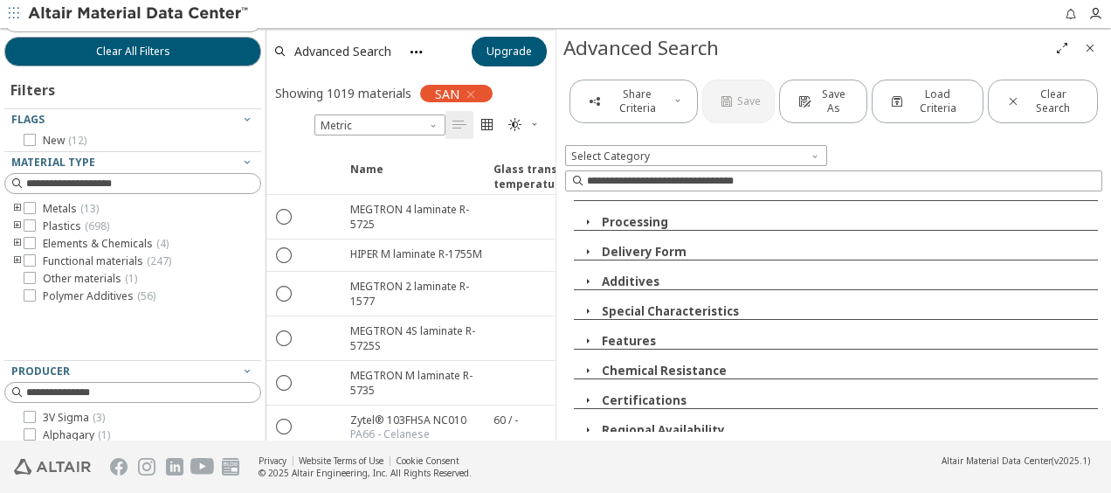
click at [588, 365] on icon "button" at bounding box center [588, 370] width 14 height 14
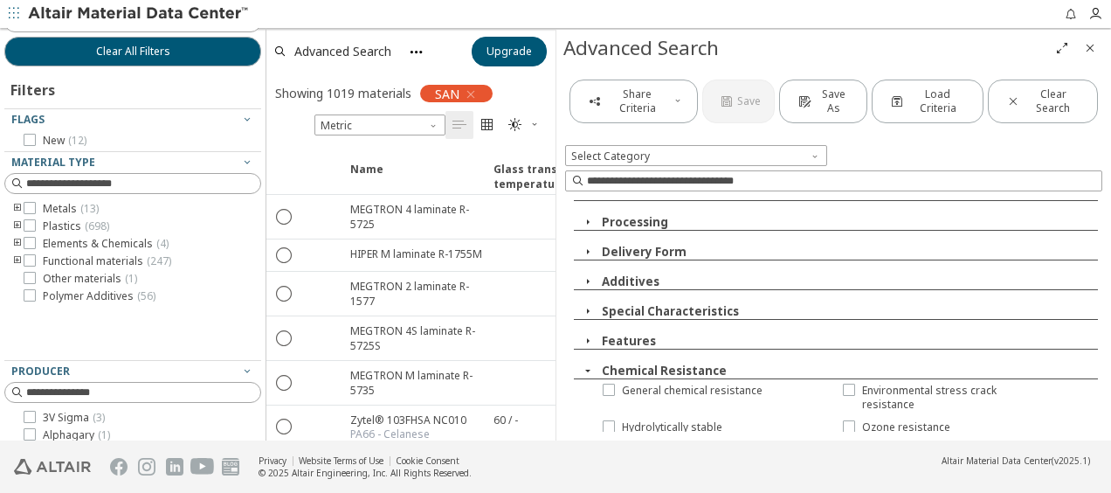
scroll to position [438, 0]
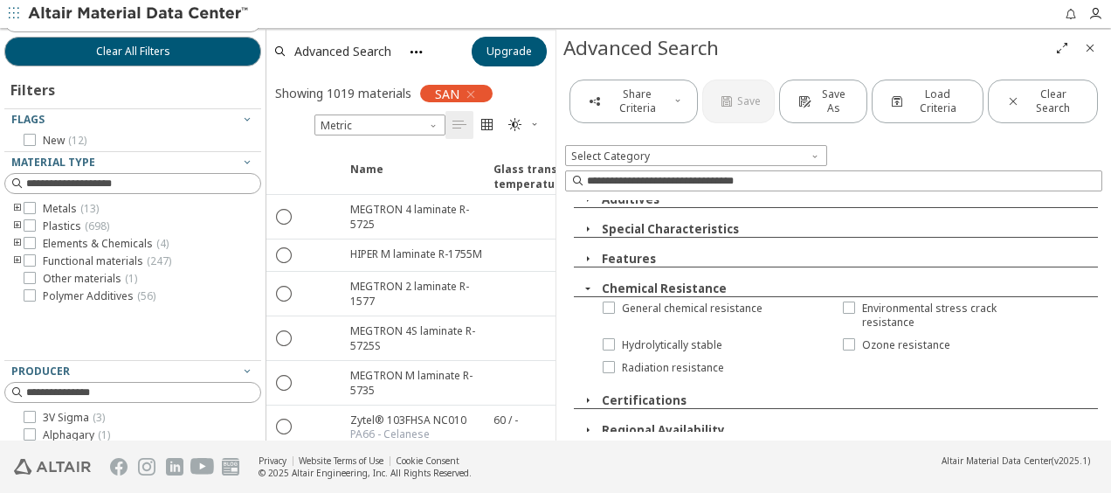
click at [589, 282] on icon "button" at bounding box center [588, 288] width 14 height 14
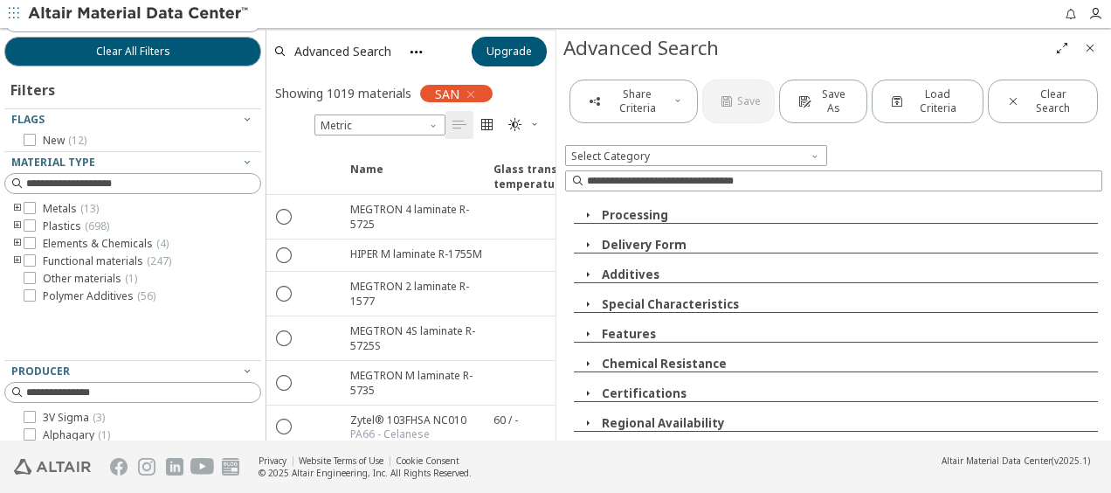
scroll to position [356, 0]
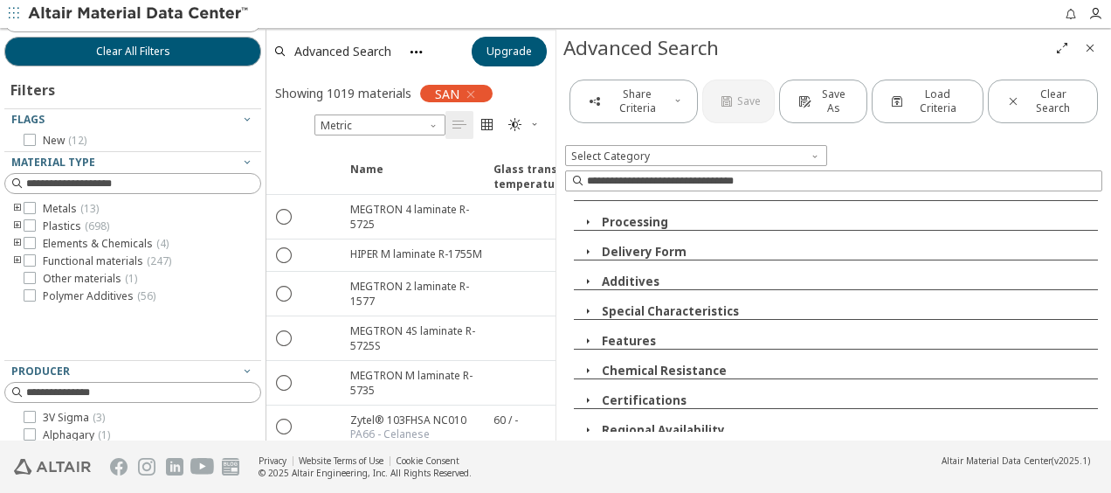
click at [587, 325] on div "Reduce the list of properties according to the material type Ecological Propert…" at bounding box center [833, 315] width 537 height 231
click at [587, 334] on icon "button" at bounding box center [588, 341] width 14 height 14
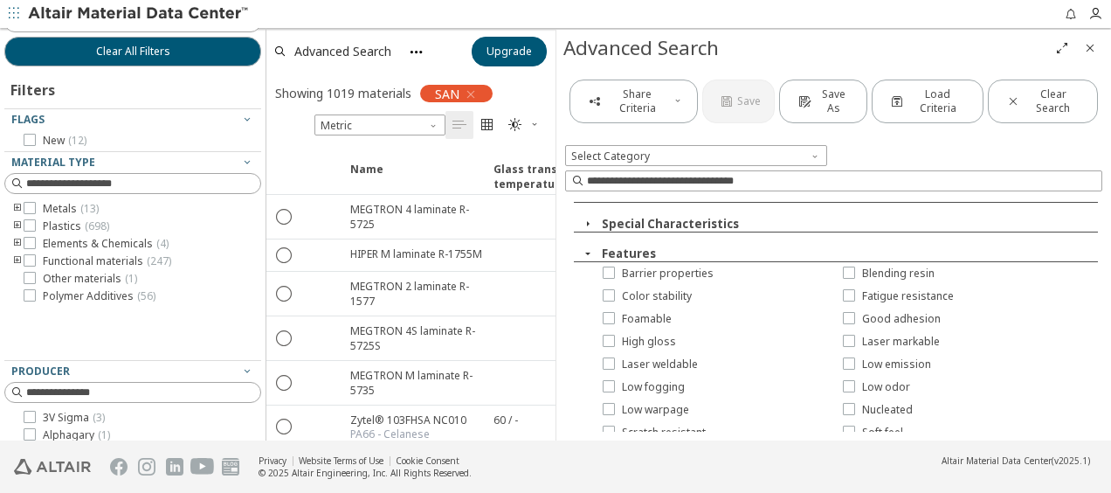
scroll to position [530, 0]
click at [590, 246] on icon "button" at bounding box center [588, 253] width 14 height 14
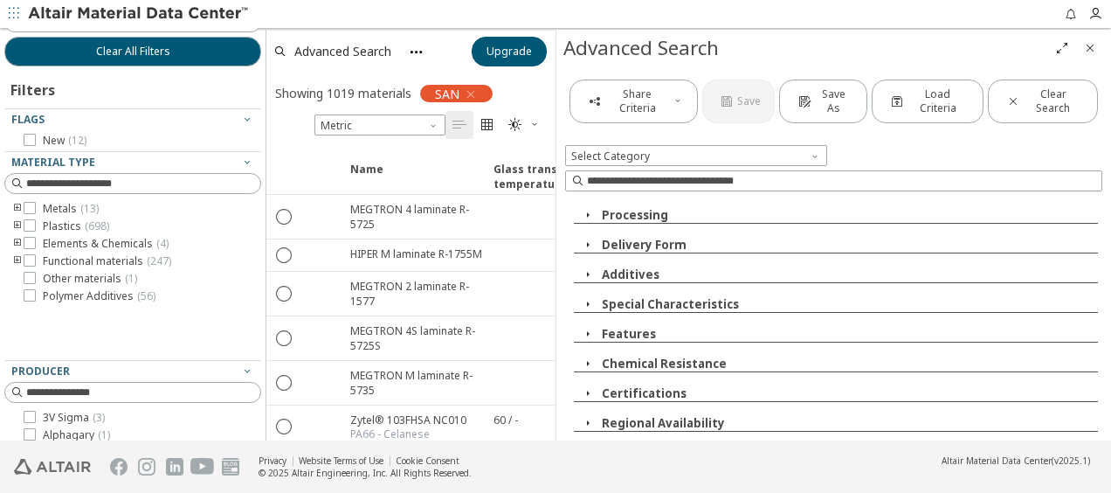
scroll to position [356, 0]
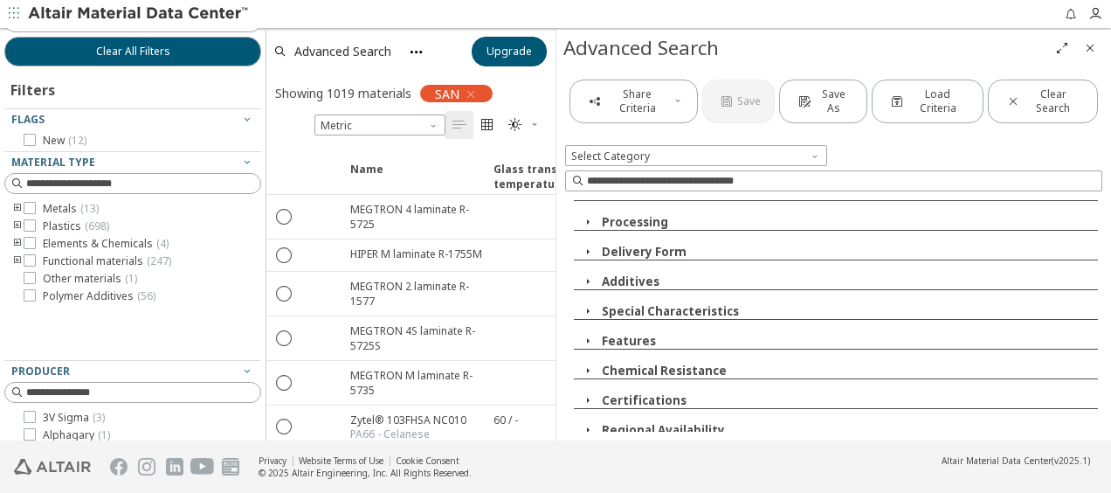
click at [591, 306] on icon "button" at bounding box center [588, 311] width 14 height 14
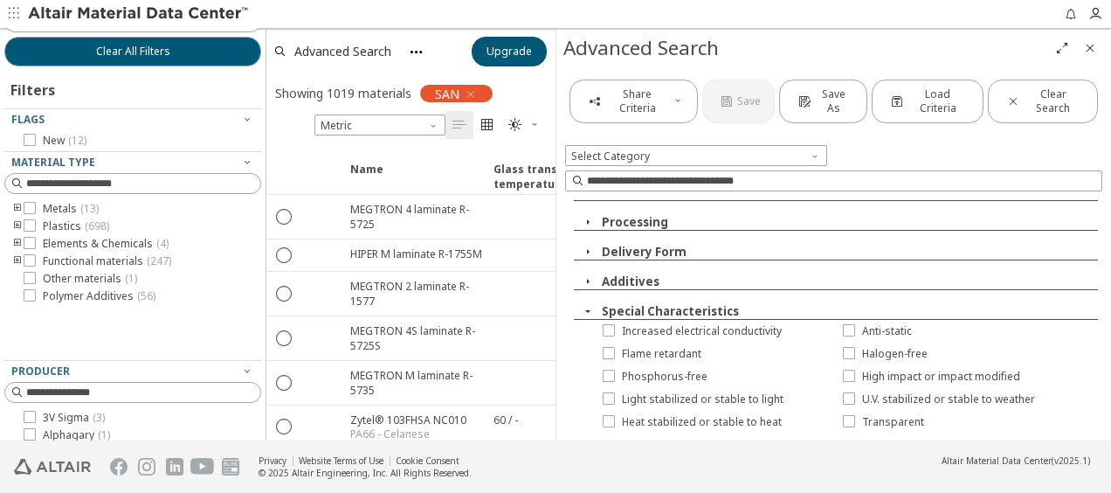
click at [581, 304] on icon "button" at bounding box center [588, 311] width 14 height 14
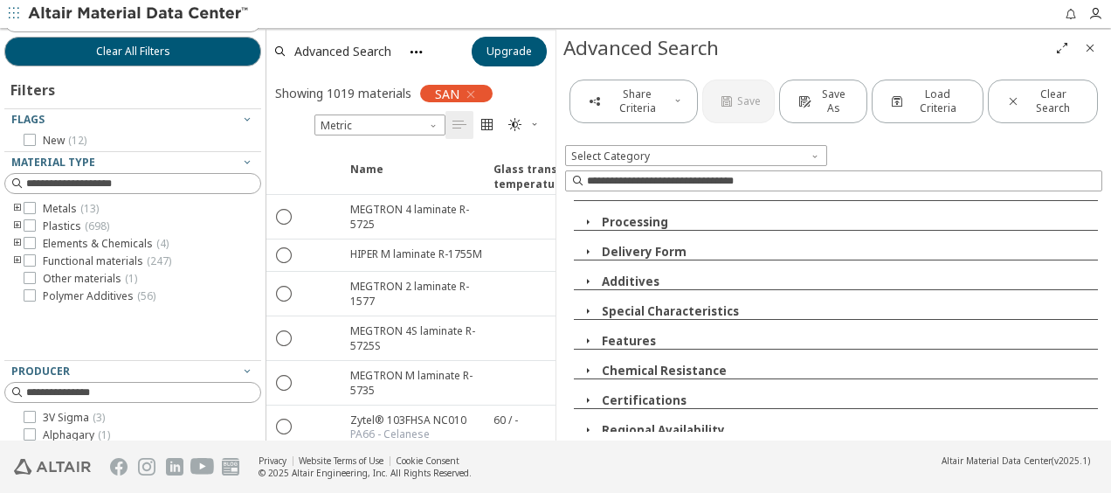
click at [590, 276] on icon "button" at bounding box center [588, 281] width 14 height 14
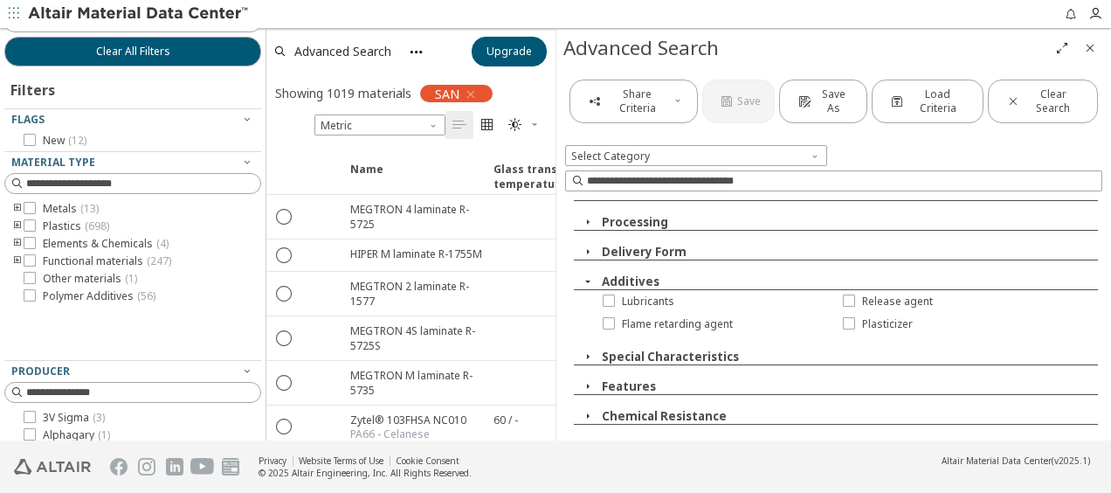
click at [587, 278] on icon "button" at bounding box center [588, 281] width 14 height 14
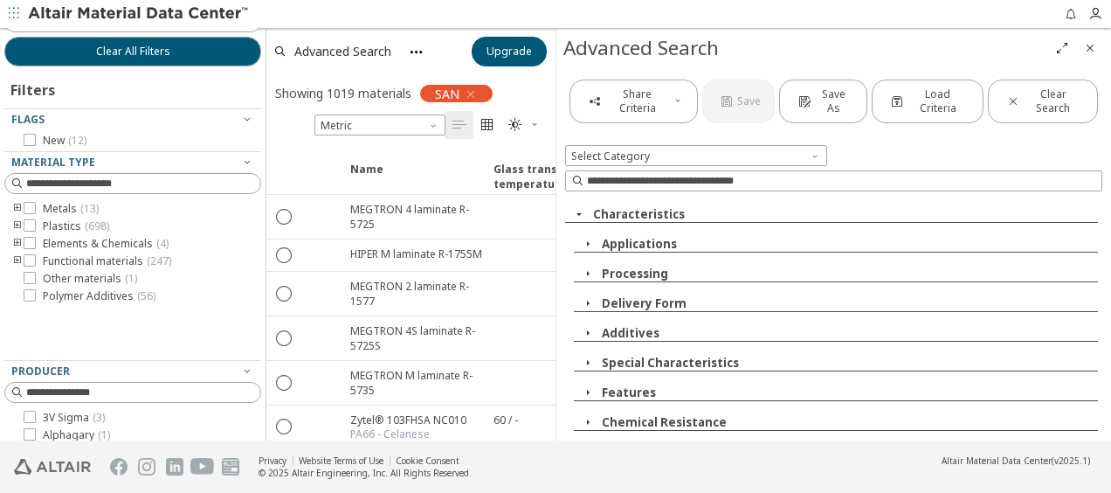
scroll to position [268, 0]
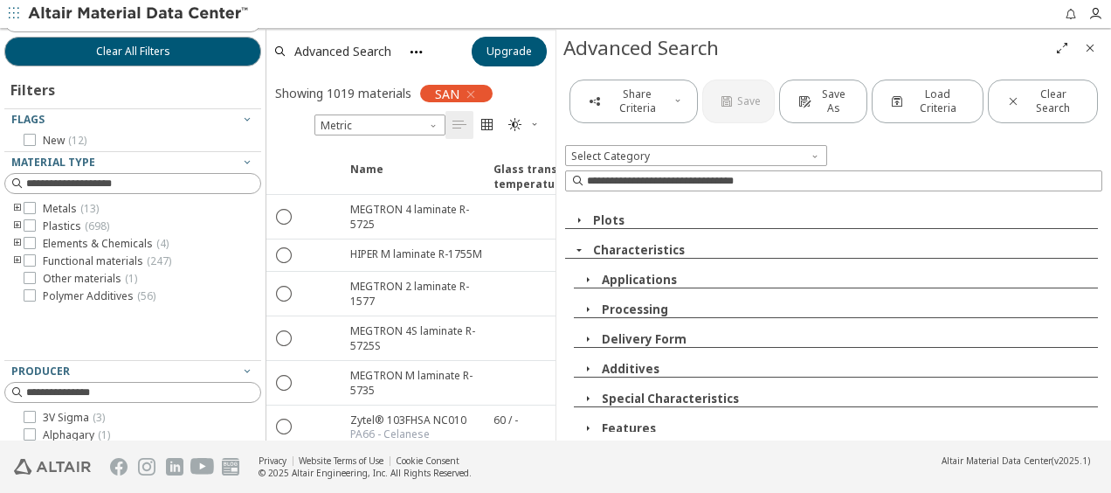
click at [585, 307] on icon "button" at bounding box center [588, 309] width 14 height 14
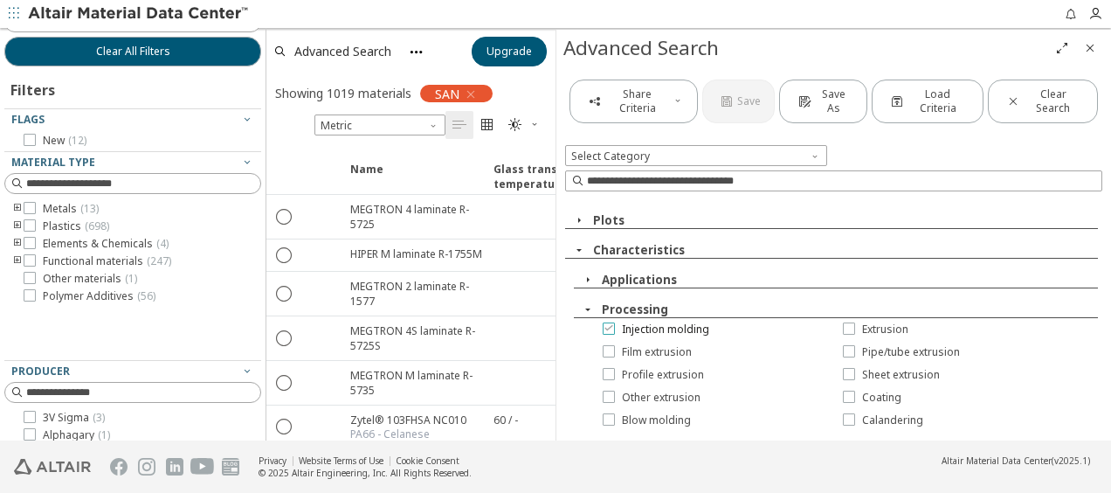
click at [611, 321] on icon at bounding box center [609, 327] width 12 height 12
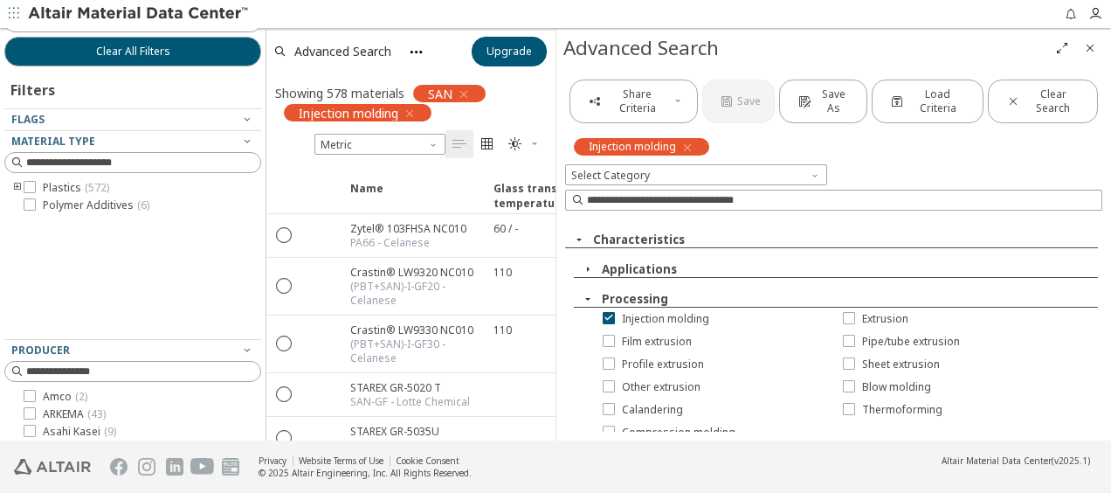
scroll to position [239, 0]
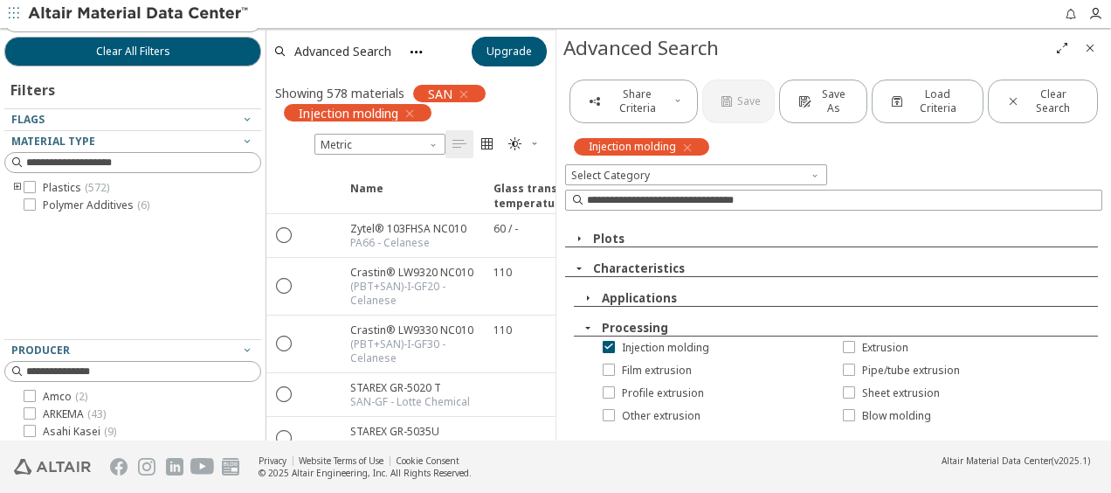
click at [589, 295] on icon "button" at bounding box center [588, 298] width 14 height 14
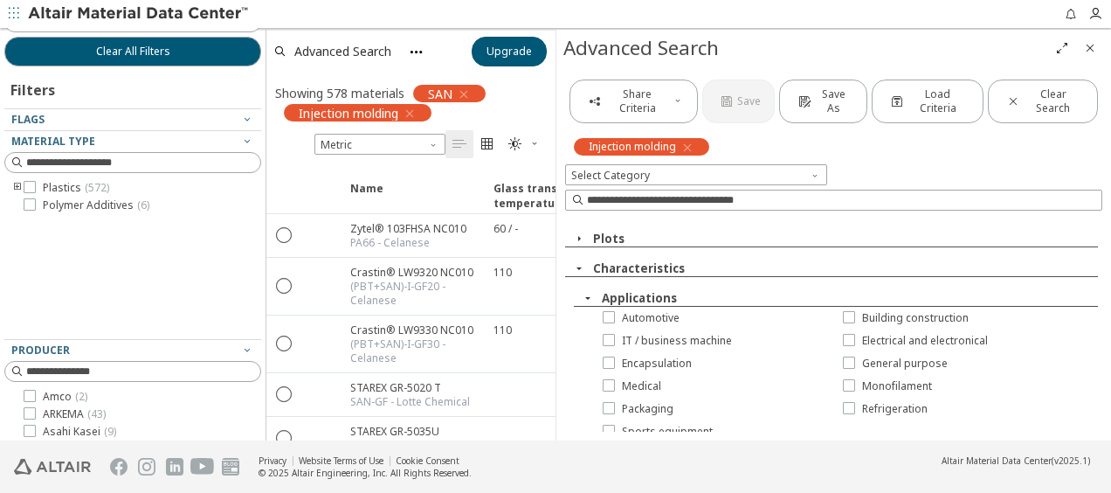
click at [590, 295] on icon "button" at bounding box center [588, 298] width 14 height 14
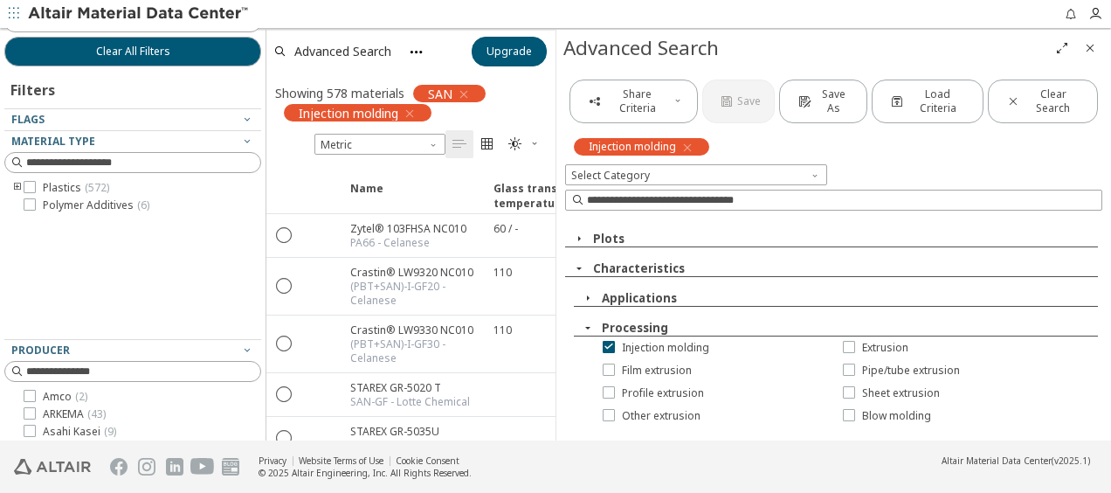
click at [586, 322] on icon "button" at bounding box center [588, 328] width 14 height 14
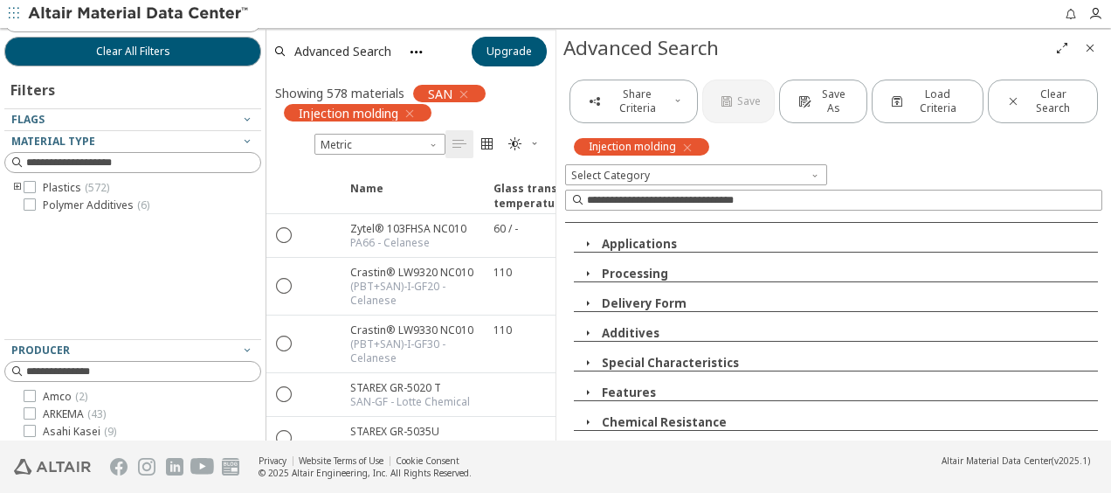
scroll to position [327, 0]
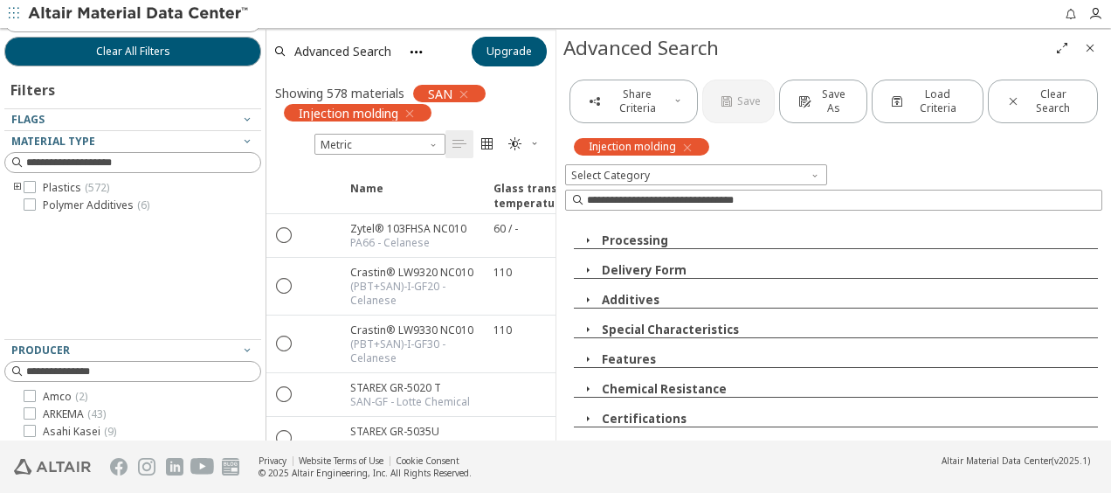
click at [591, 265] on icon "button" at bounding box center [588, 270] width 14 height 14
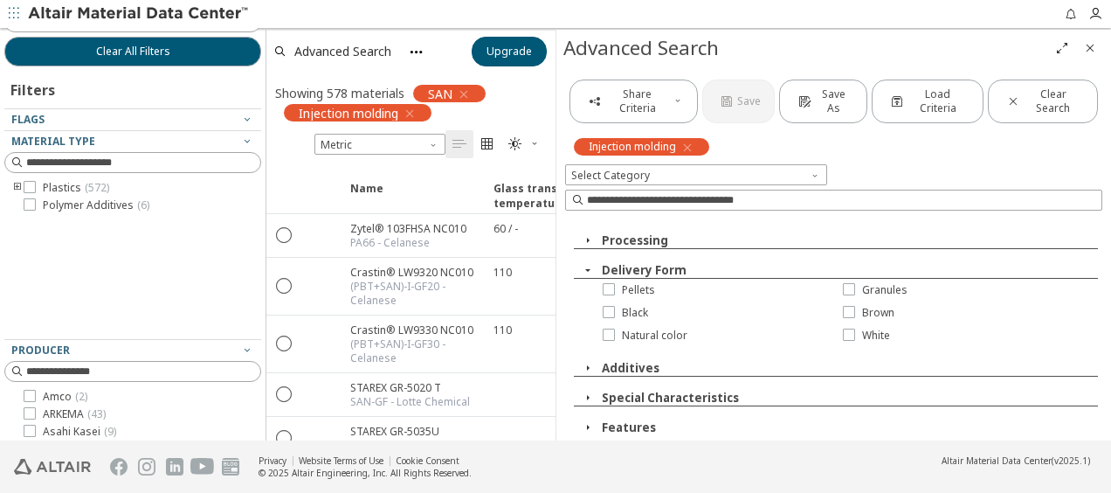
click at [589, 266] on icon "button" at bounding box center [588, 270] width 14 height 14
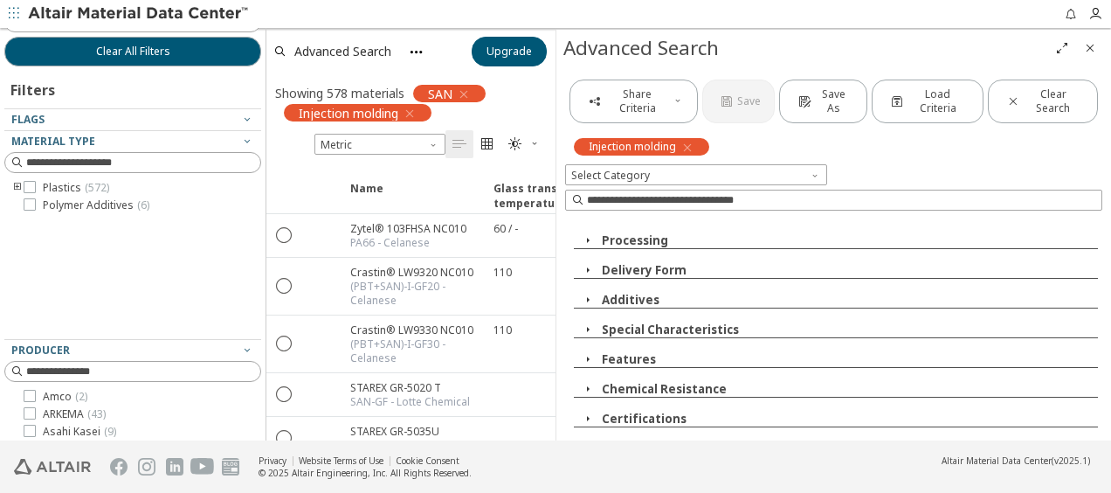
click at [584, 293] on icon "button" at bounding box center [588, 300] width 14 height 14
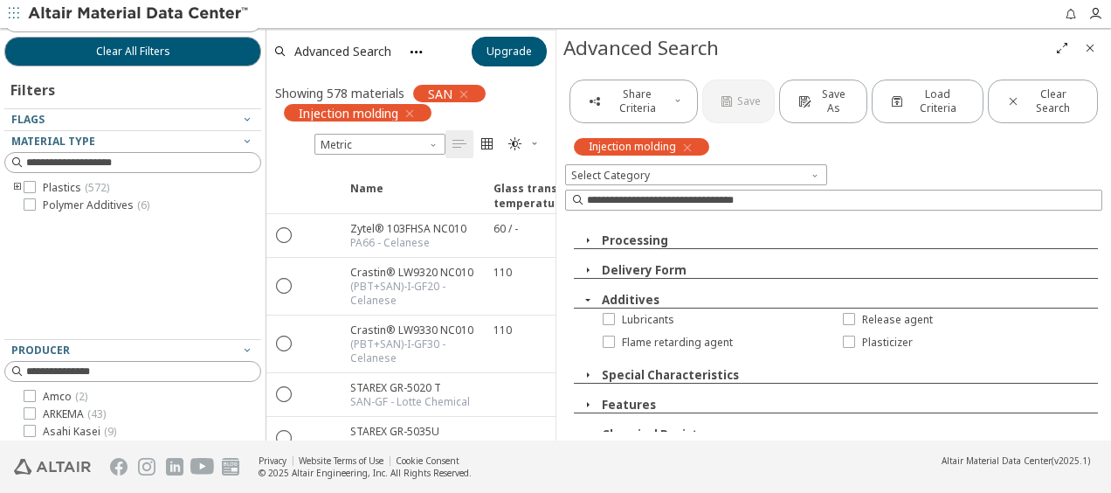
click at [584, 293] on icon "button" at bounding box center [588, 300] width 14 height 14
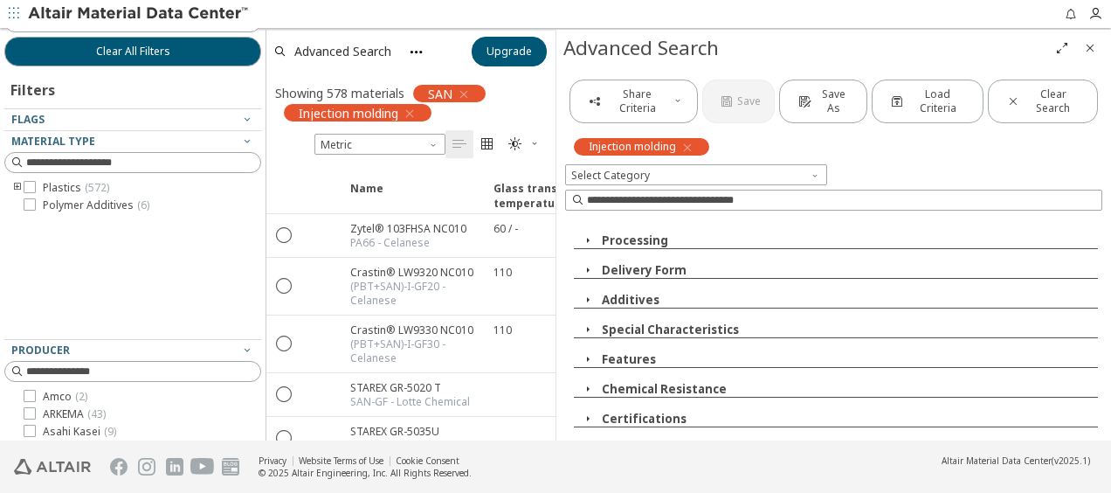
click at [585, 322] on icon "button" at bounding box center [588, 329] width 14 height 14
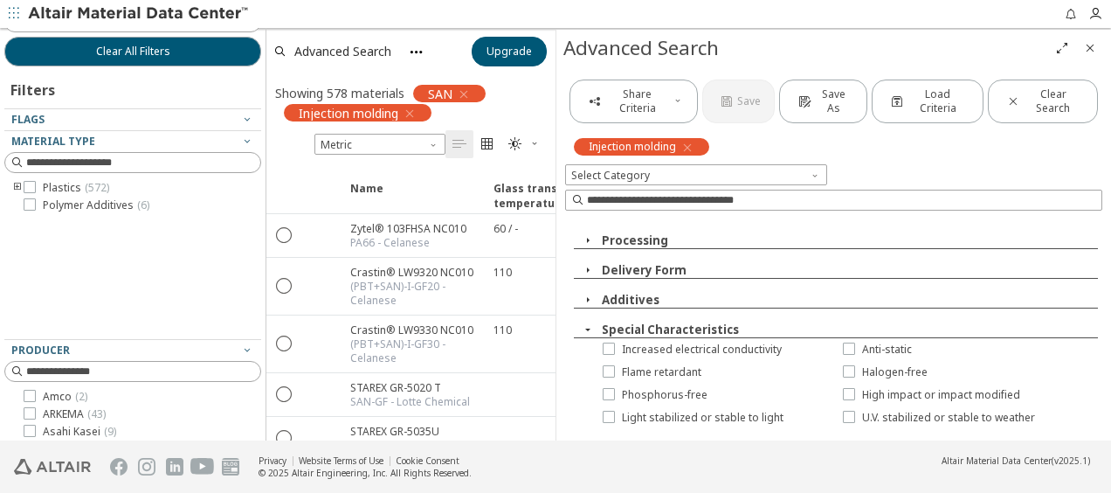
scroll to position [414, 0]
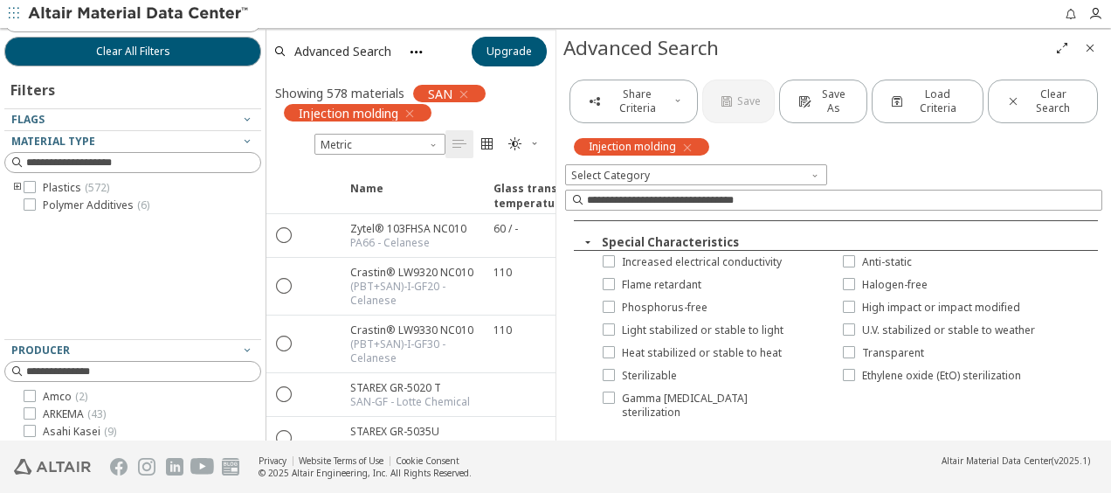
click at [585, 236] on icon "button" at bounding box center [588, 242] width 14 height 14
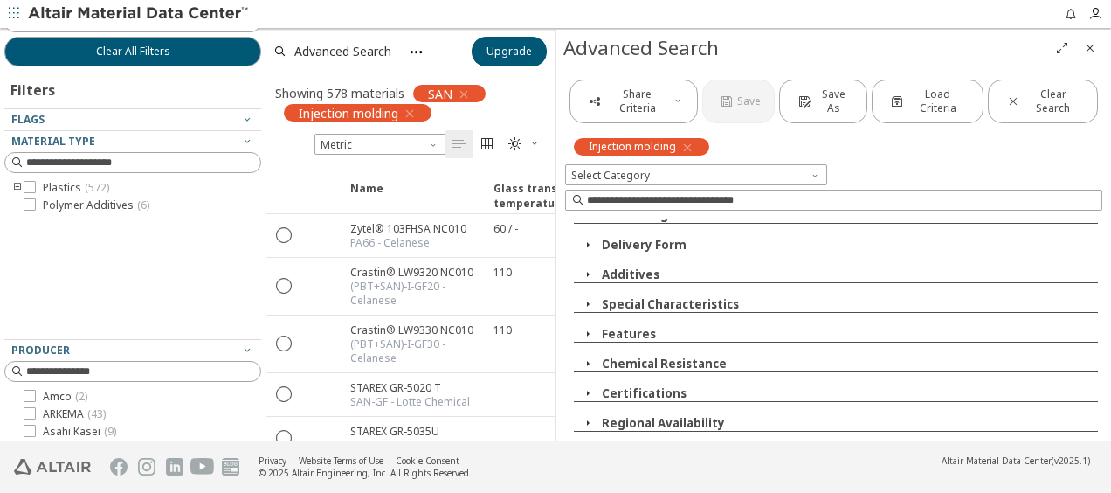
scroll to position [346, 0]
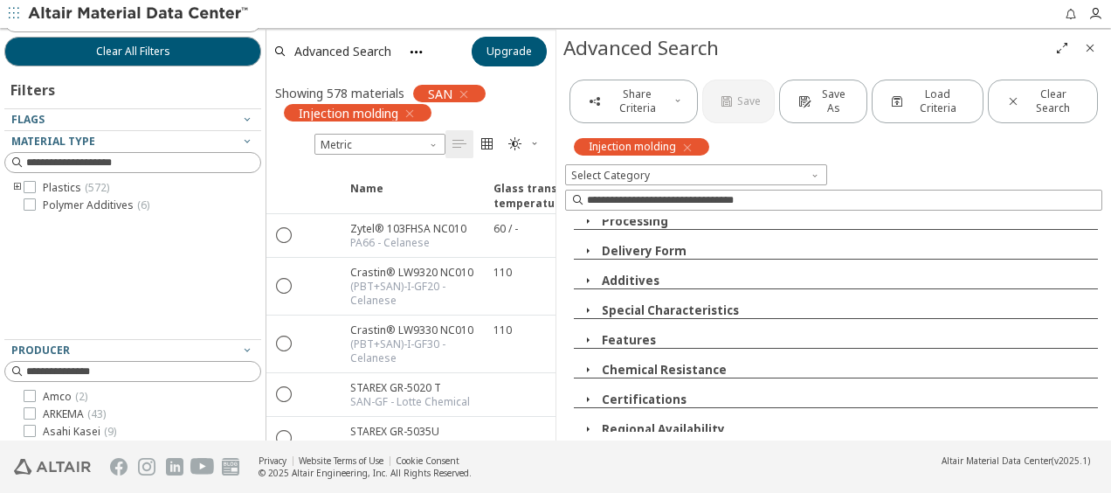
click at [592, 334] on icon "button" at bounding box center [588, 340] width 14 height 14
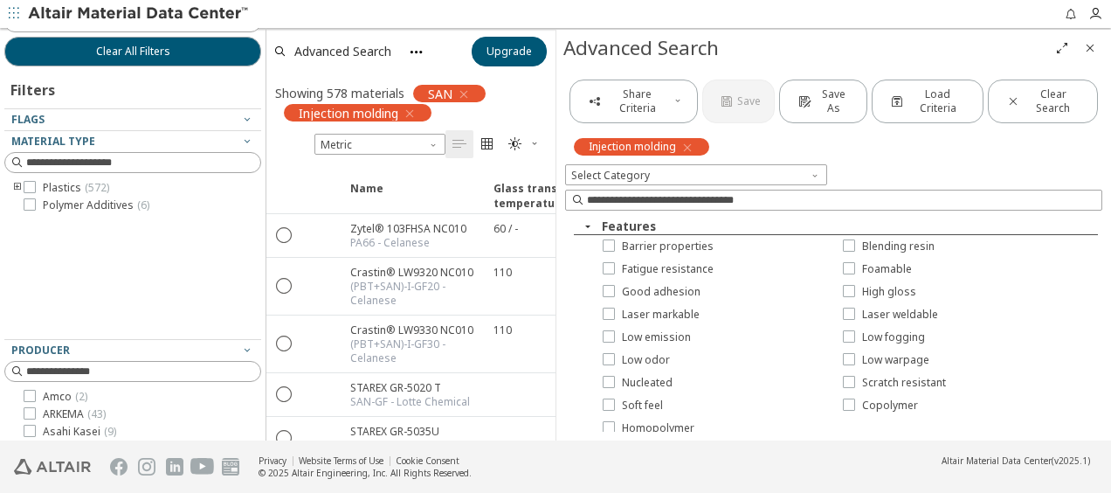
scroll to position [433, 0]
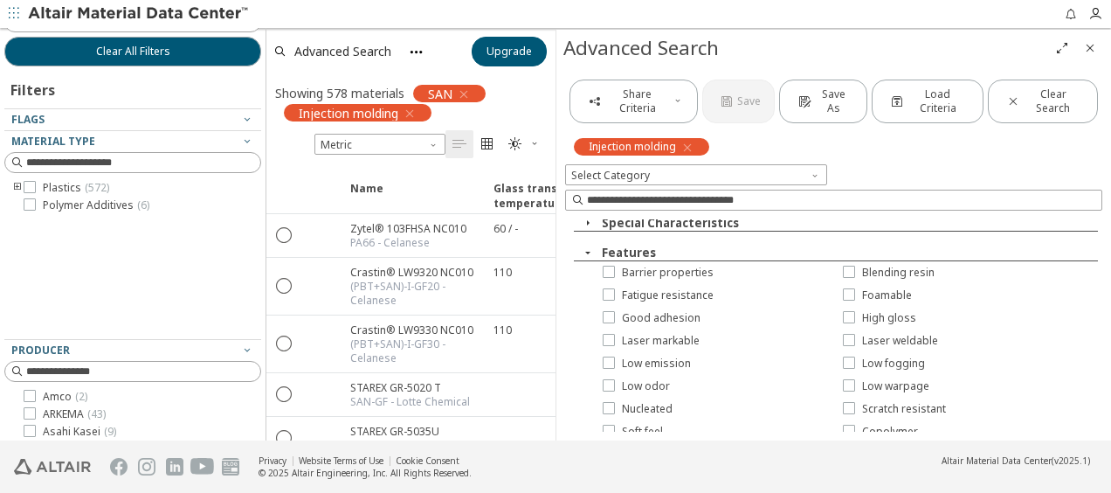
click at [589, 246] on icon "button" at bounding box center [588, 252] width 14 height 14
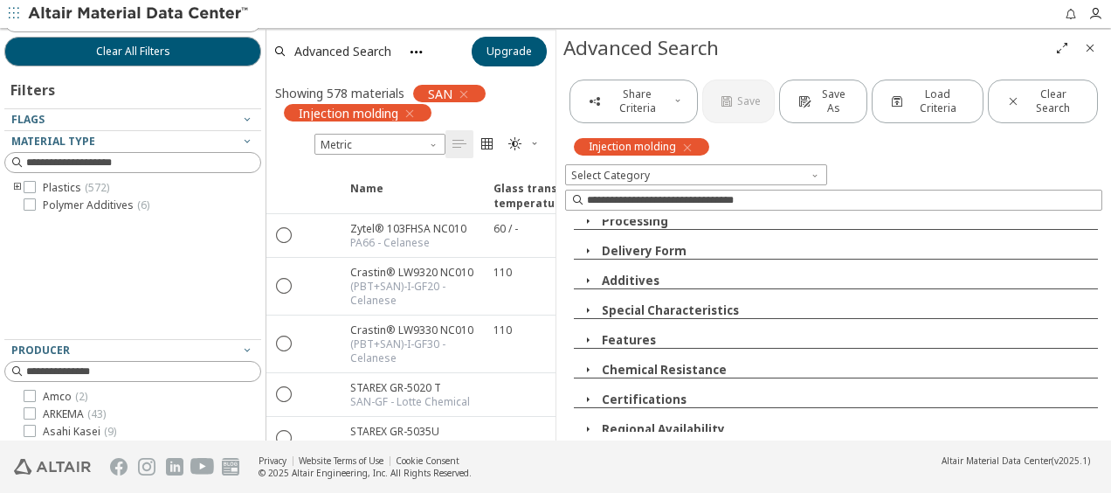
click at [589, 365] on icon "button" at bounding box center [588, 370] width 14 height 14
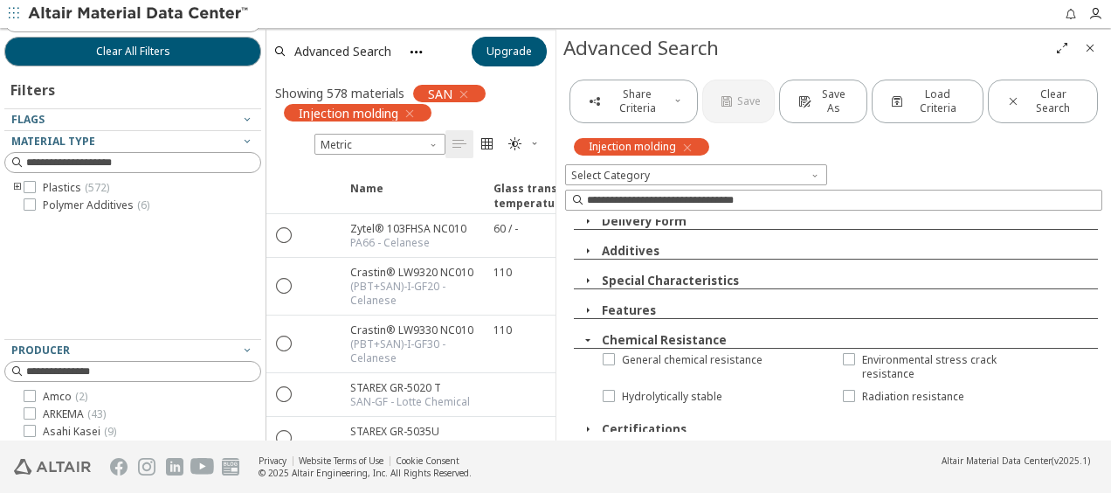
scroll to position [405, 0]
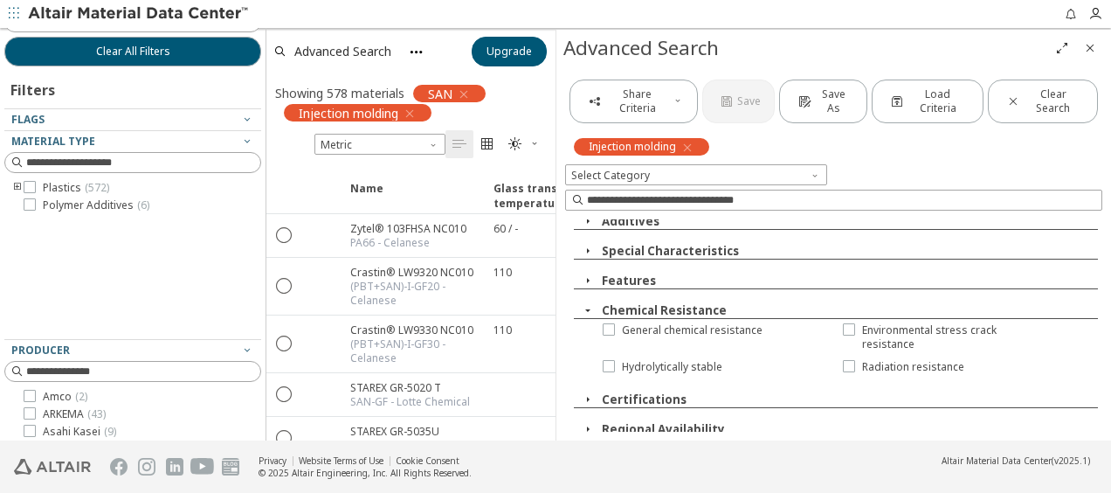
click at [590, 303] on icon "button" at bounding box center [588, 310] width 14 height 14
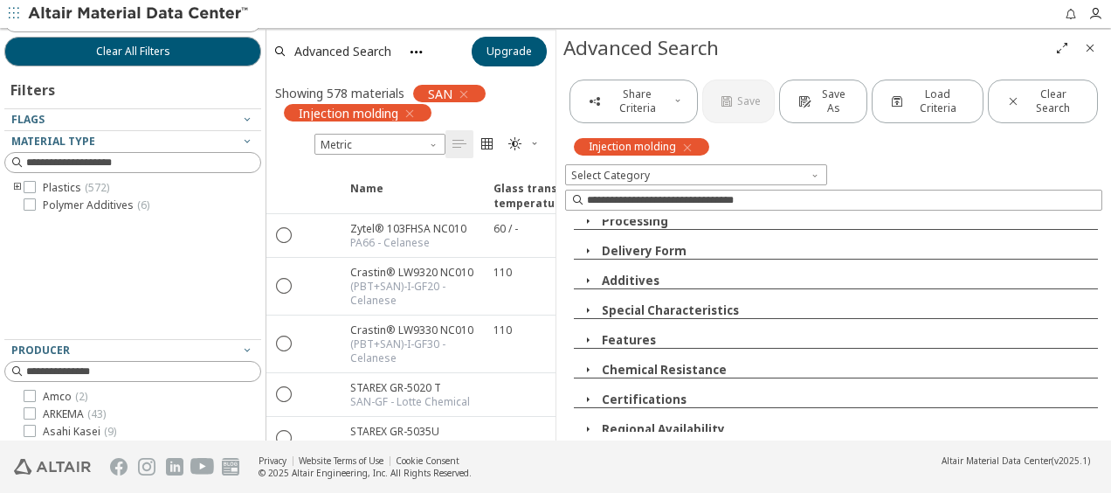
click at [590, 422] on icon "button" at bounding box center [588, 429] width 14 height 14
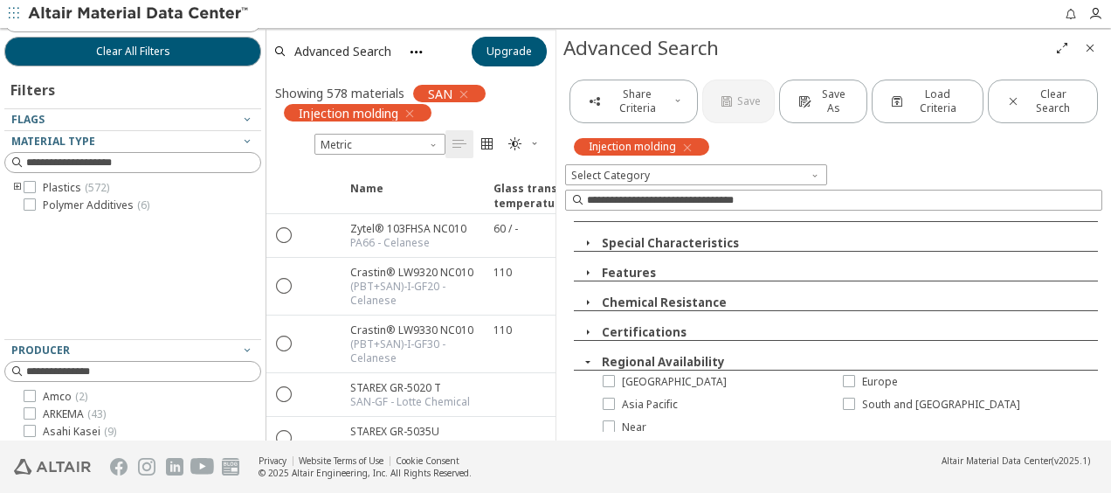
scroll to position [414, 0]
click at [590, 355] on icon "button" at bounding box center [588, 361] width 14 height 14
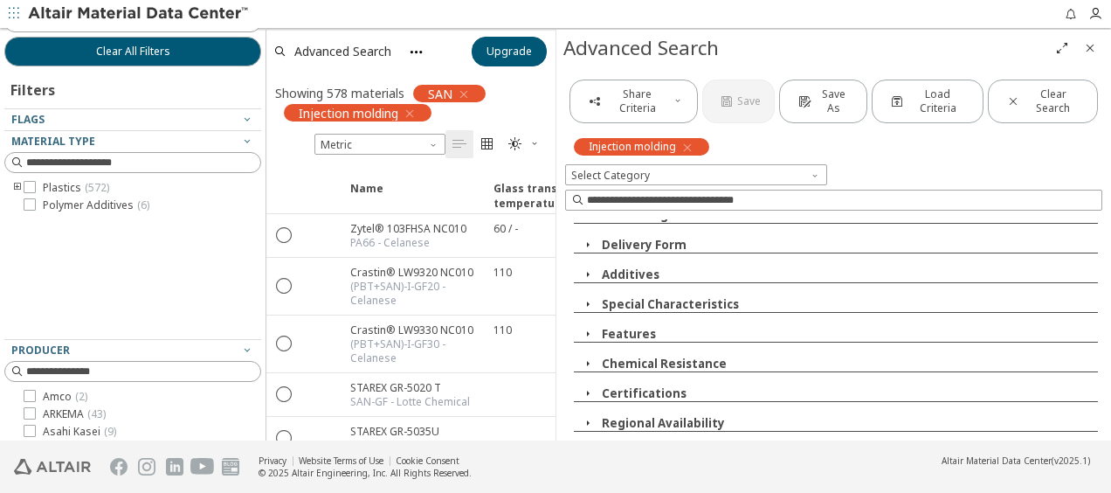
scroll to position [346, 0]
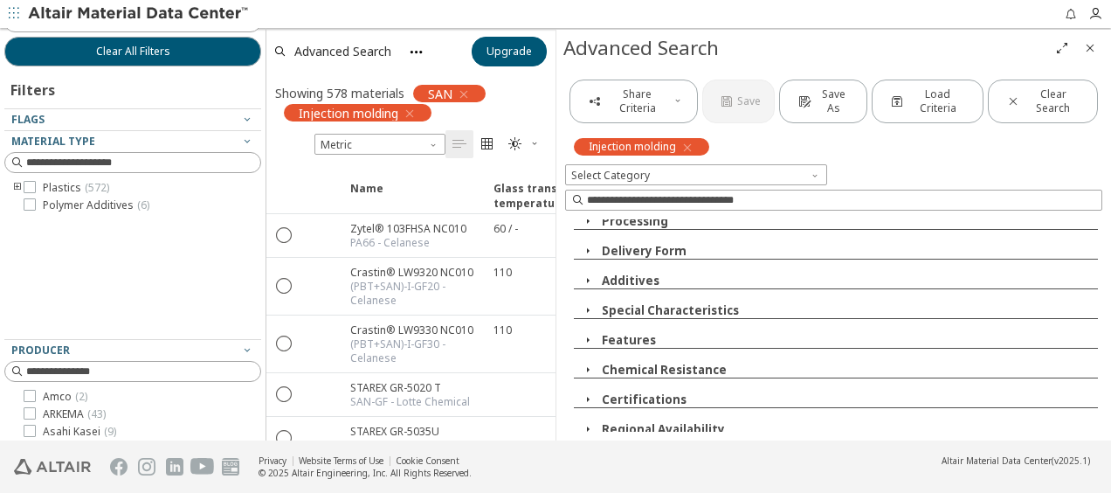
click at [588, 392] on icon "button" at bounding box center [588, 399] width 14 height 14
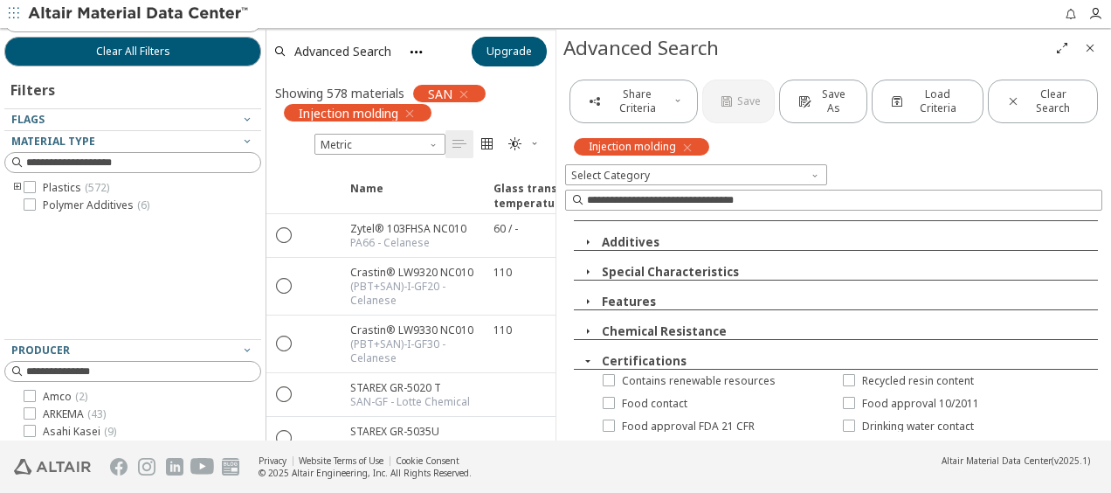
scroll to position [433, 0]
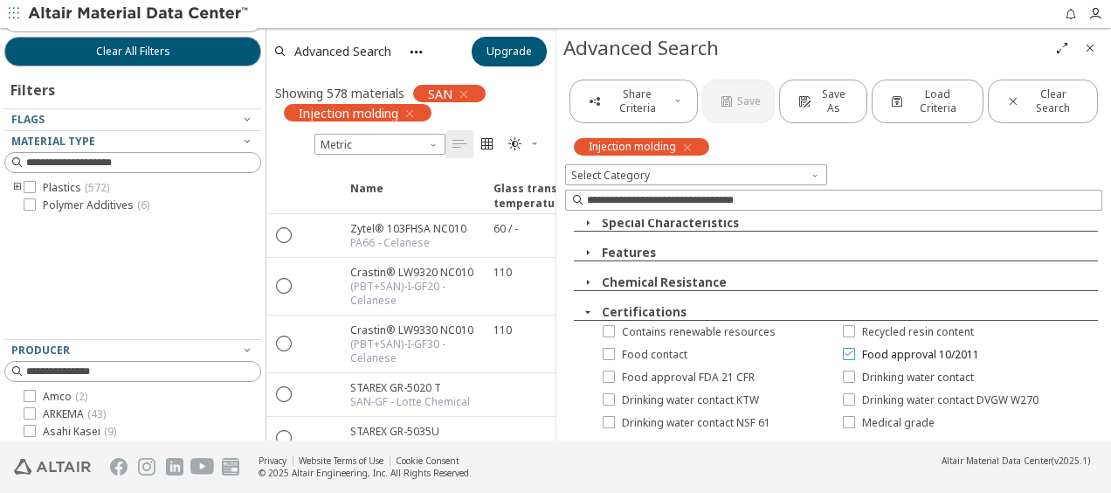
click at [845, 349] on icon at bounding box center [849, 353] width 12 height 12
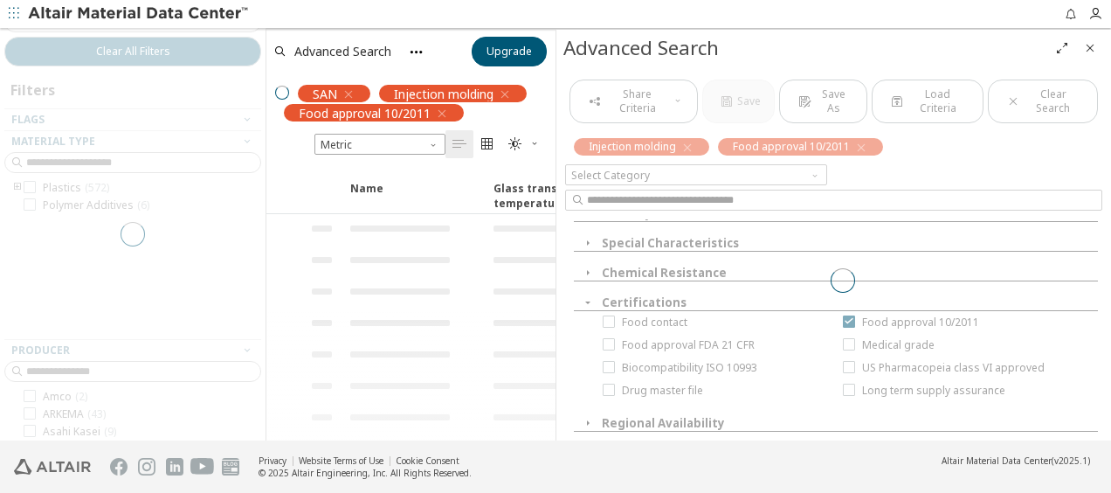
scroll to position [348, 0]
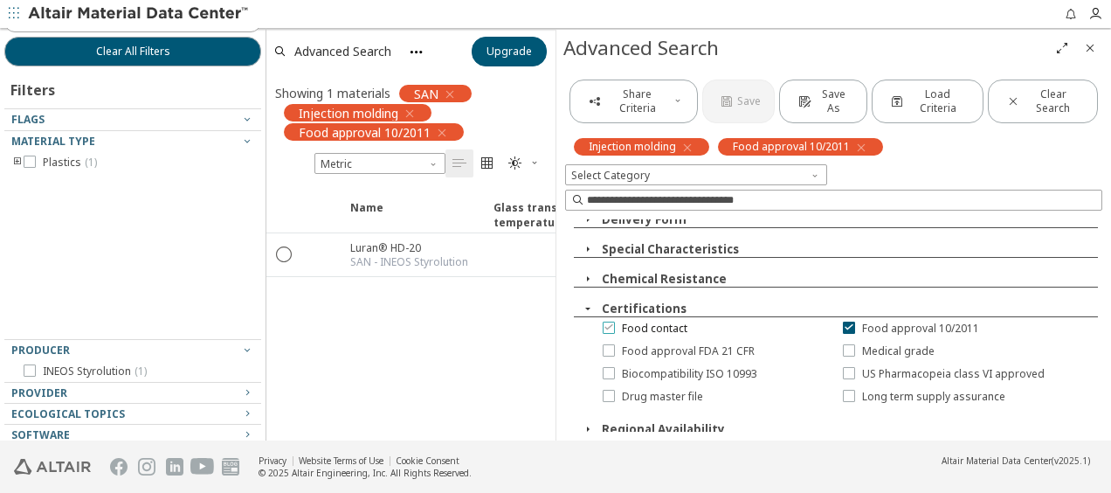
click at [605, 321] on icon at bounding box center [609, 327] width 12 height 12
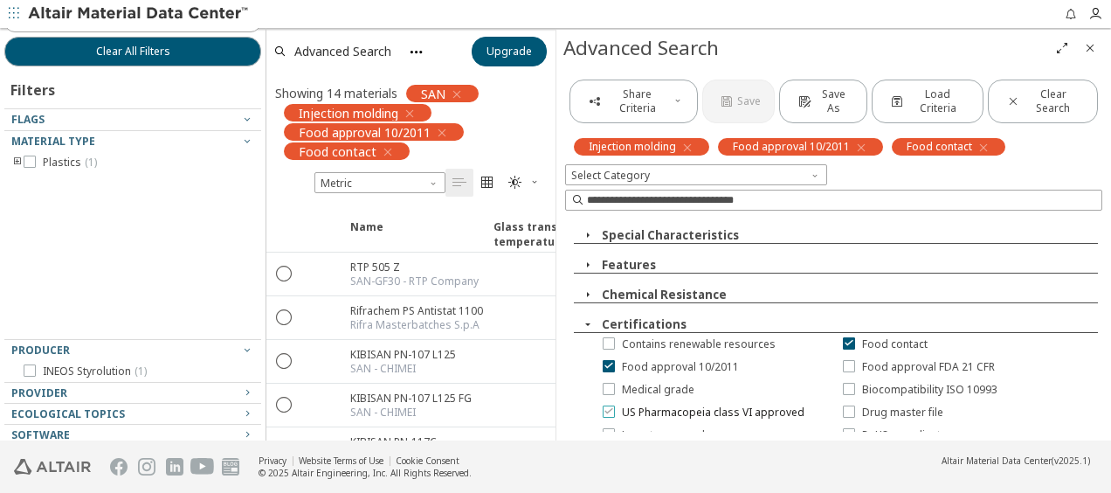
scroll to position [459, 0]
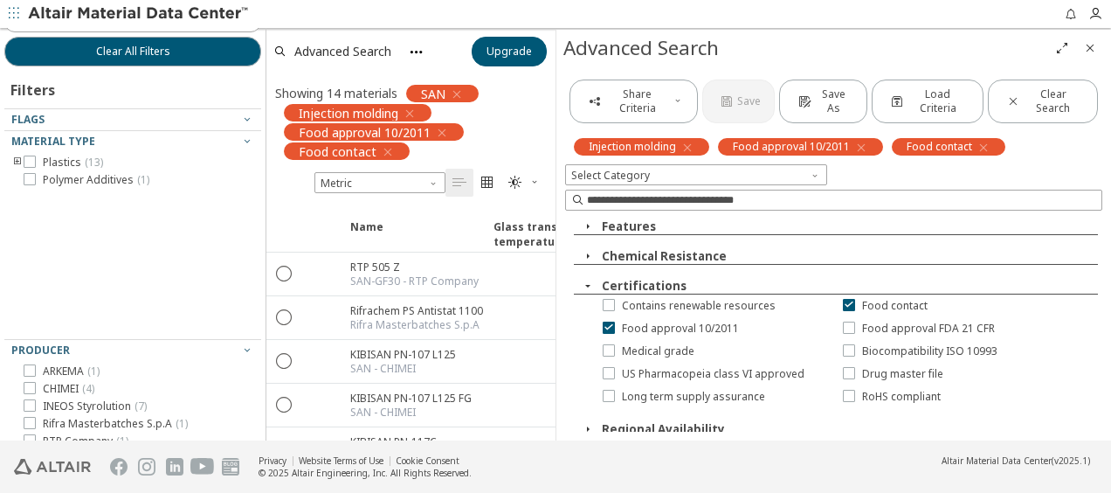
click at [585, 279] on icon "button" at bounding box center [588, 286] width 14 height 14
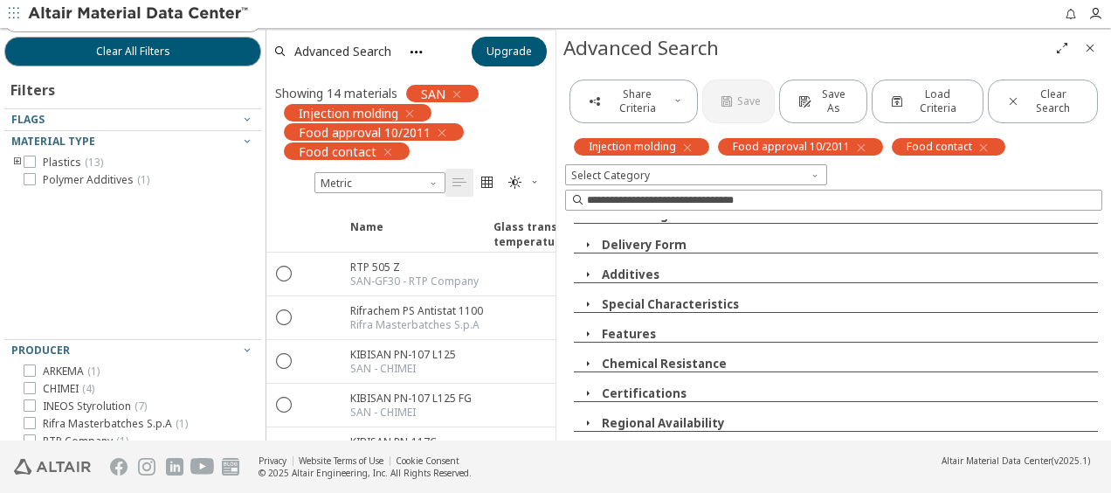
scroll to position [346, 0]
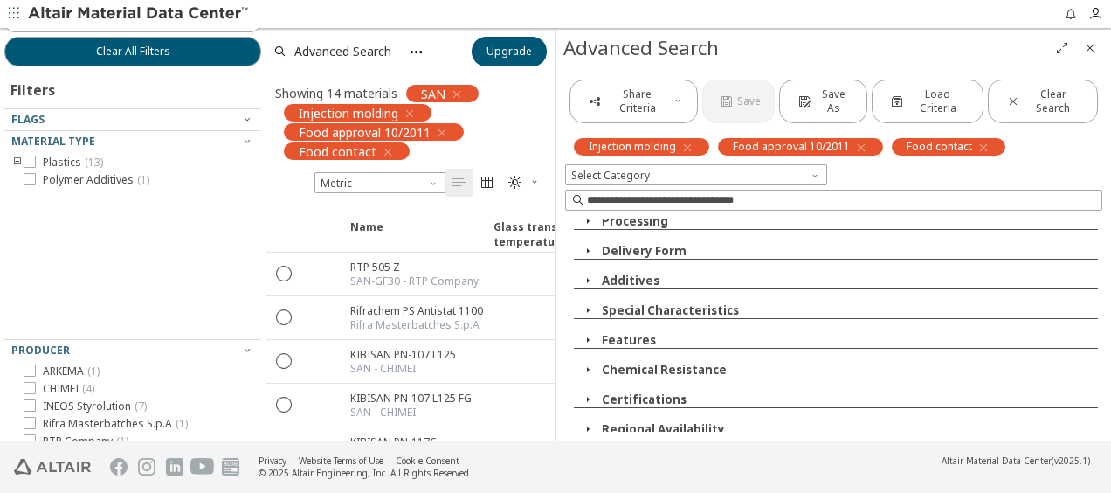
click at [585, 422] on icon "button" at bounding box center [588, 429] width 14 height 14
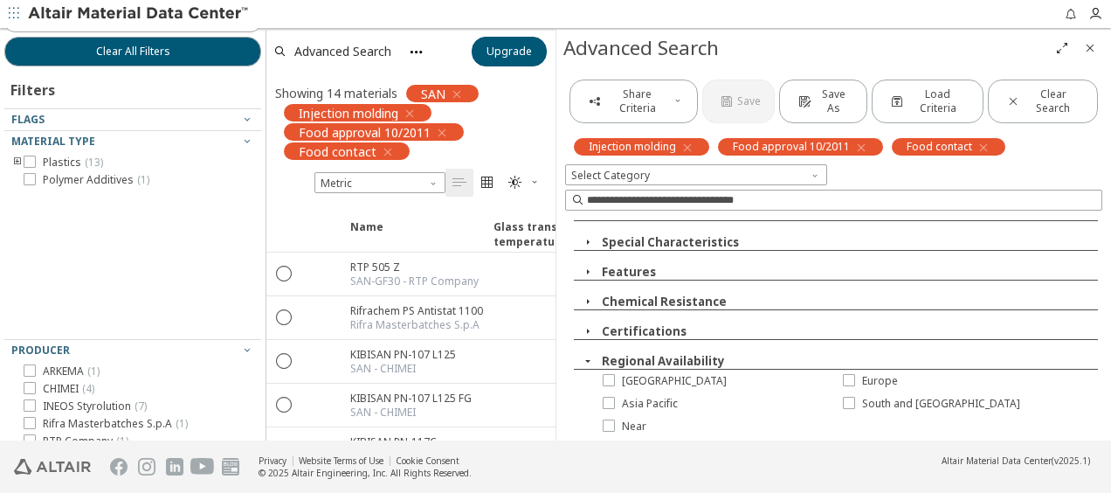
click at [581, 357] on icon "button" at bounding box center [588, 361] width 14 height 14
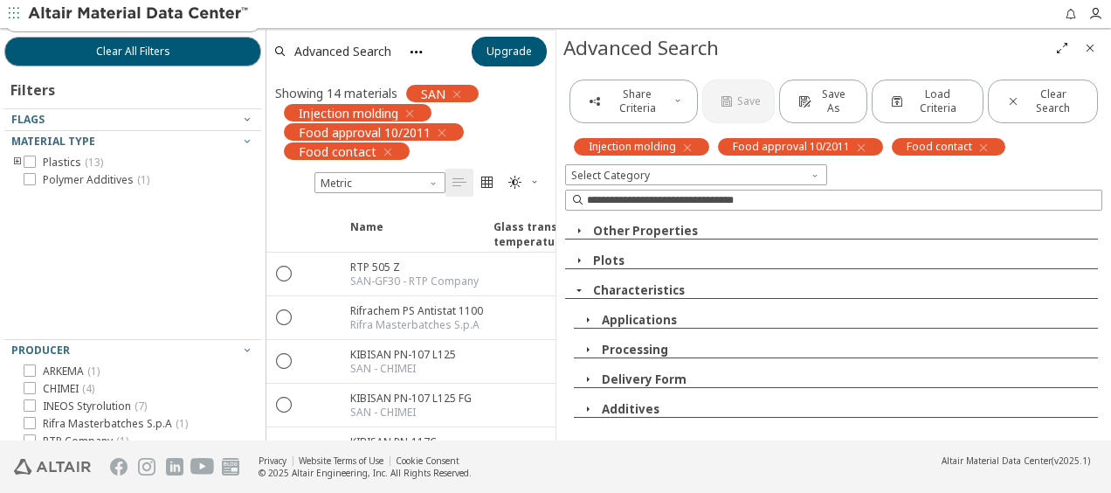
scroll to position [0, 0]
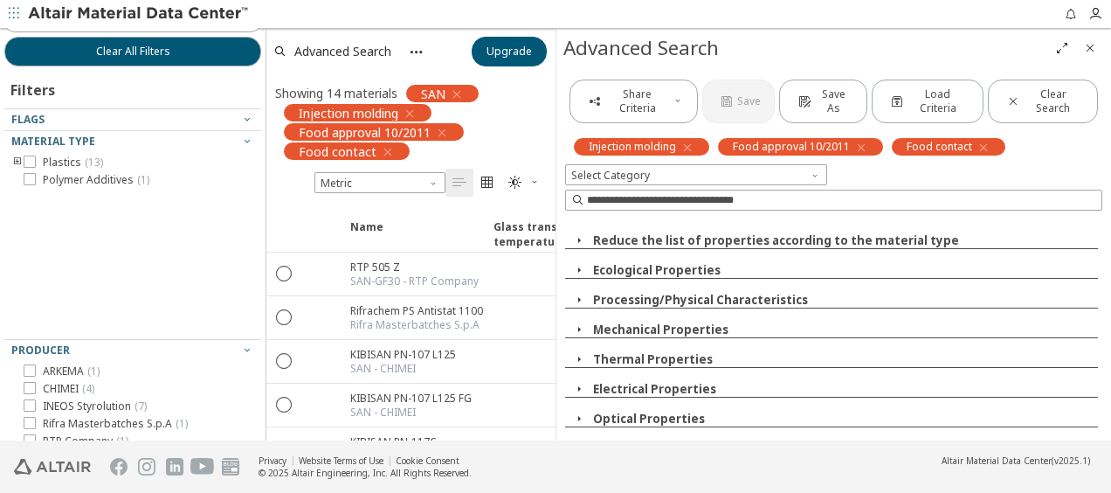
click at [417, 58] on icon "button" at bounding box center [416, 52] width 15 height 15
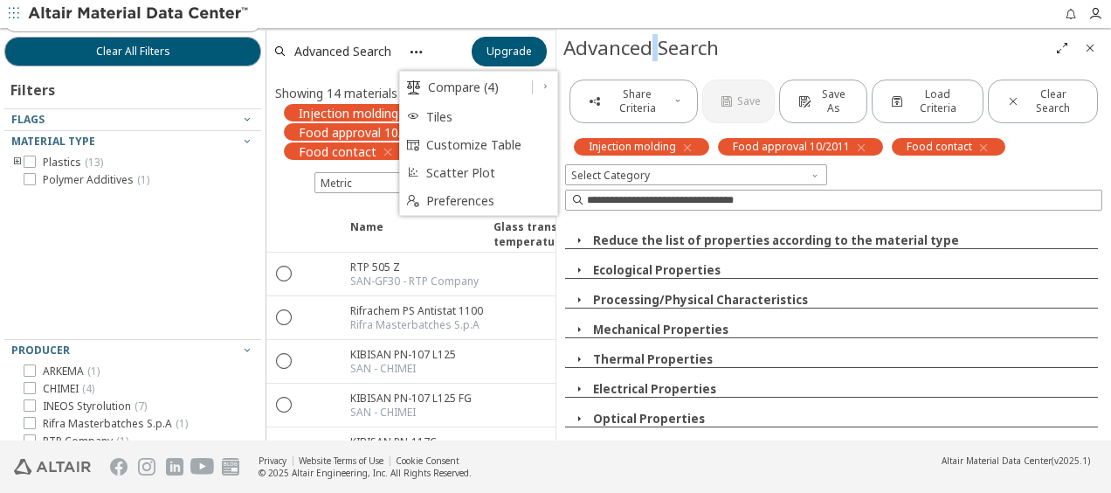
drag, startPoint x: 659, startPoint y: 52, endPoint x: 646, endPoint y: 54, distance: 14.1
click at [651, 53] on div "Advanced Search" at bounding box center [805, 48] width 485 height 28
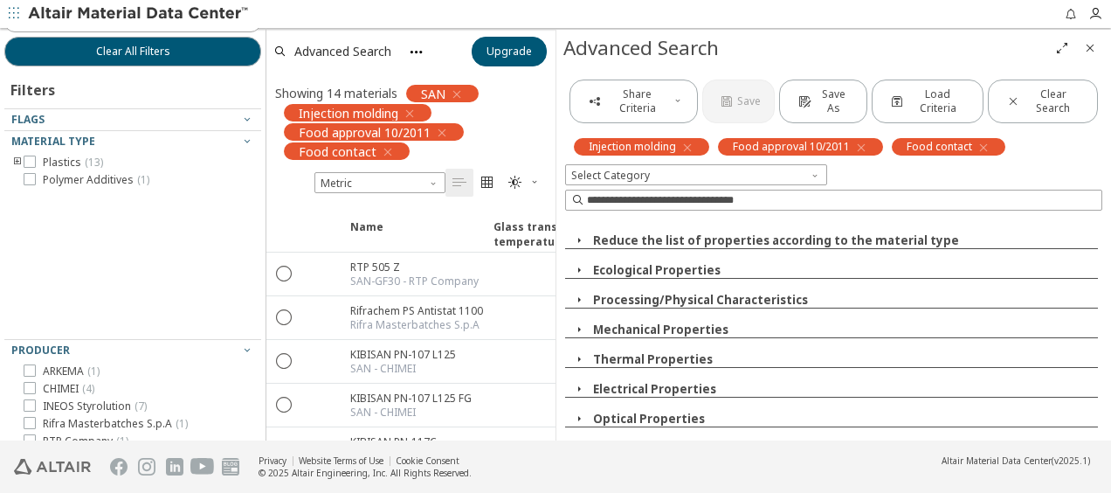
click at [602, 49] on div "Advanced Search" at bounding box center [805, 48] width 485 height 28
drag, startPoint x: 566, startPoint y: 47, endPoint x: 715, endPoint y: 56, distance: 148.8
click at [715, 56] on div "Advanced Search" at bounding box center [805, 48] width 485 height 28
click at [709, 56] on div "Advanced Search" at bounding box center [805, 48] width 485 height 28
click at [708, 55] on div "Advanced Search" at bounding box center [805, 48] width 485 height 28
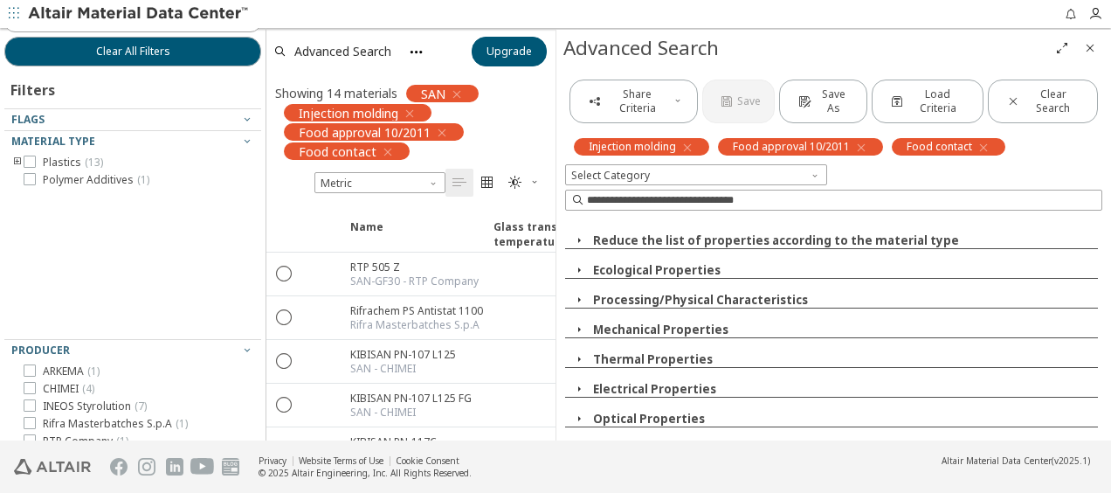
click at [410, 108] on icon "button" at bounding box center [410, 114] width 14 height 14
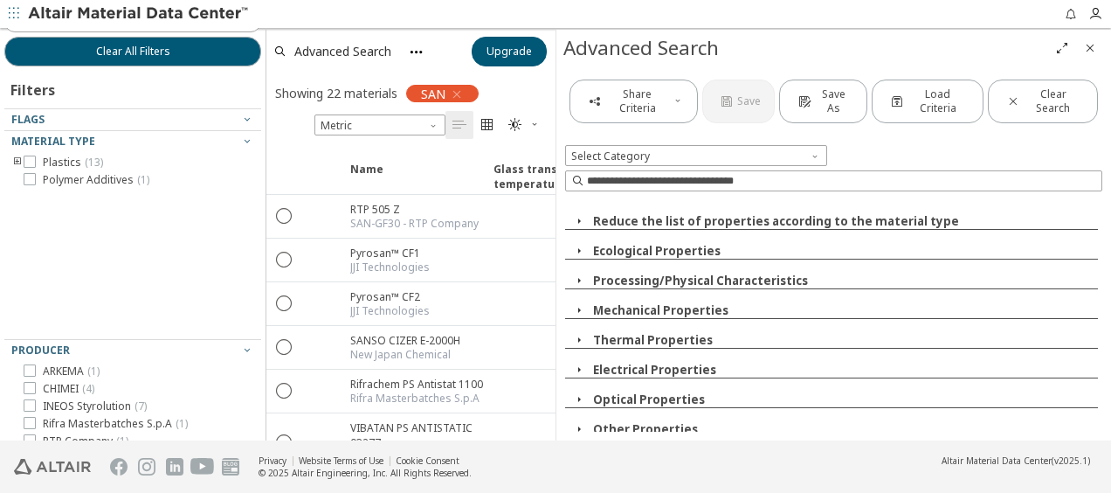
click at [454, 93] on icon "button" at bounding box center [457, 94] width 14 height 14
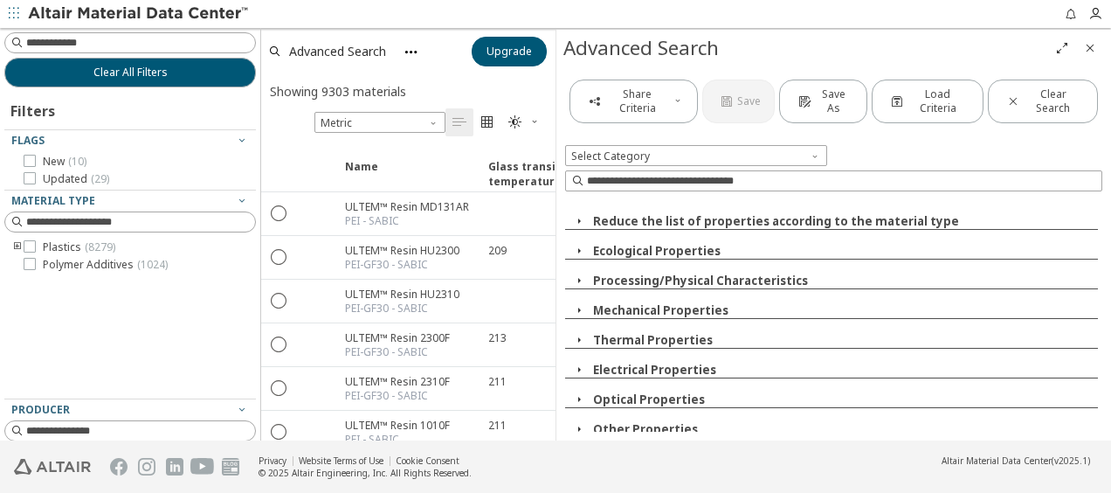
drag, startPoint x: 257, startPoint y: 117, endPoint x: 107, endPoint y: 56, distance: 162.2
click at [259, 69] on div "Clear All Filters Filters Flags New ( 10 ) Updated ( 29 ) Material Type Plastic…" at bounding box center [555, 234] width 1111 height 412
click at [112, 44] on input at bounding box center [139, 42] width 226 height 17
paste input "*******"
type input "*******"
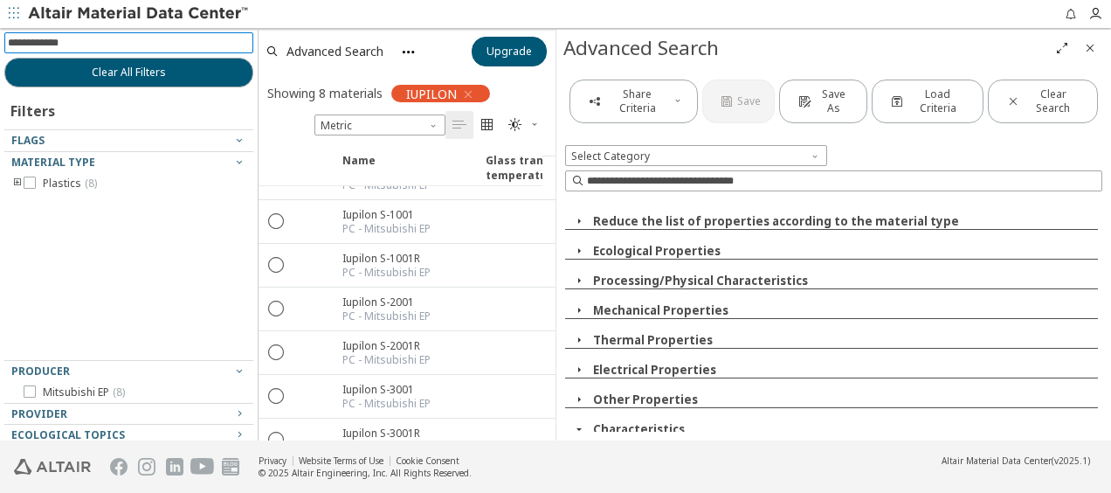
scroll to position [73, 0]
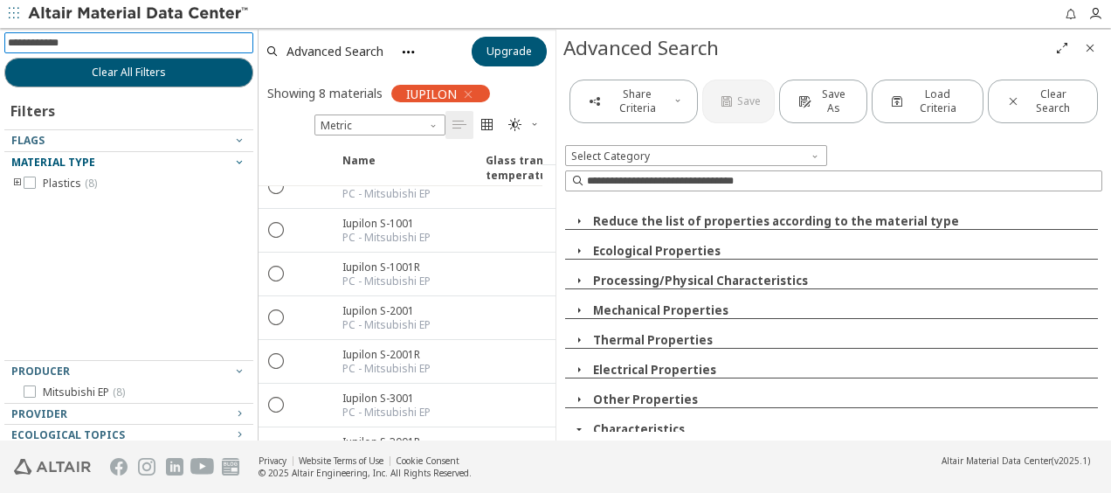
click at [232, 163] on icon "button" at bounding box center [239, 162] width 14 height 14
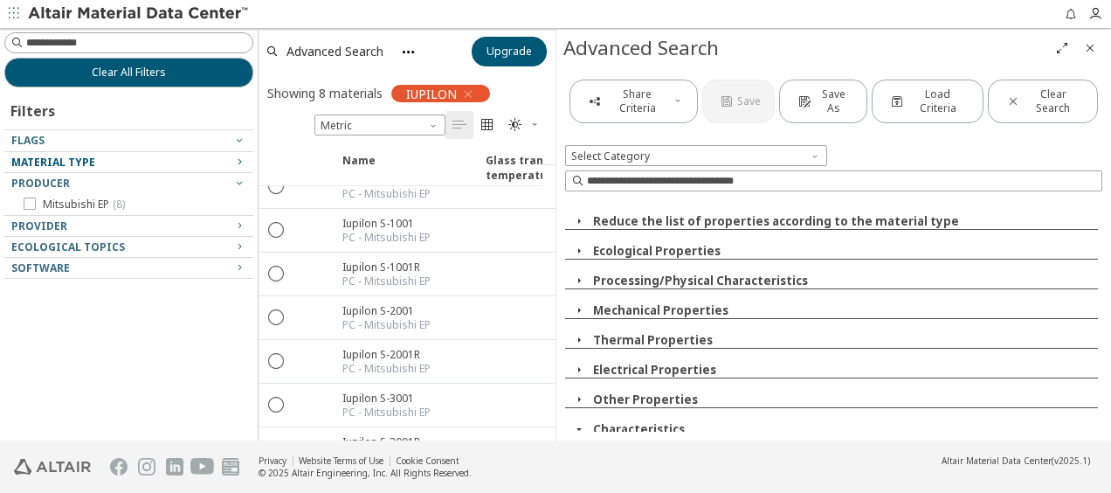
click at [242, 162] on icon "button" at bounding box center [239, 162] width 14 height 14
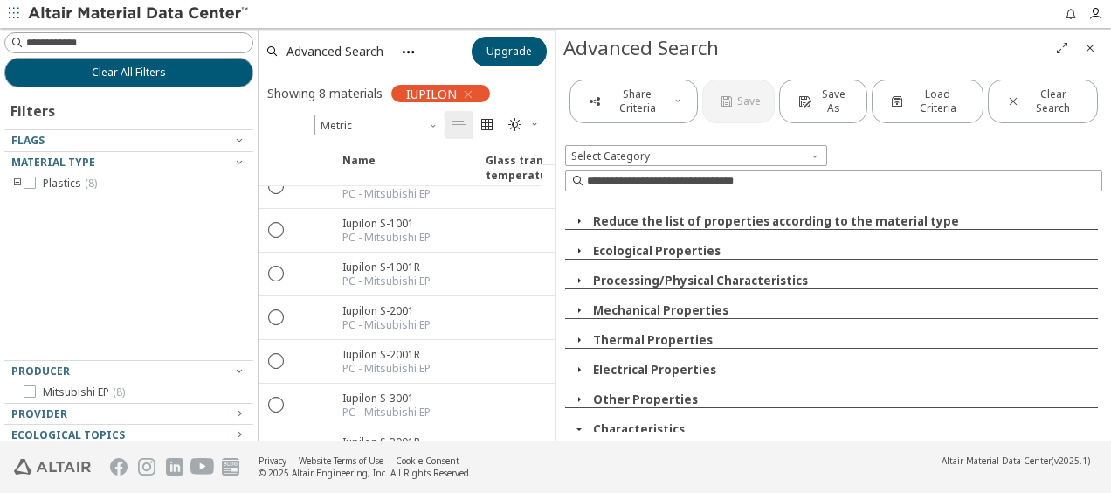
click at [17, 182] on icon "toogle group" at bounding box center [17, 183] width 12 height 14
click at [466, 93] on icon "button" at bounding box center [468, 94] width 14 height 14
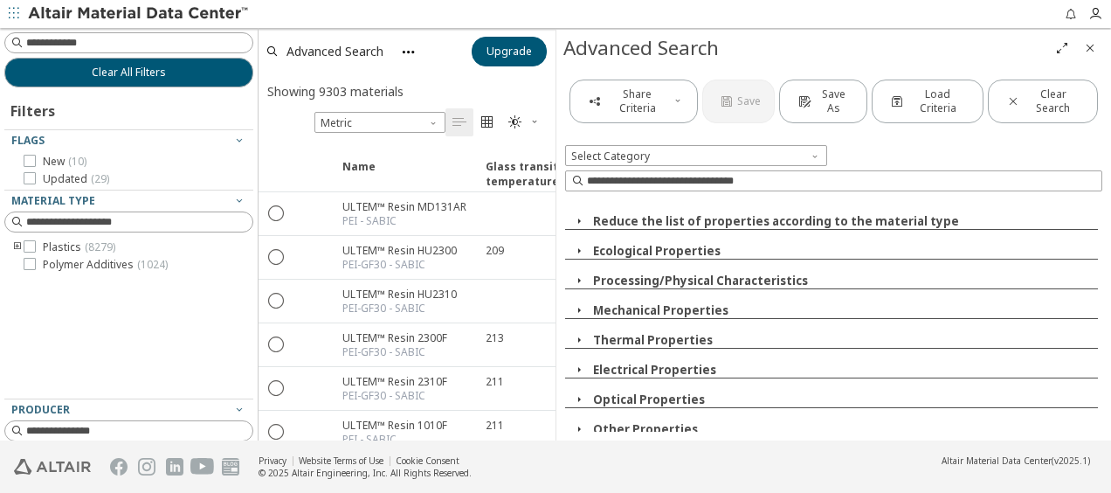
click at [16, 245] on icon "toogle group" at bounding box center [17, 247] width 12 height 14
click at [255, 212] on div "Clear All Filters Filters Flags New ( 10 ) Updated ( 29 ) Material Type Plastic…" at bounding box center [555, 234] width 1111 height 412
click at [15, 245] on icon "toogle group" at bounding box center [17, 247] width 12 height 14
click at [42, 262] on icon "toogle group" at bounding box center [44, 265] width 12 height 14
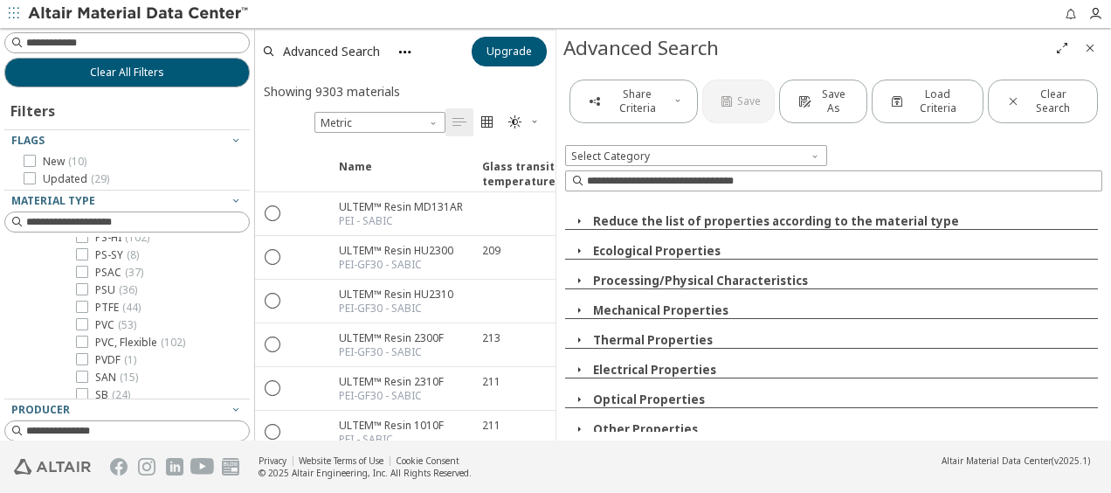
scroll to position [1484, 0]
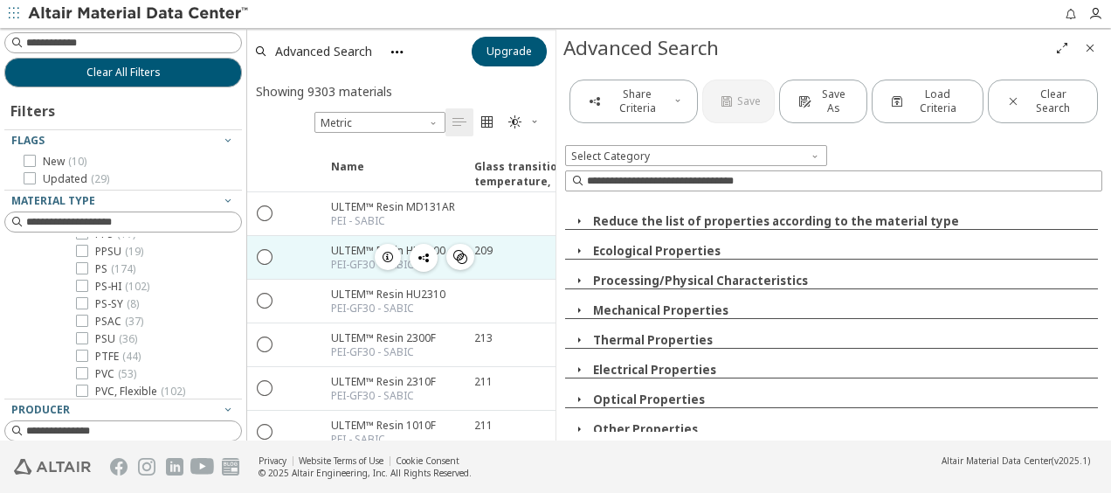
drag, startPoint x: 246, startPoint y: 250, endPoint x: 247, endPoint y: 241, distance: 8.8
click at [247, 241] on div "Clear All Filters Filters Flags New ( 10 ) Updated ( 29 ) Material Type Plastic…" at bounding box center [555, 234] width 1111 height 412
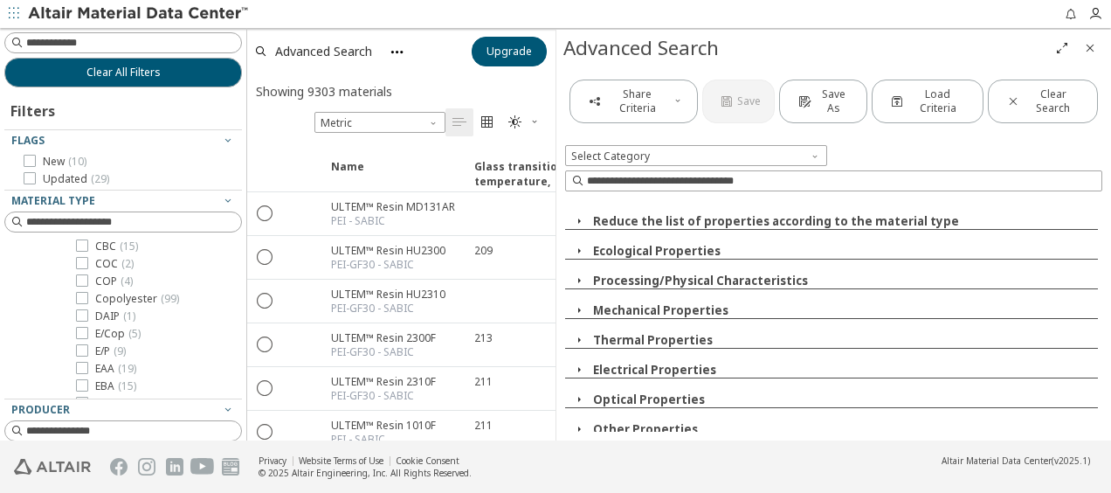
scroll to position [100, 0]
click at [129, 321] on span "Copolyester ( 99 )" at bounding box center [137, 321] width 84 height 14
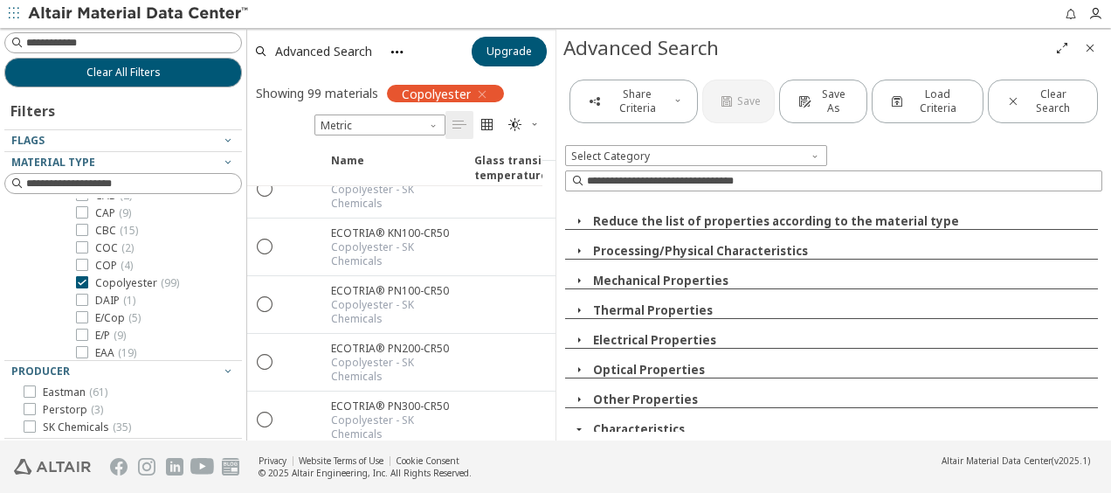
scroll to position [2184, 0]
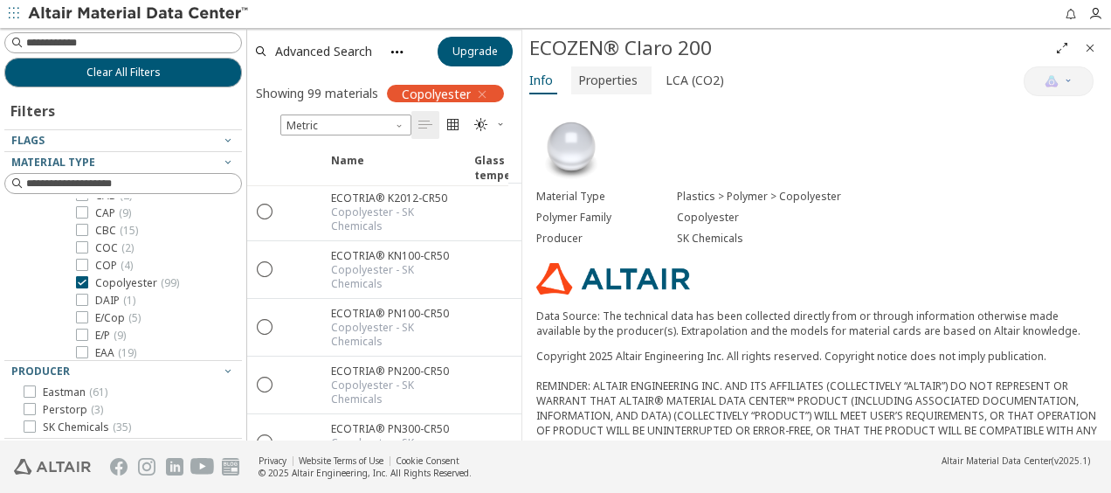
click at [613, 84] on span "Properties" at bounding box center [607, 80] width 59 height 28
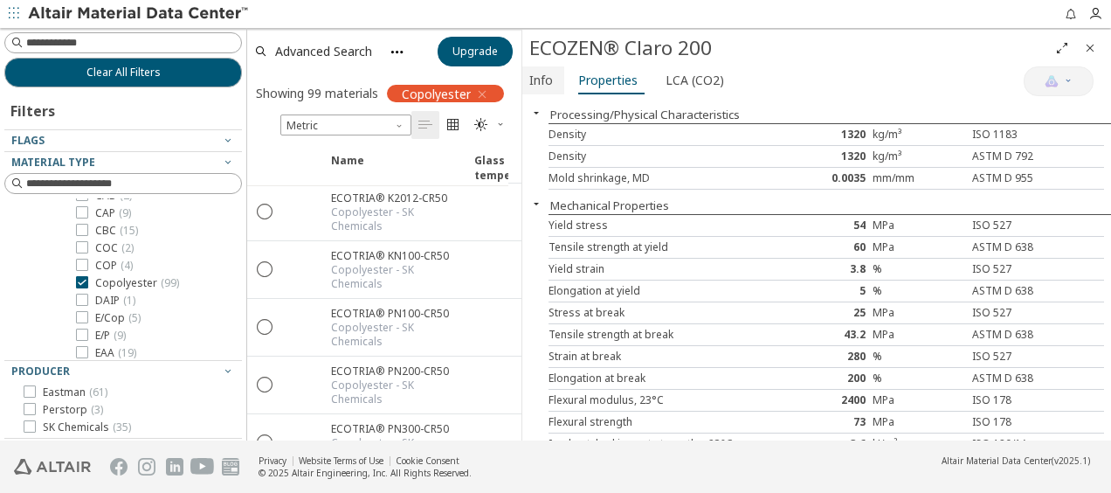
click at [540, 84] on span "Info" at bounding box center [541, 80] width 24 height 28
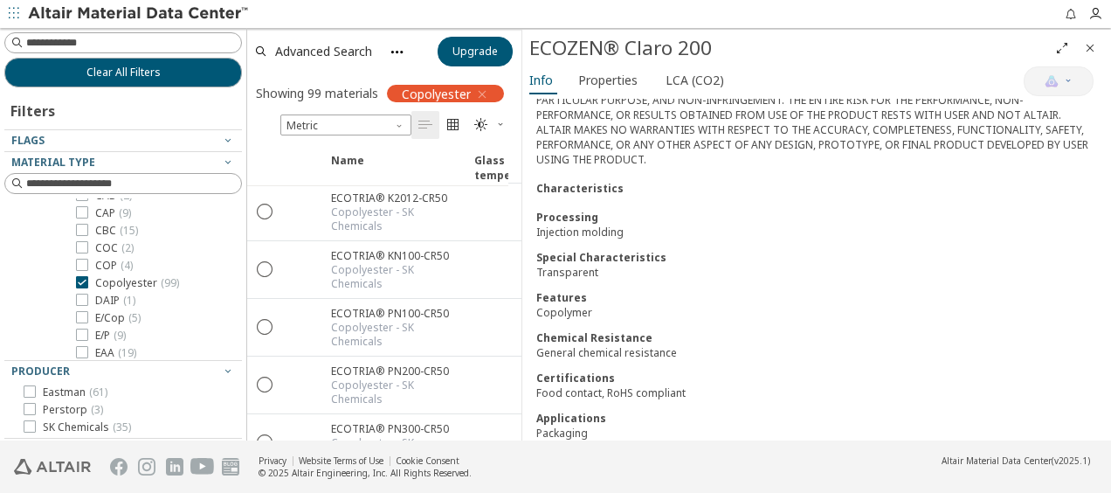
scroll to position [411, 0]
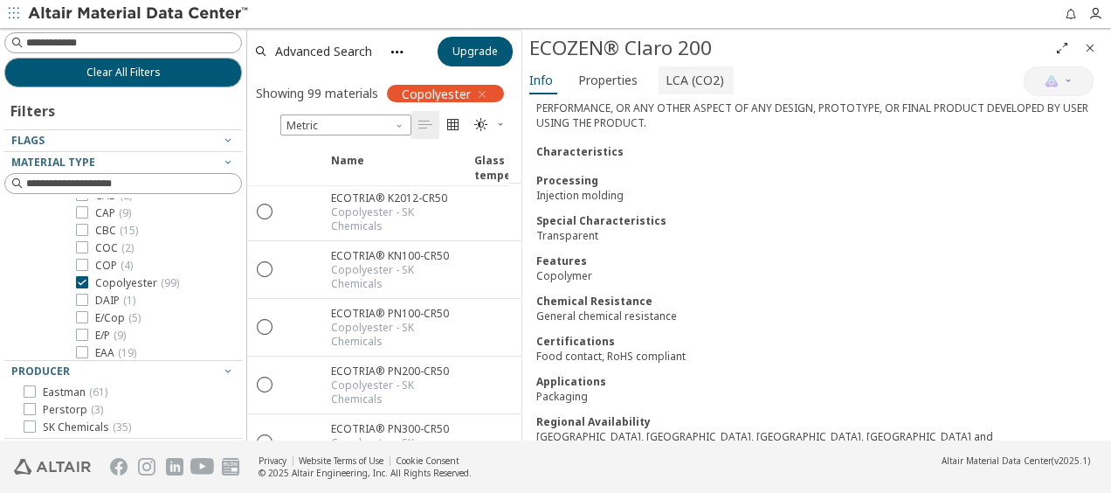
click at [692, 75] on span "LCA (CO2)" at bounding box center [695, 80] width 59 height 28
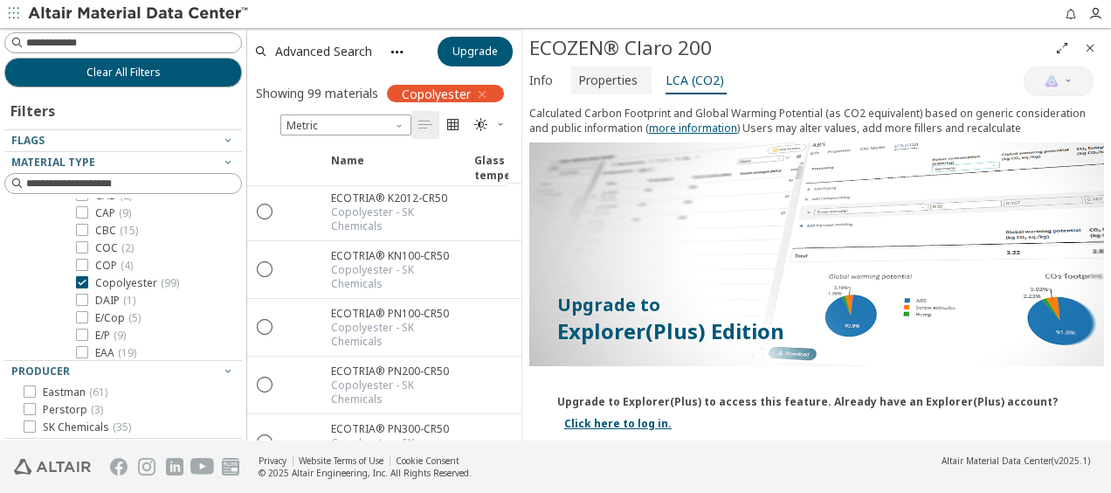
click at [617, 73] on span "Properties" at bounding box center [607, 80] width 59 height 28
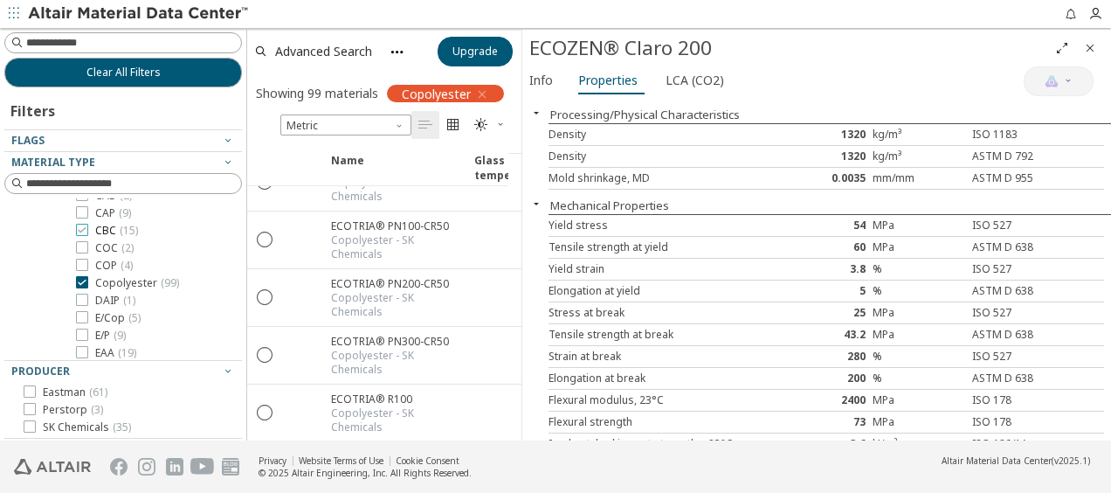
scroll to position [175, 0]
click at [85, 209] on icon at bounding box center [82, 208] width 12 height 12
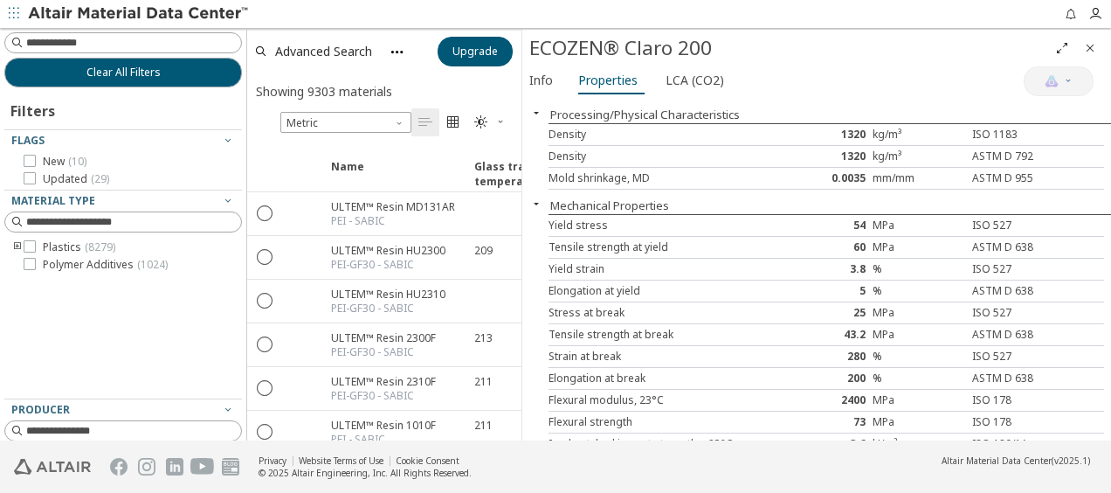
click at [16, 248] on icon "toogle group" at bounding box center [17, 247] width 12 height 14
click at [42, 263] on icon "toogle group" at bounding box center [44, 265] width 12 height 14
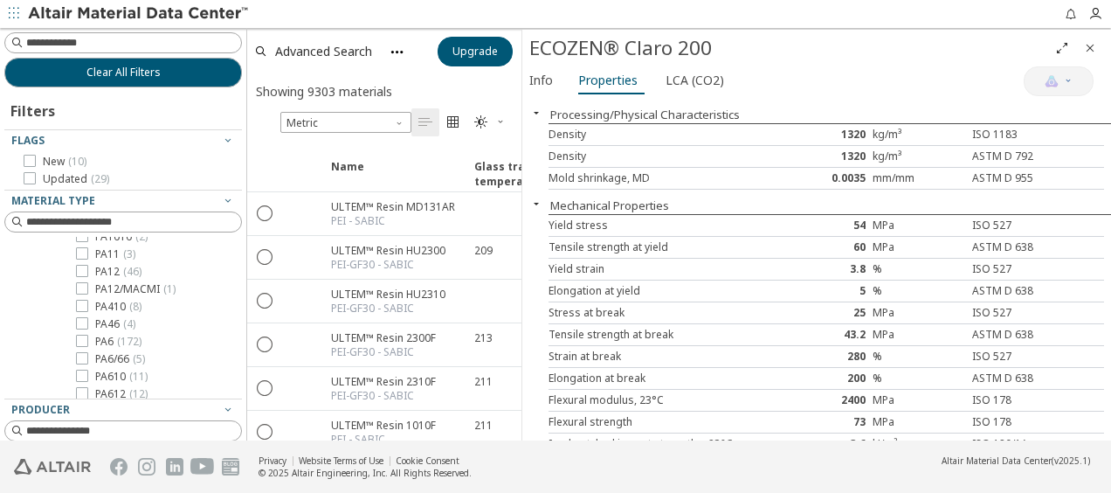
scroll to position [507, 0]
click at [84, 287] on icon at bounding box center [82, 281] width 12 height 12
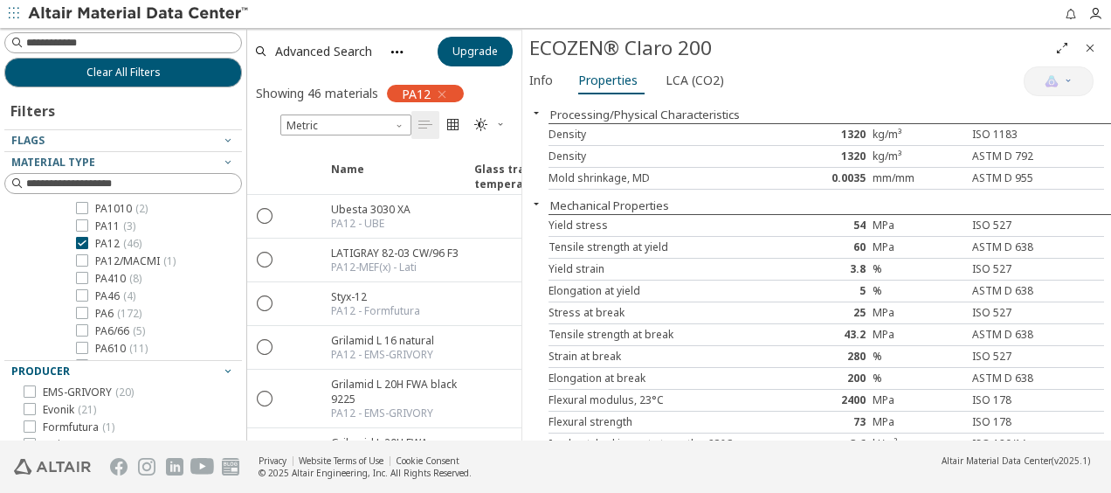
drag, startPoint x: 29, startPoint y: 387, endPoint x: 74, endPoint y: 378, distance: 46.3
click at [31, 386] on icon at bounding box center [30, 390] width 12 height 12
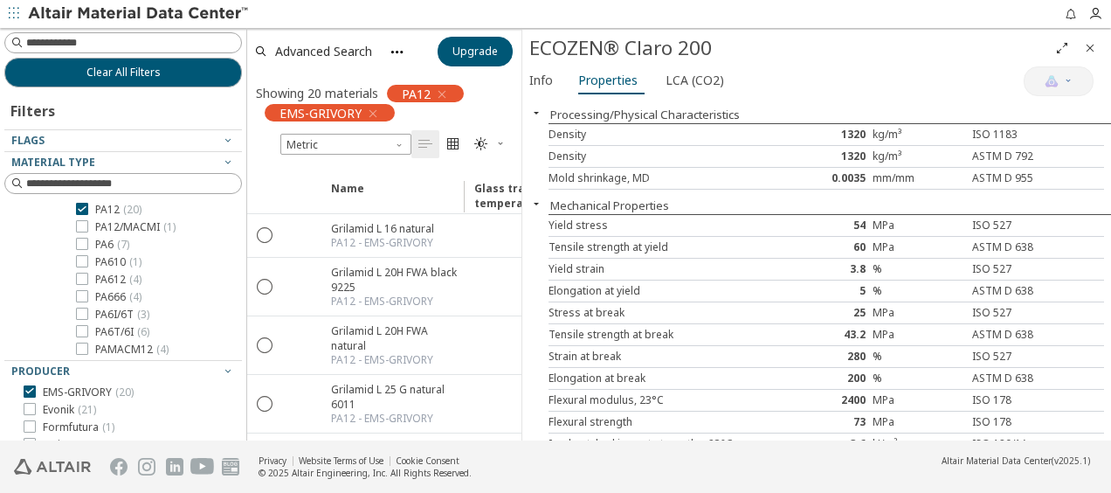
scroll to position [38, 0]
click at [1092, 51] on icon "Close" at bounding box center [1090, 48] width 14 height 14
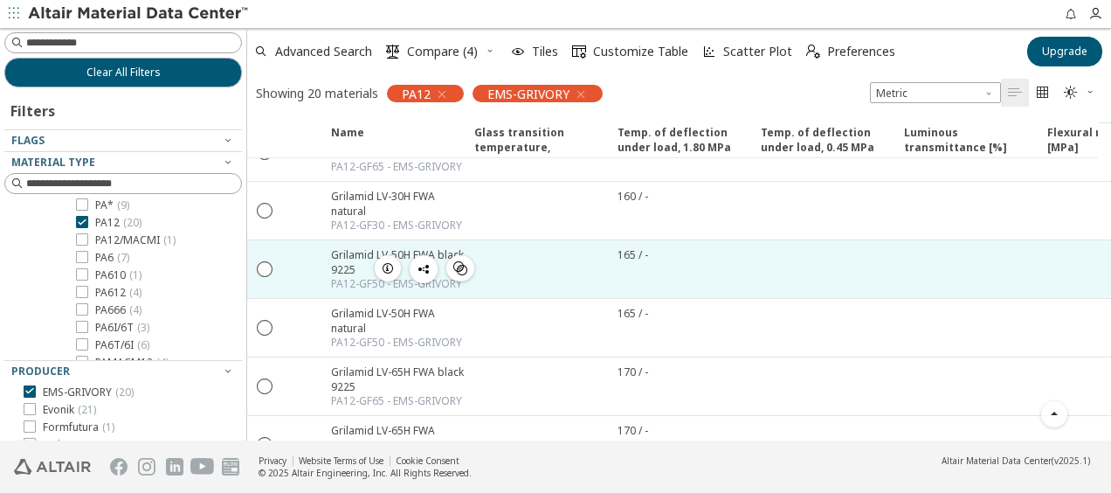
scroll to position [840, 0]
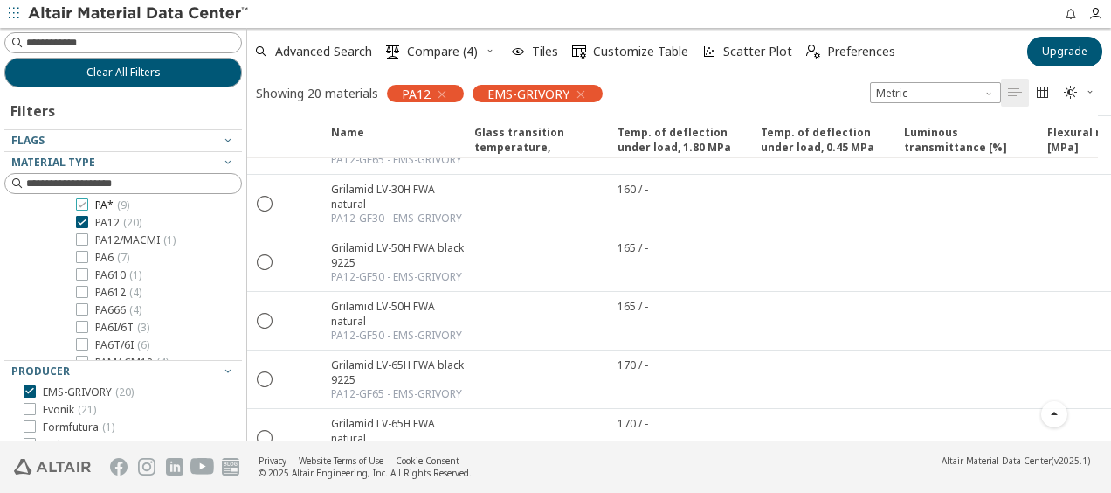
click at [84, 206] on icon at bounding box center [82, 204] width 12 height 12
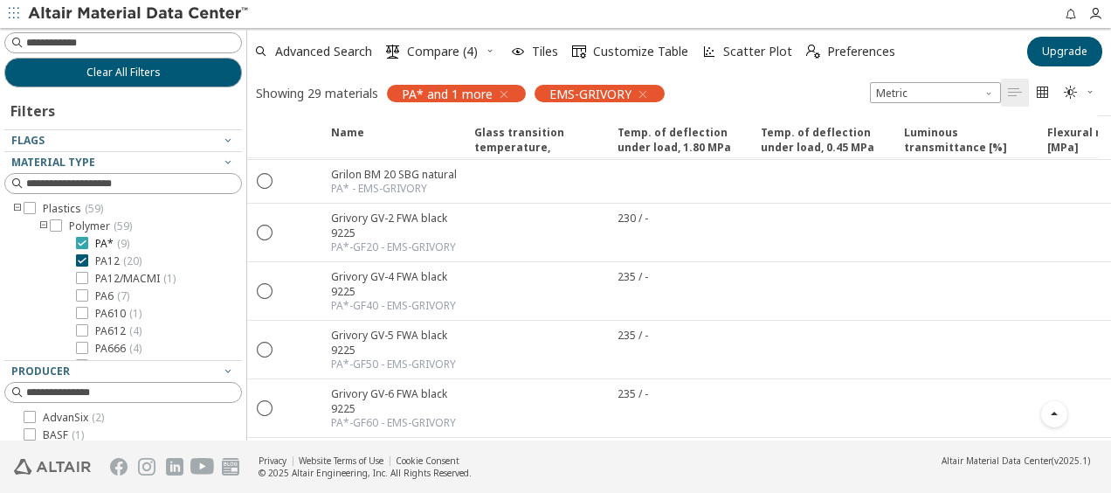
click at [86, 245] on icon at bounding box center [82, 243] width 12 height 12
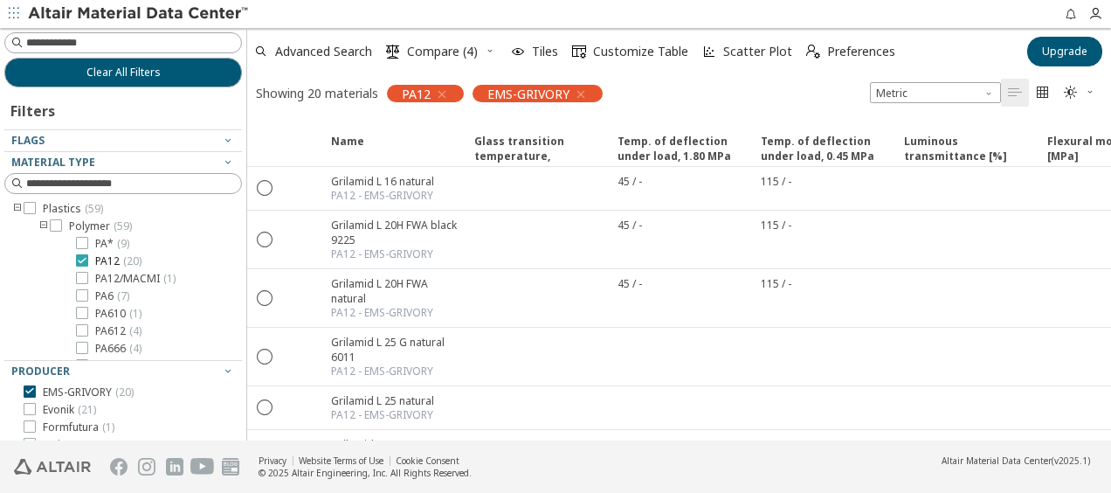
click at [84, 256] on icon at bounding box center [82, 260] width 12 height 12
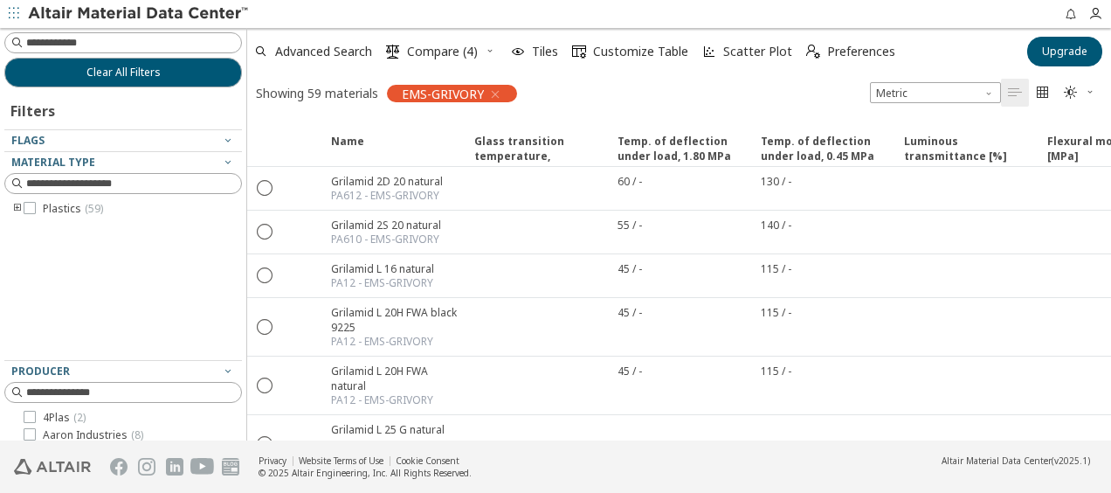
click at [19, 206] on icon "toogle group" at bounding box center [17, 209] width 12 height 14
click at [52, 228] on icon at bounding box center [56, 225] width 12 height 12
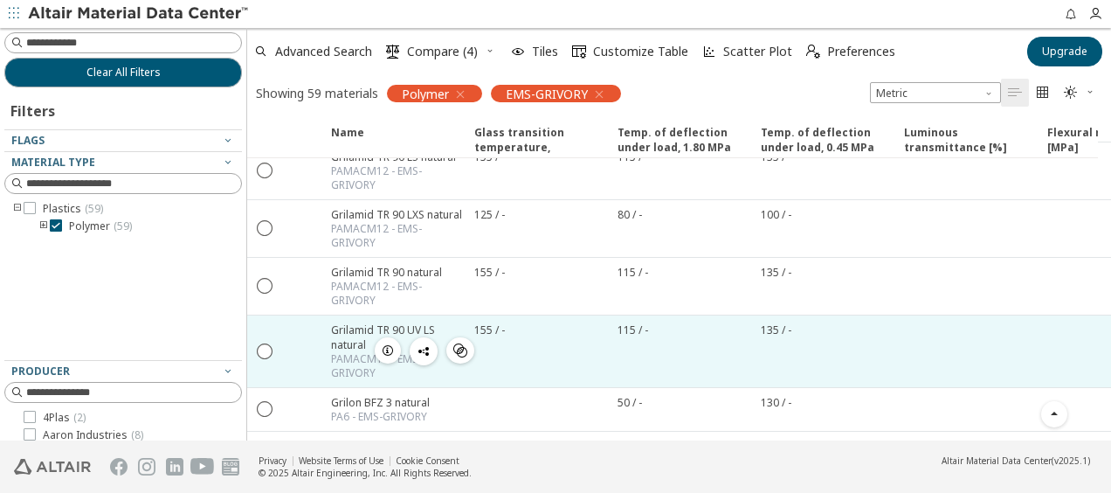
scroll to position [1310, 0]
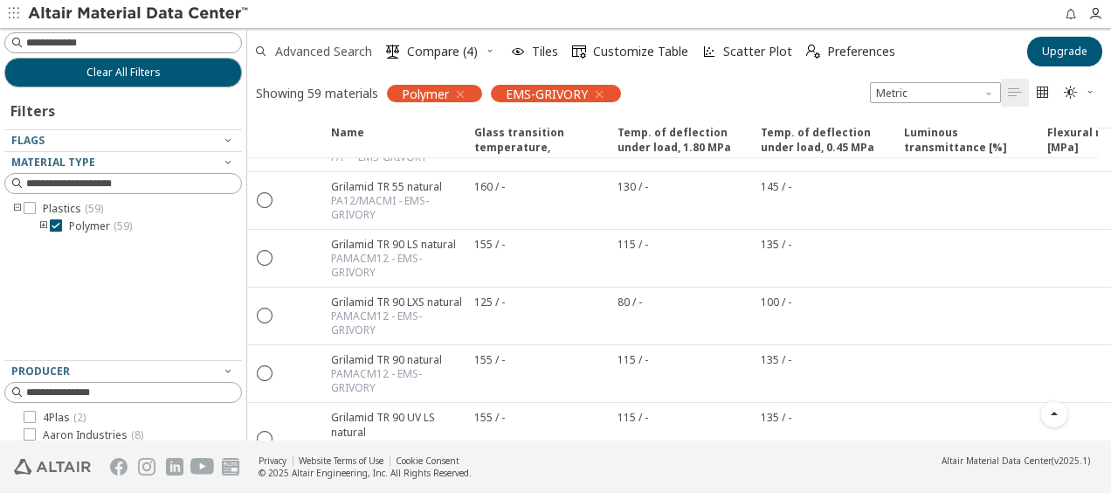
click at [341, 52] on span "Advanced Search" at bounding box center [323, 51] width 97 height 12
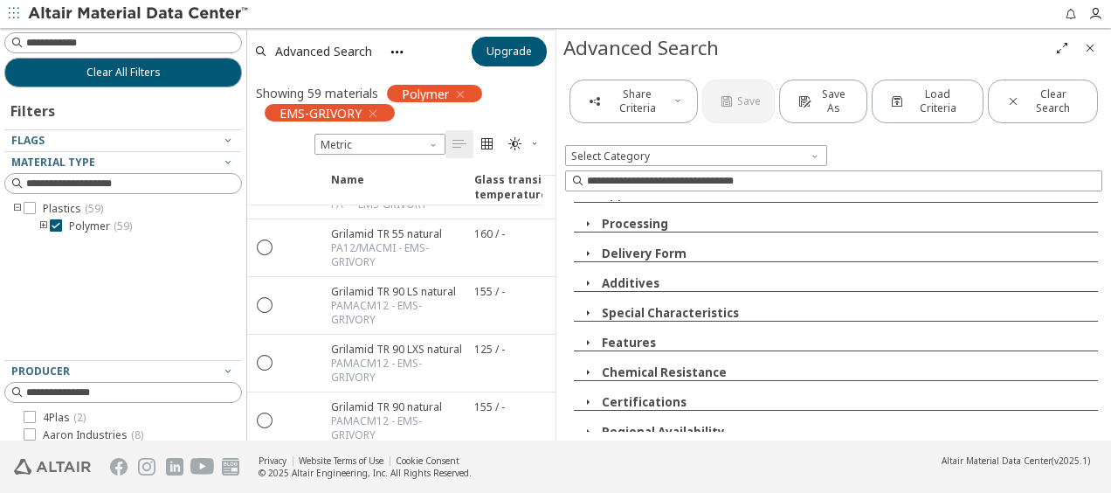
scroll to position [356, 0]
click at [585, 339] on icon "button" at bounding box center [588, 341] width 14 height 14
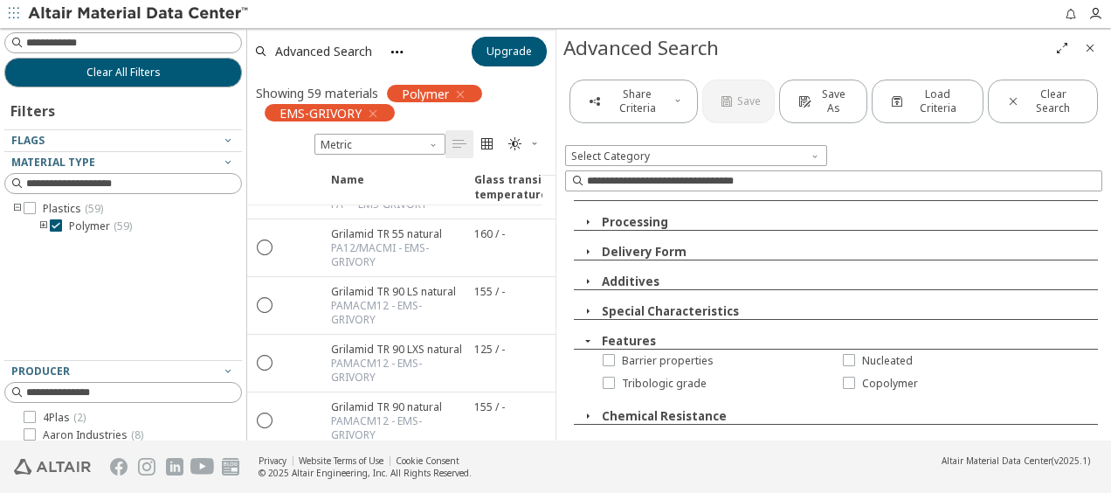
click at [586, 335] on icon "button" at bounding box center [588, 341] width 14 height 14
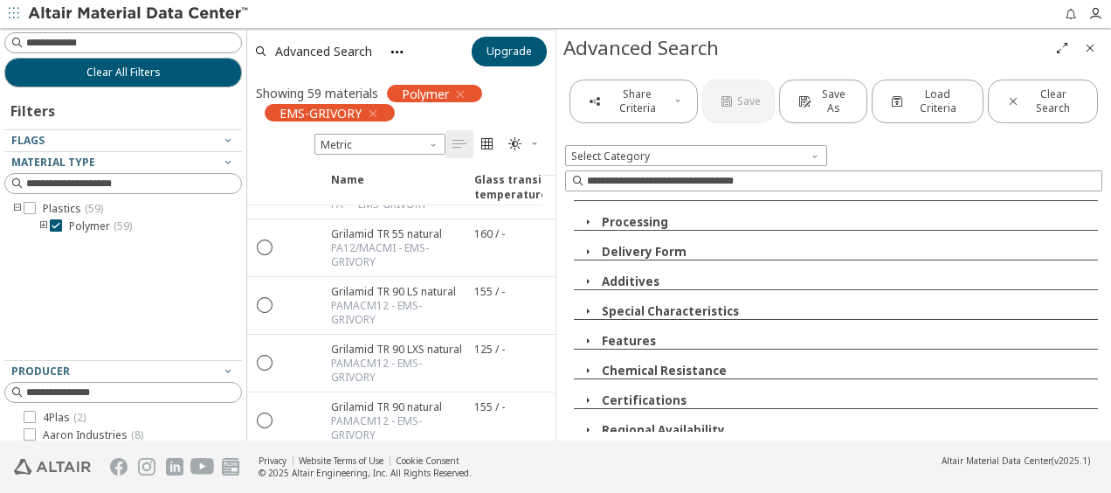
click at [584, 306] on icon "button" at bounding box center [588, 311] width 14 height 14
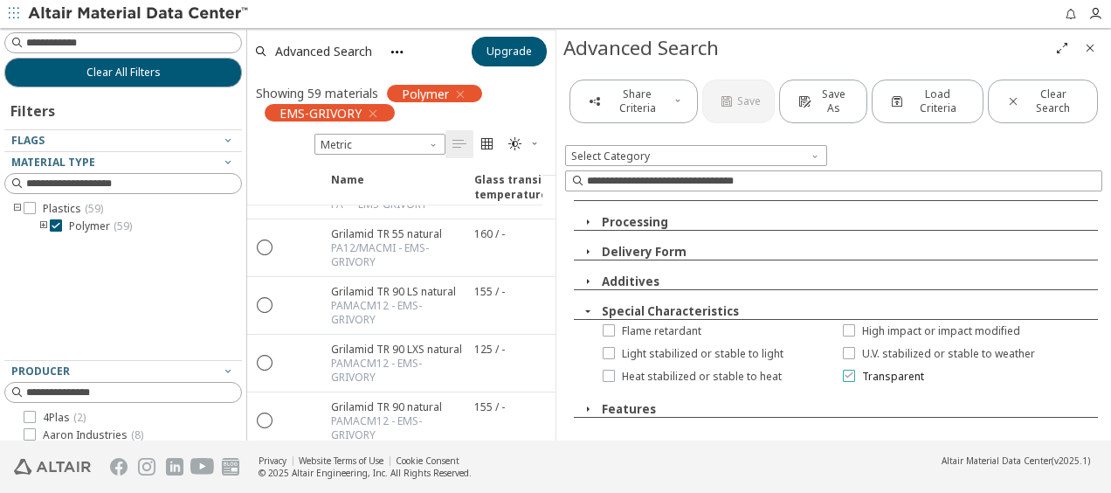
click at [843, 373] on icon at bounding box center [849, 375] width 12 height 12
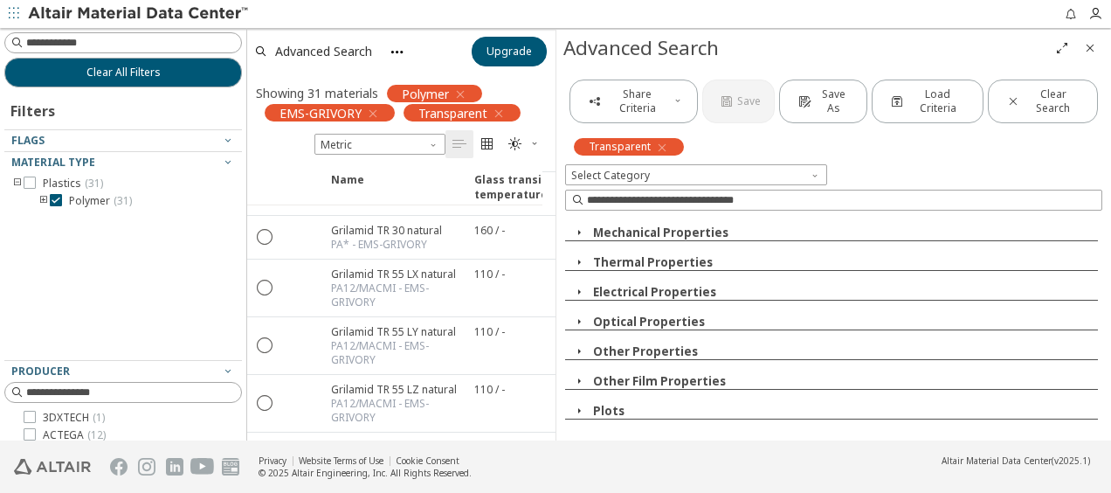
scroll to position [0, 0]
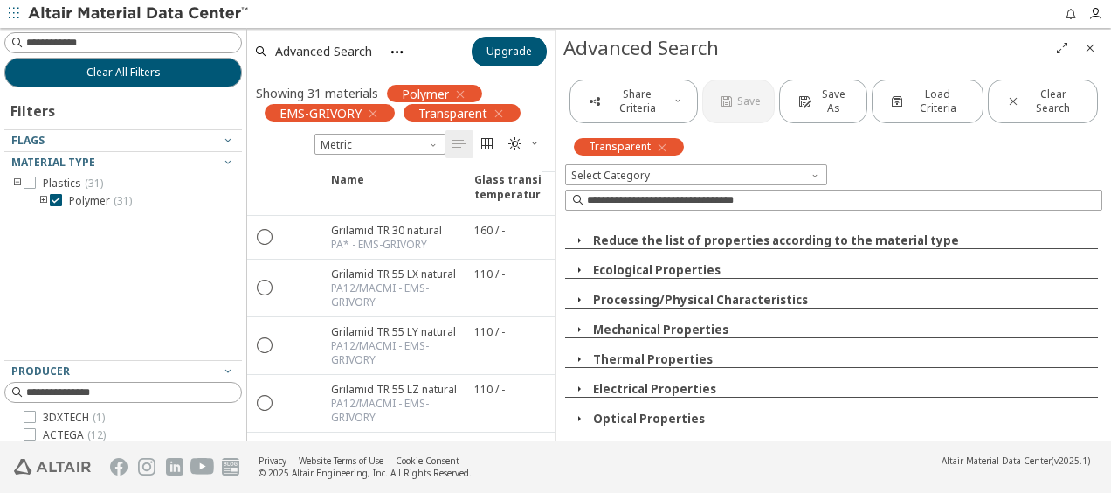
click at [1095, 49] on icon "Close" at bounding box center [1090, 48] width 14 height 14
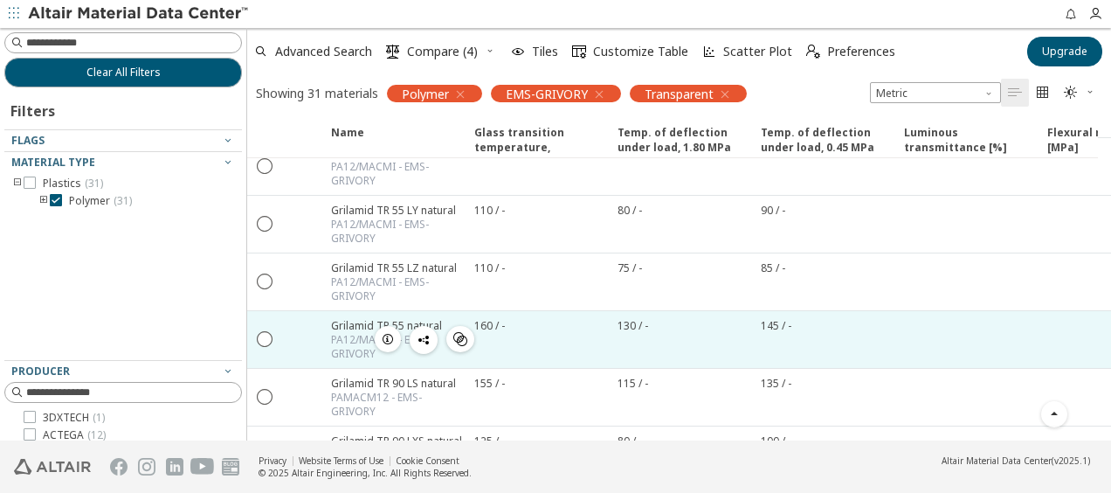
drag, startPoint x: 265, startPoint y: 331, endPoint x: 317, endPoint y: 334, distance: 52.5
click at [265, 330] on icon "" at bounding box center [266, 338] width 16 height 16
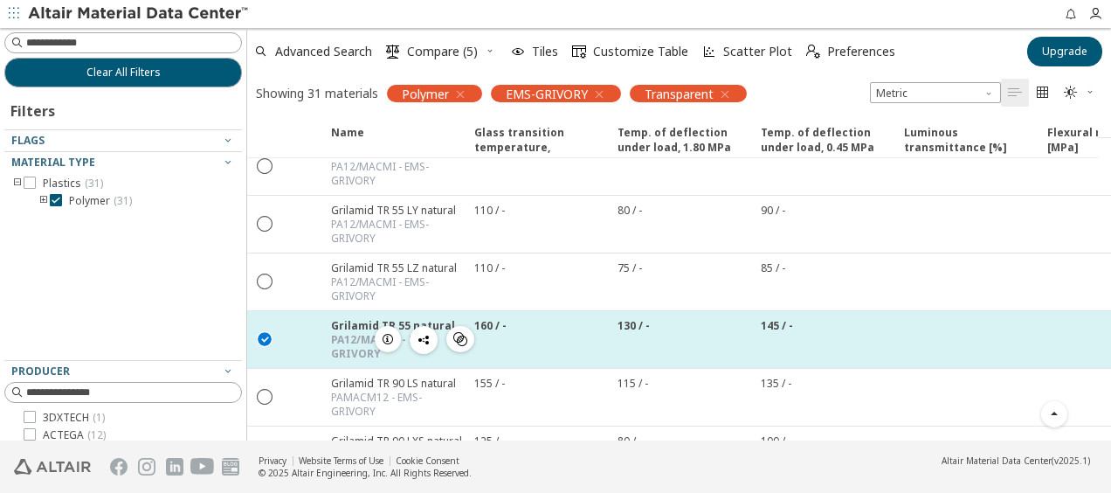
click at [387, 332] on icon "button" at bounding box center [388, 339] width 14 height 14
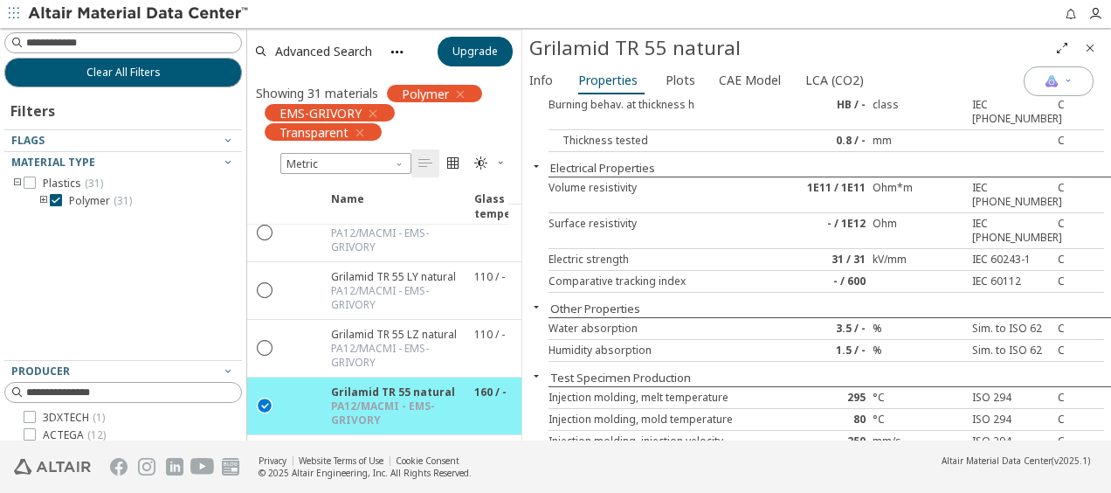
scroll to position [727, 0]
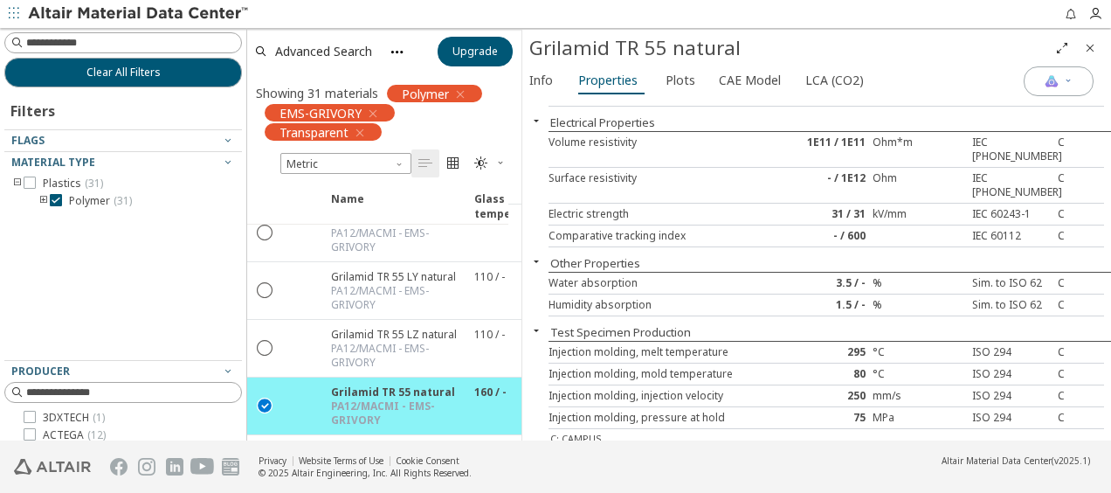
click at [615, 298] on div "Humidity absorption" at bounding box center [664, 305] width 231 height 14
click at [618, 276] on div "Water absorption" at bounding box center [664, 283] width 231 height 14
